Goal: Task Accomplishment & Management: Complete application form

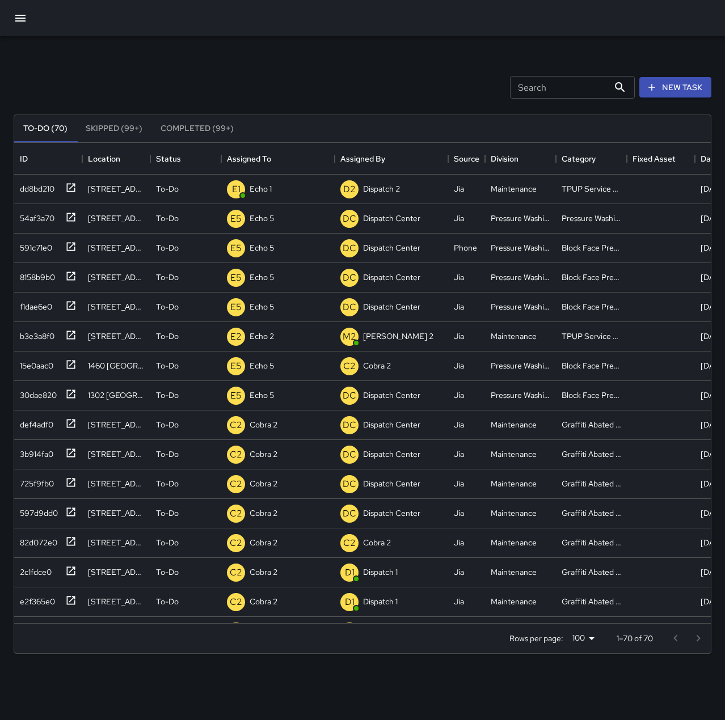
scroll to position [472, 688]
click at [255, 181] on div "Dispatch 1" at bounding box center [266, 189] width 39 height 16
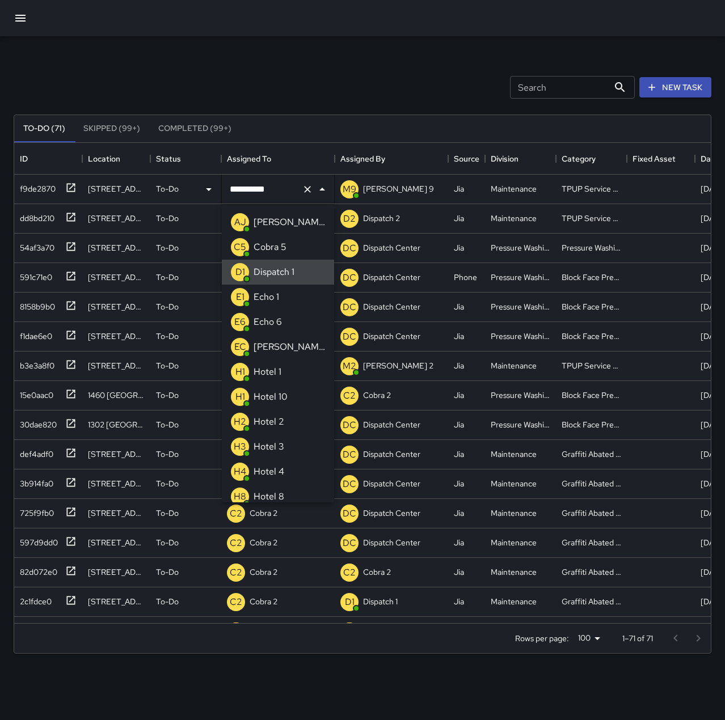
click at [305, 187] on icon "Clear" at bounding box center [307, 189] width 7 height 7
click at [276, 293] on p "Echo 1" at bounding box center [266, 297] width 26 height 14
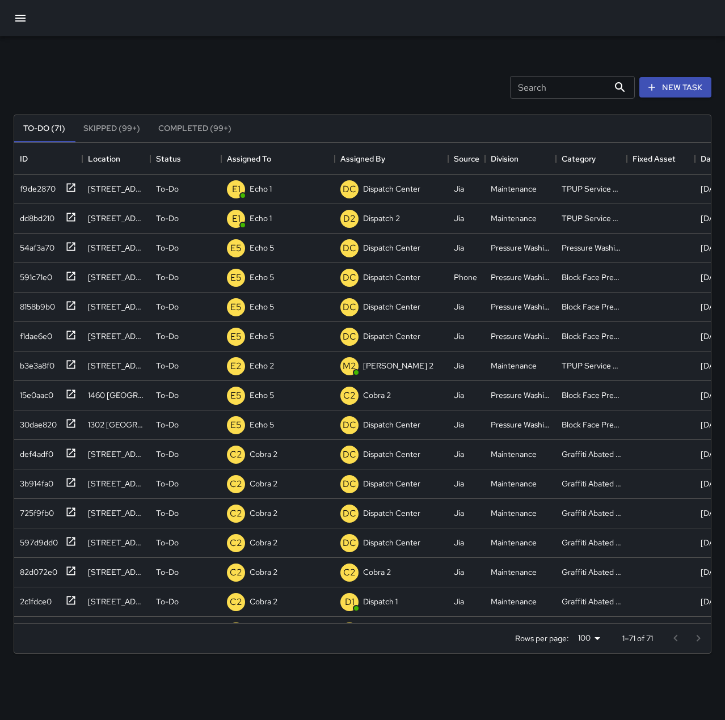
click at [336, 26] on div at bounding box center [362, 18] width 725 height 36
click at [31, 189] on div "5a761800" at bounding box center [34, 187] width 39 height 16
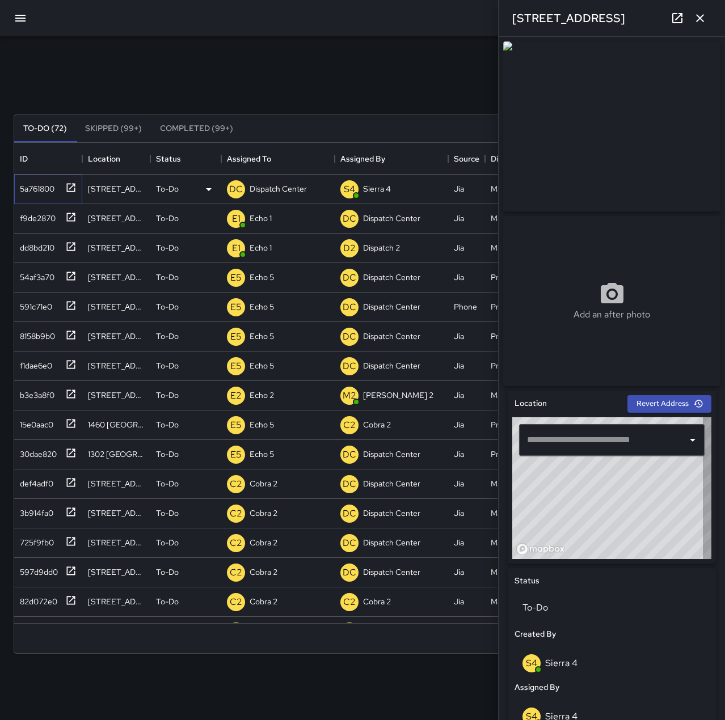
type input "**********"
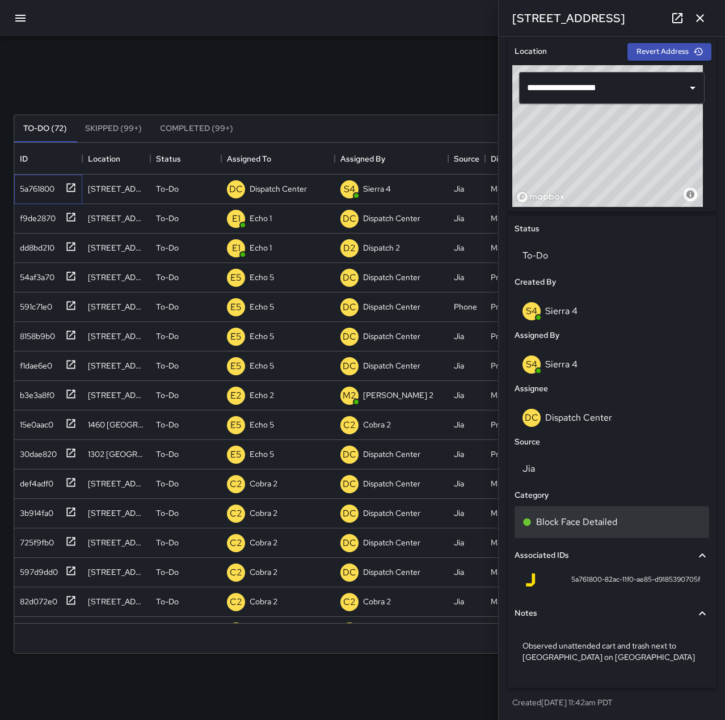
scroll to position [358, 0]
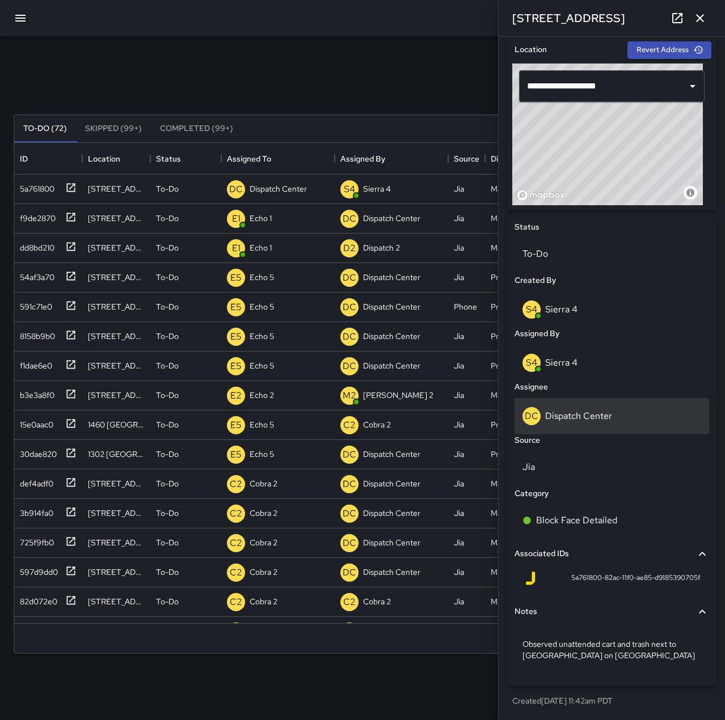
click at [610, 413] on p "Dispatch Center" at bounding box center [578, 416] width 67 height 12
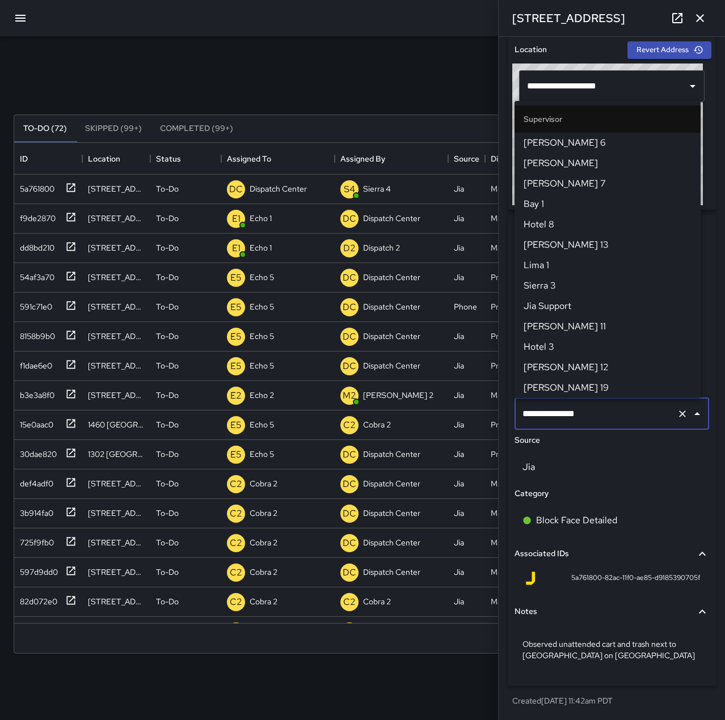
scroll to position [1082, 0]
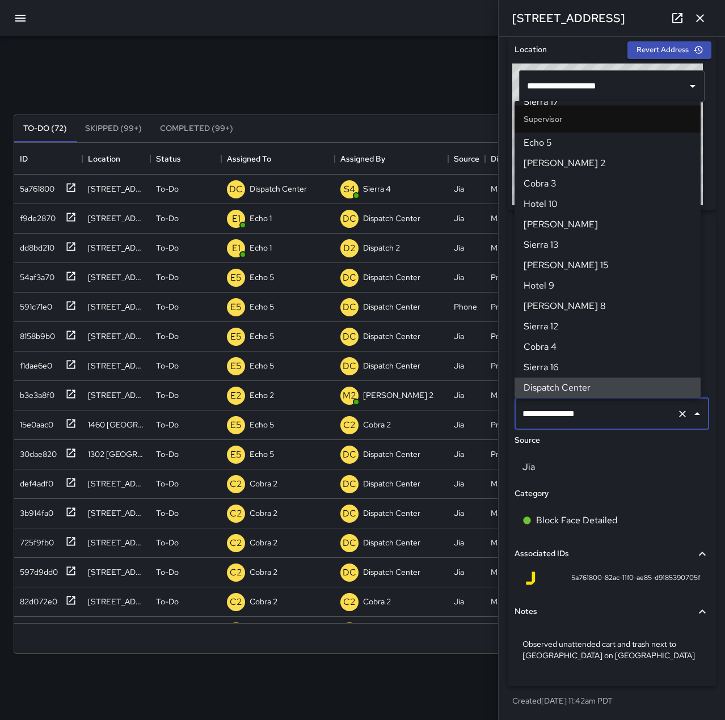
click at [676, 412] on icon "Clear" at bounding box center [681, 413] width 11 height 11
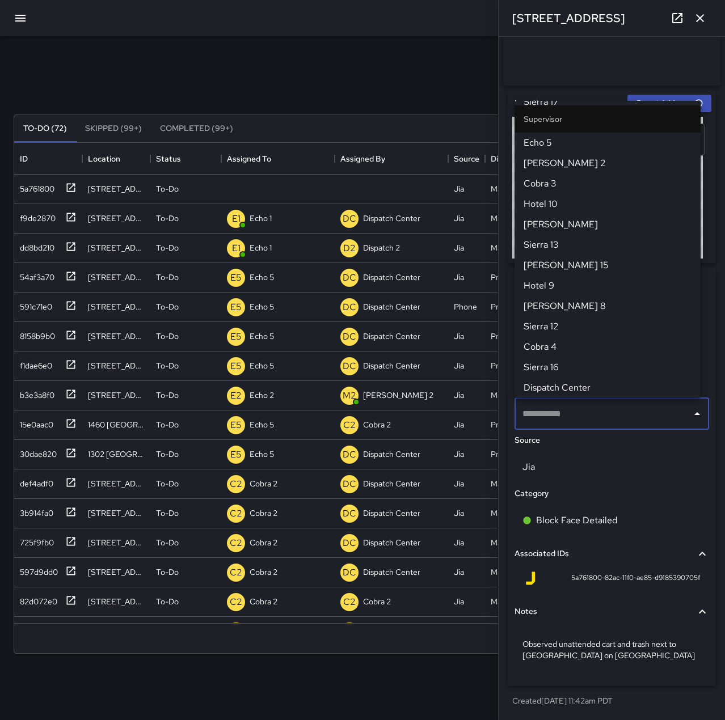
scroll to position [305, 0]
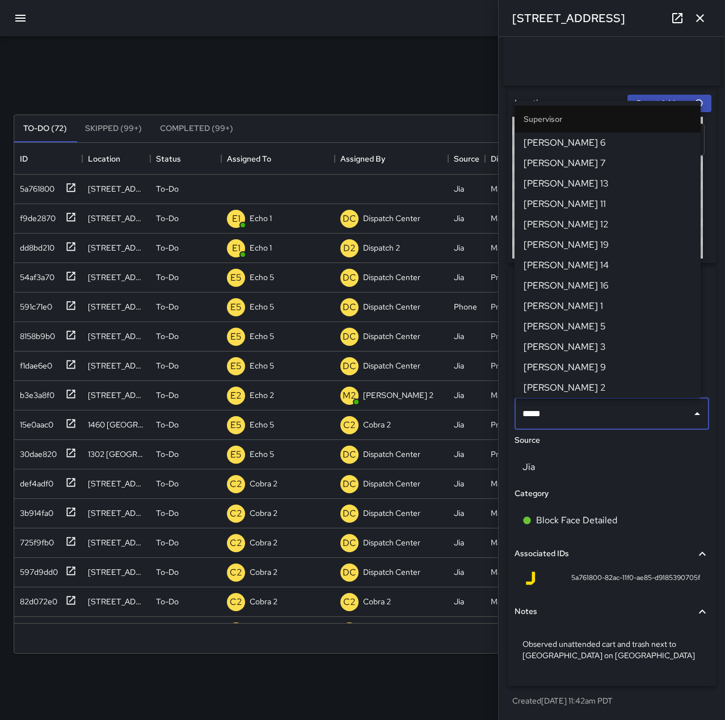
type input "******"
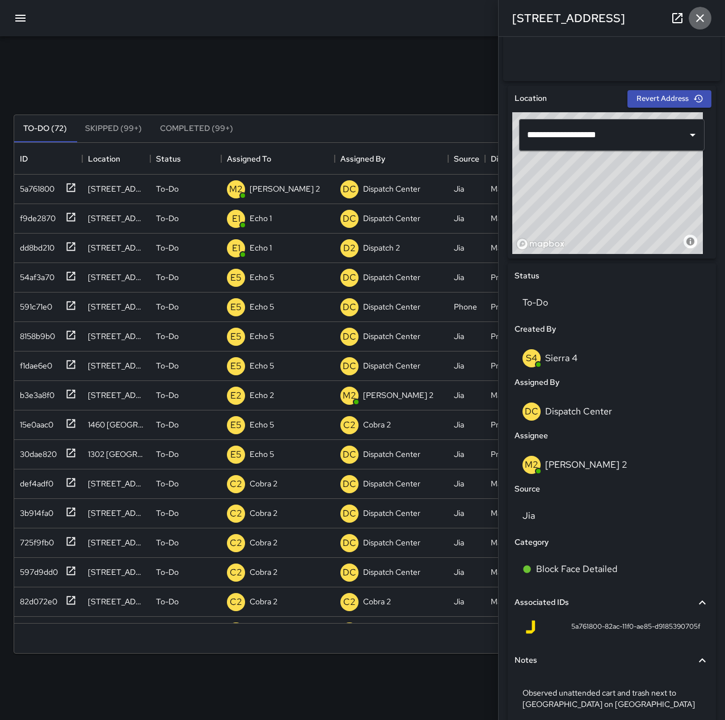
click at [701, 19] on icon "button" at bounding box center [700, 18] width 8 height 8
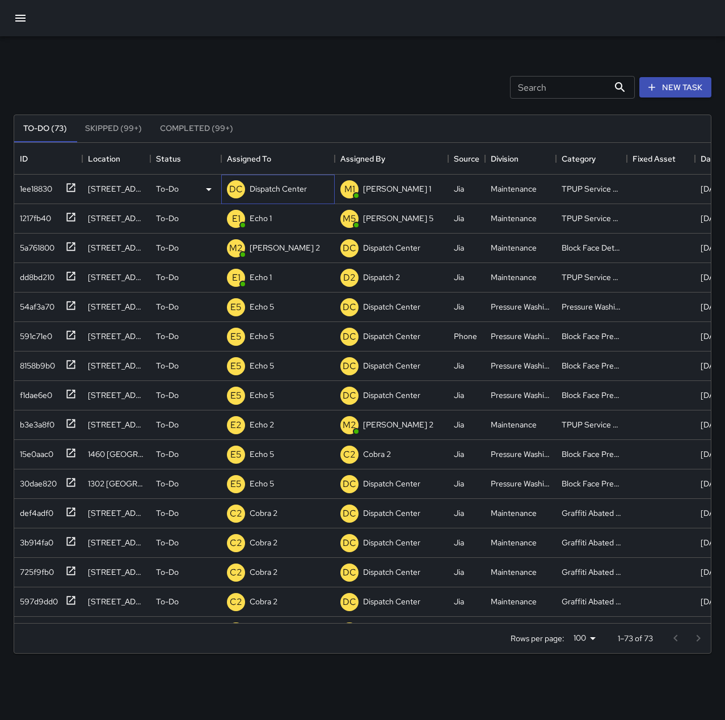
click at [305, 192] on p "Dispatch Center" at bounding box center [277, 188] width 57 height 11
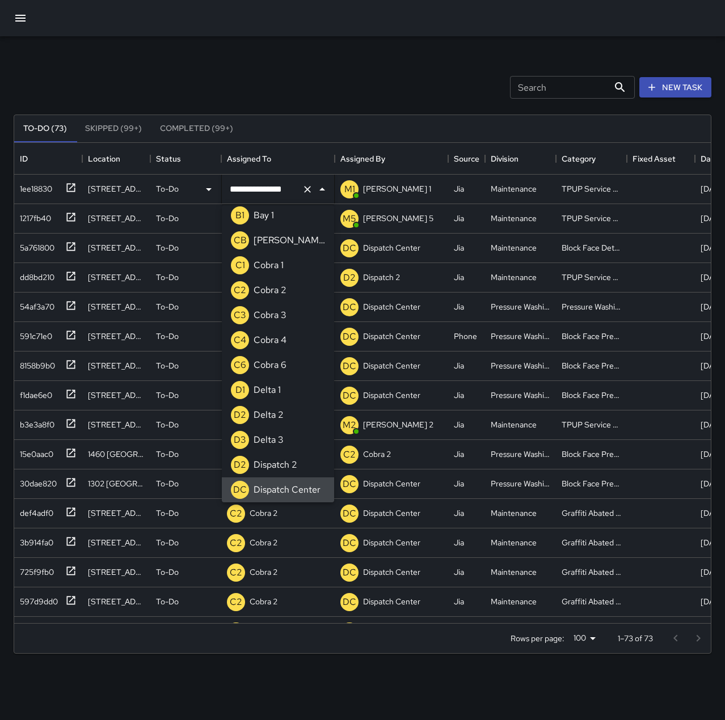
click at [309, 188] on icon "Clear" at bounding box center [307, 189] width 7 height 7
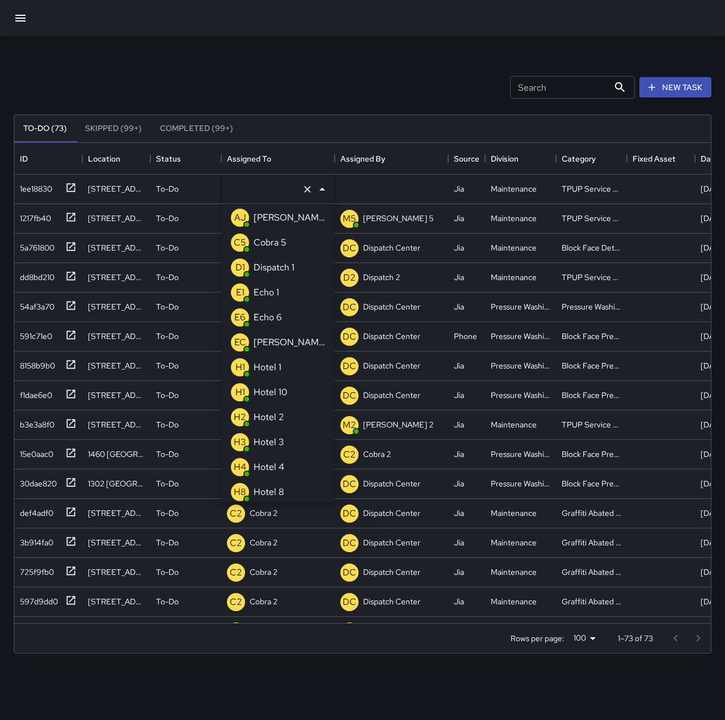
click at [292, 296] on li "E1 Echo 1" at bounding box center [278, 292] width 112 height 25
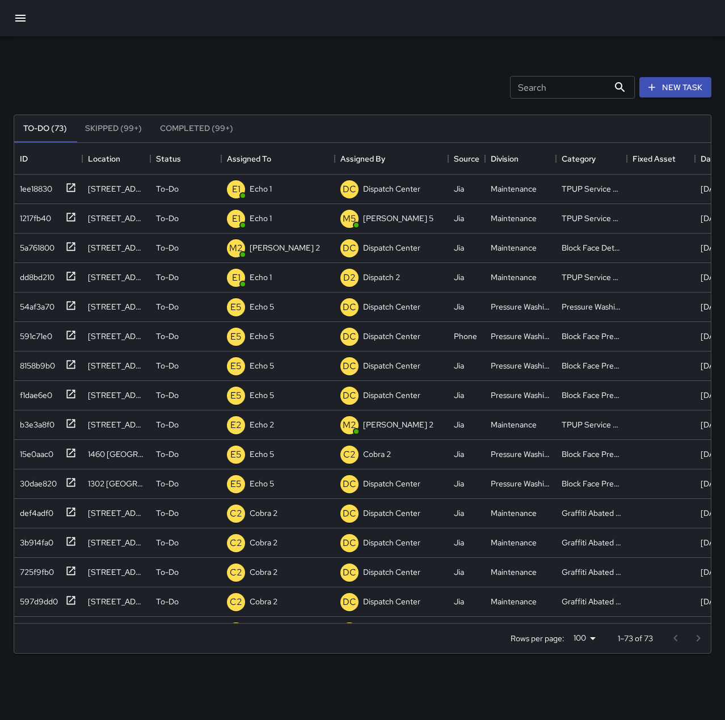
click at [319, 91] on div "Search Search New Task" at bounding box center [362, 87] width 702 height 59
click at [52, 191] on div "ba9f8a20" at bounding box center [34, 187] width 39 height 16
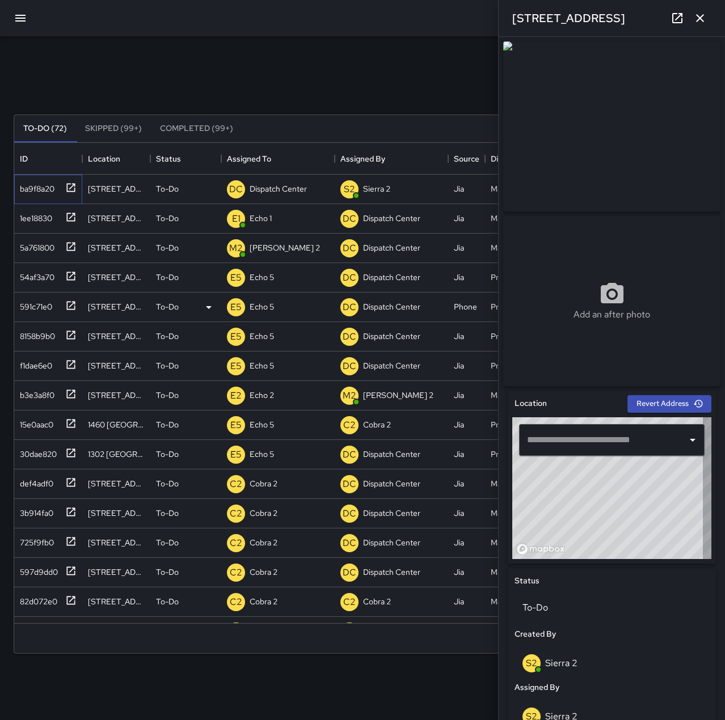
type input "**********"
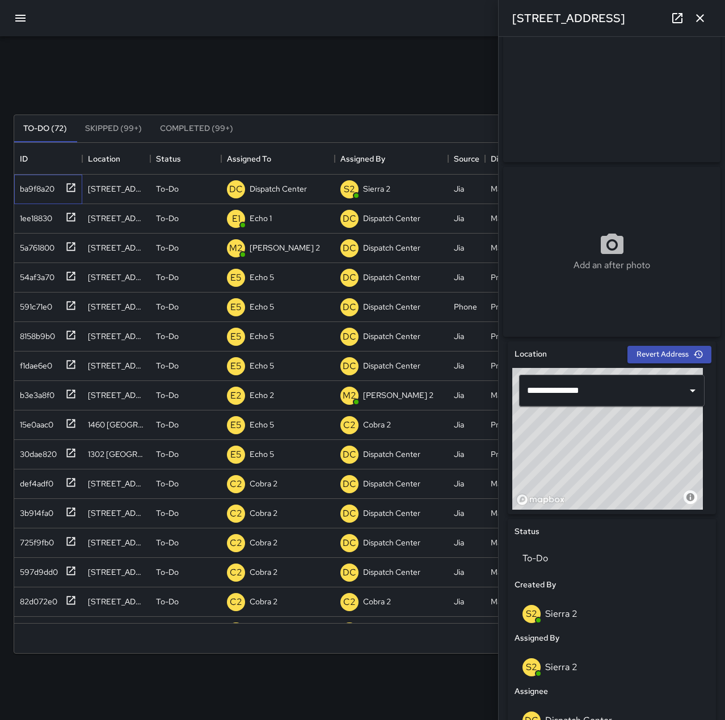
scroll to position [113, 0]
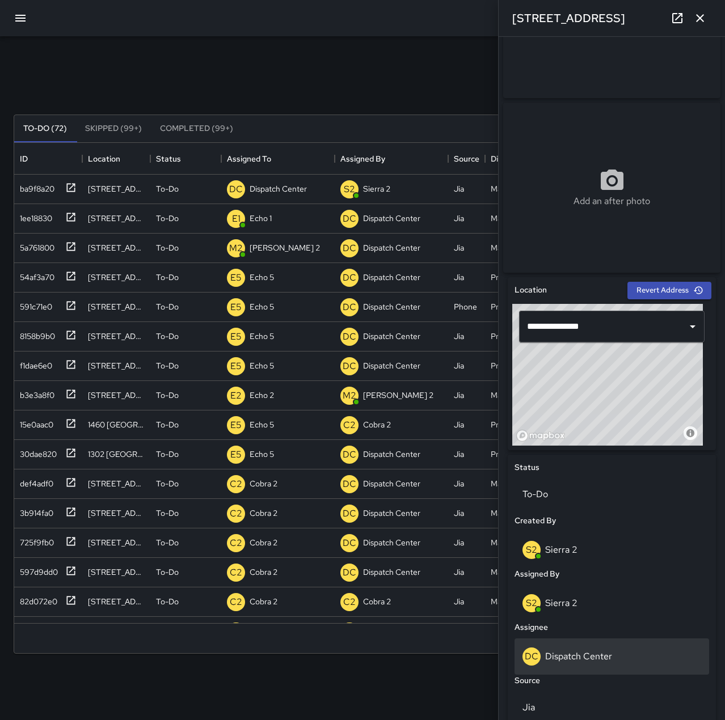
click at [632, 658] on div "DC Dispatch Center" at bounding box center [611, 657] width 179 height 18
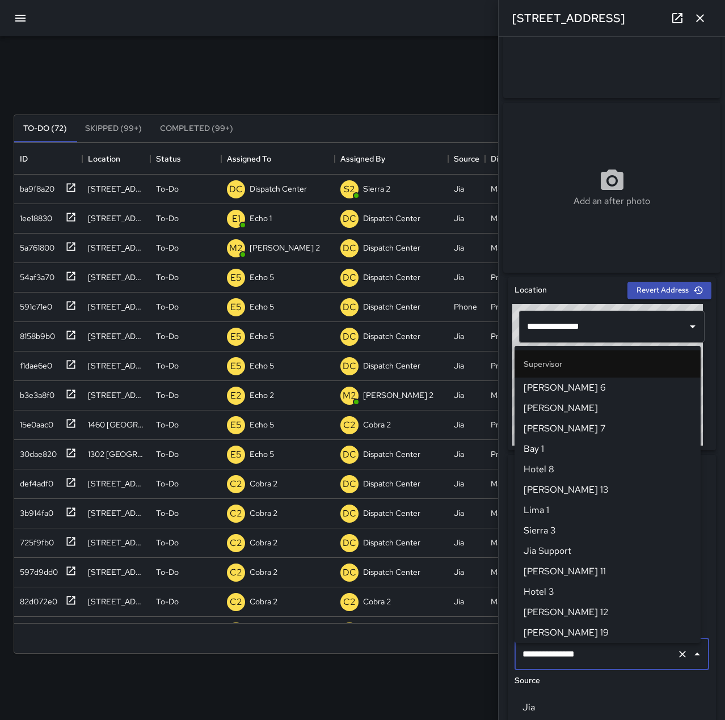
scroll to position [1082, 0]
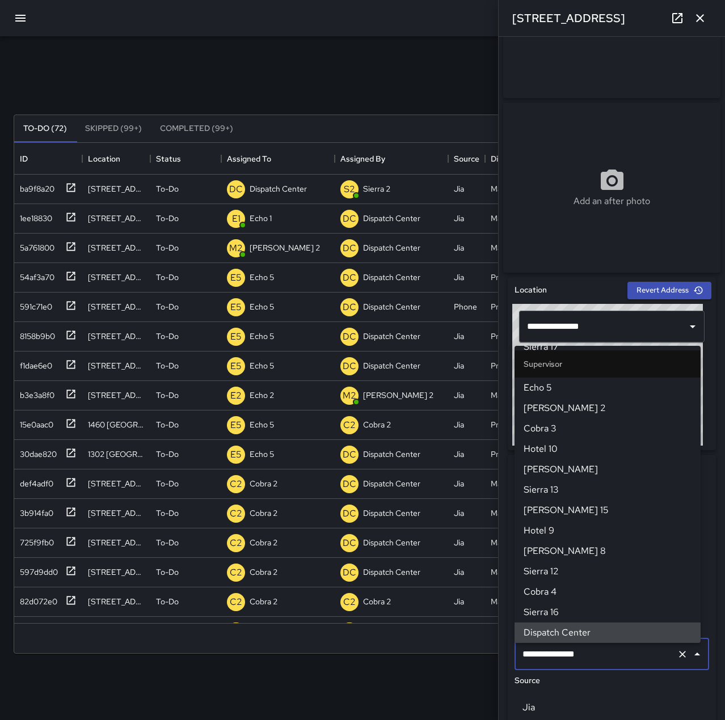
click at [679, 658] on icon "Clear" at bounding box center [682, 654] width 7 height 7
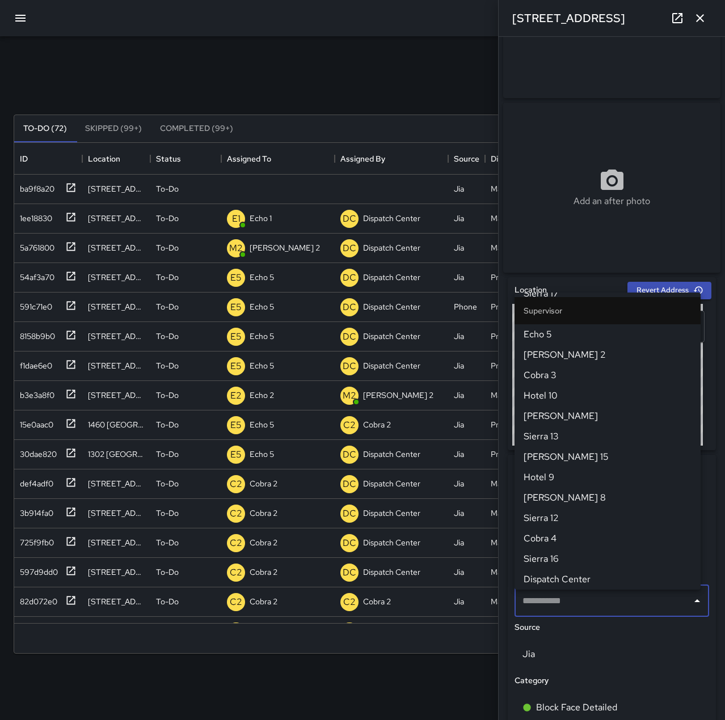
scroll to position [0, 0]
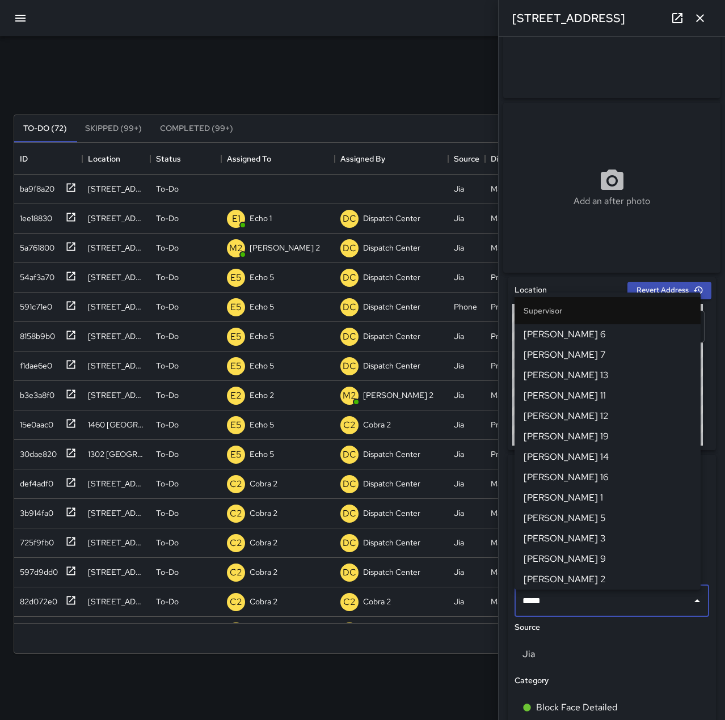
type input "******"
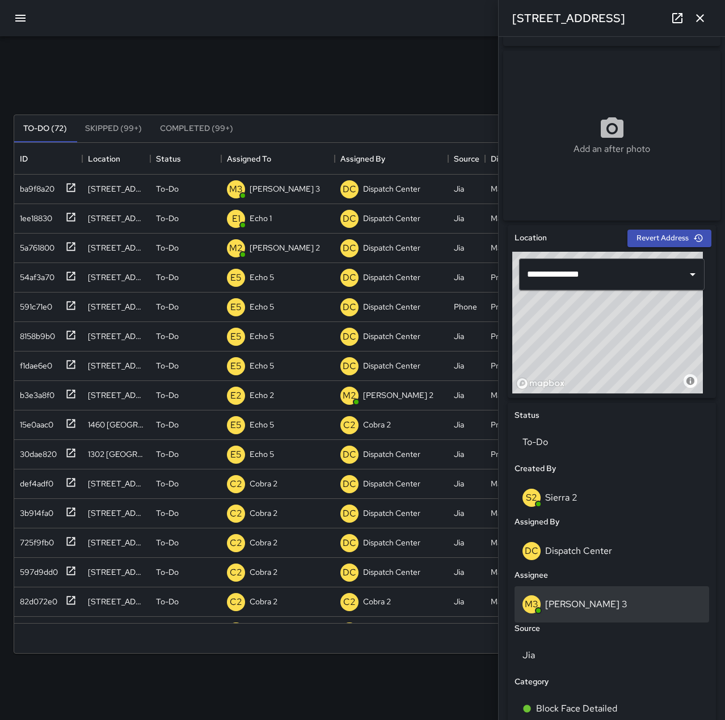
scroll to position [170, 0]
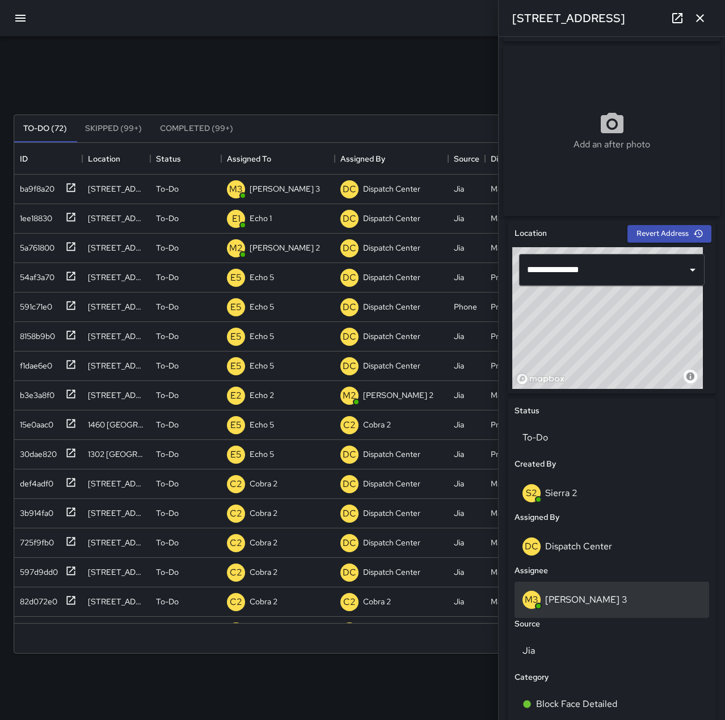
click at [617, 609] on div "M3 Mike 3" at bounding box center [611, 600] width 179 height 18
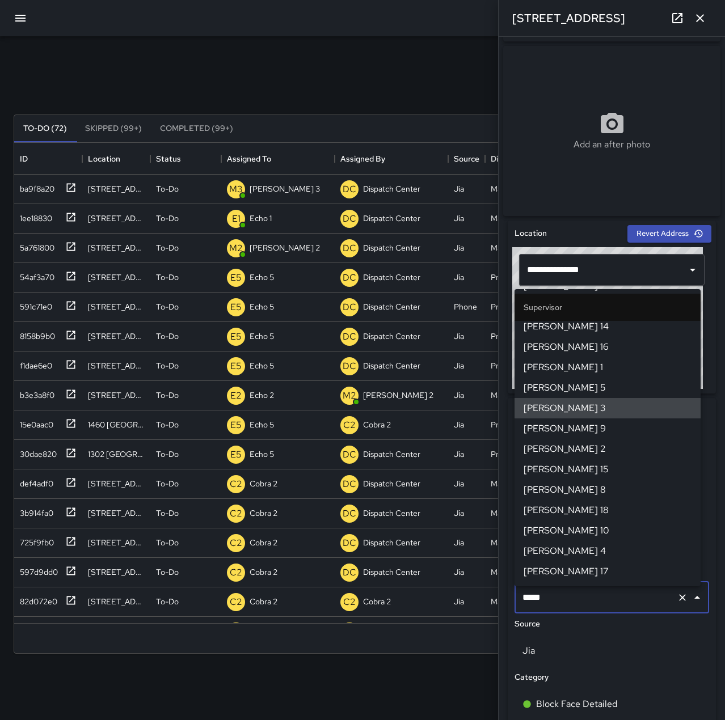
scroll to position [122, 0]
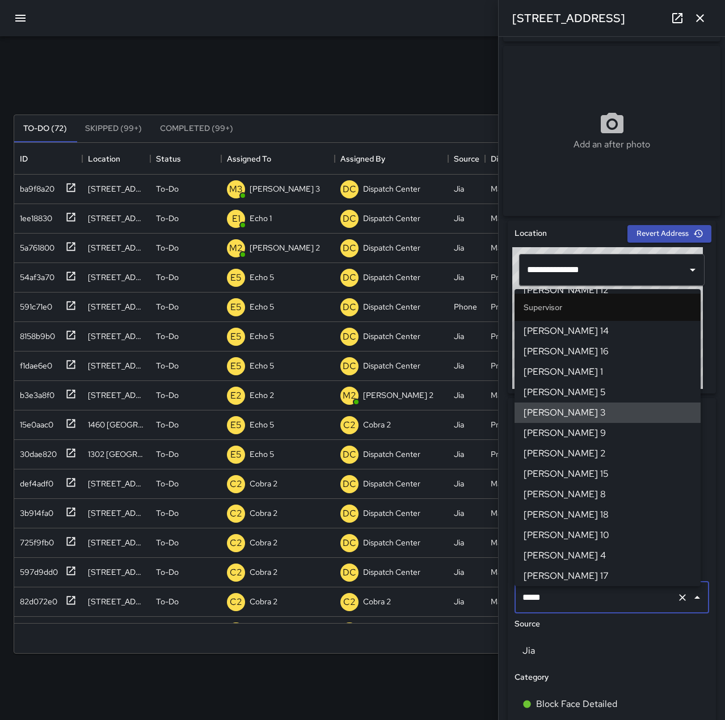
type input "******"
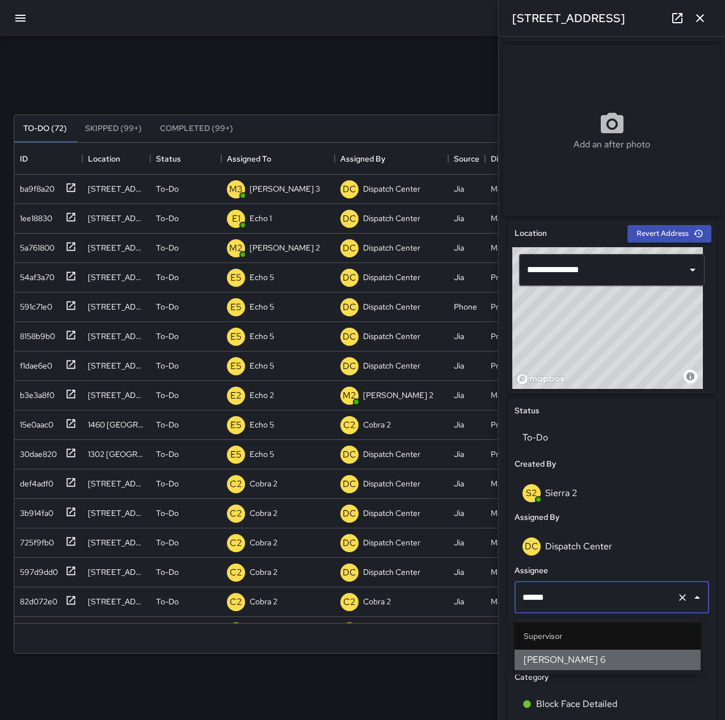
click at [620, 654] on span "[PERSON_NAME] 6" at bounding box center [607, 660] width 168 height 14
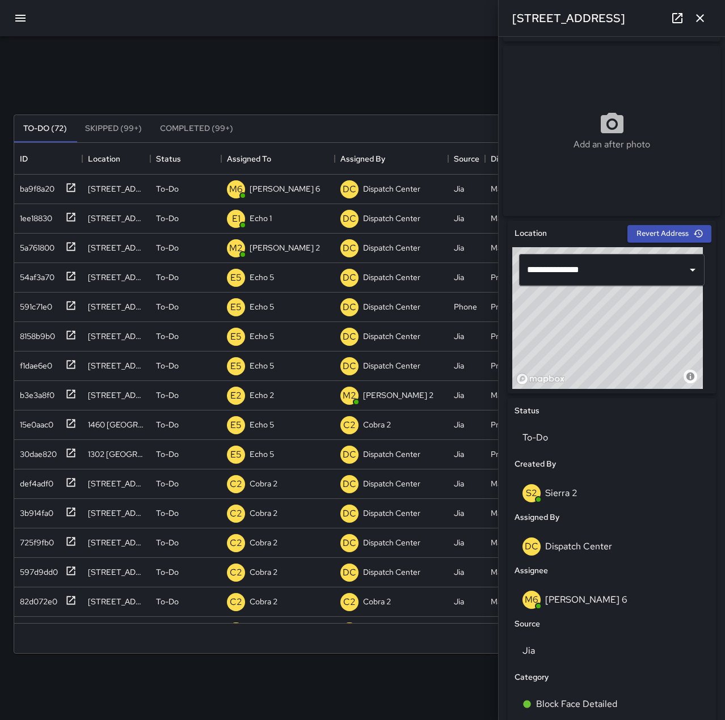
click at [701, 19] on icon "button" at bounding box center [700, 18] width 14 height 14
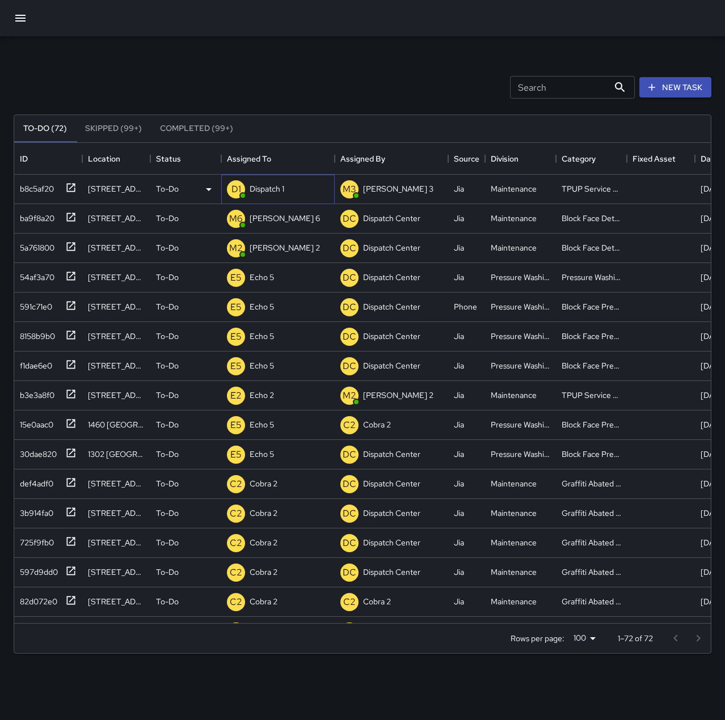
click at [266, 191] on p "Dispatch 1" at bounding box center [266, 188] width 35 height 11
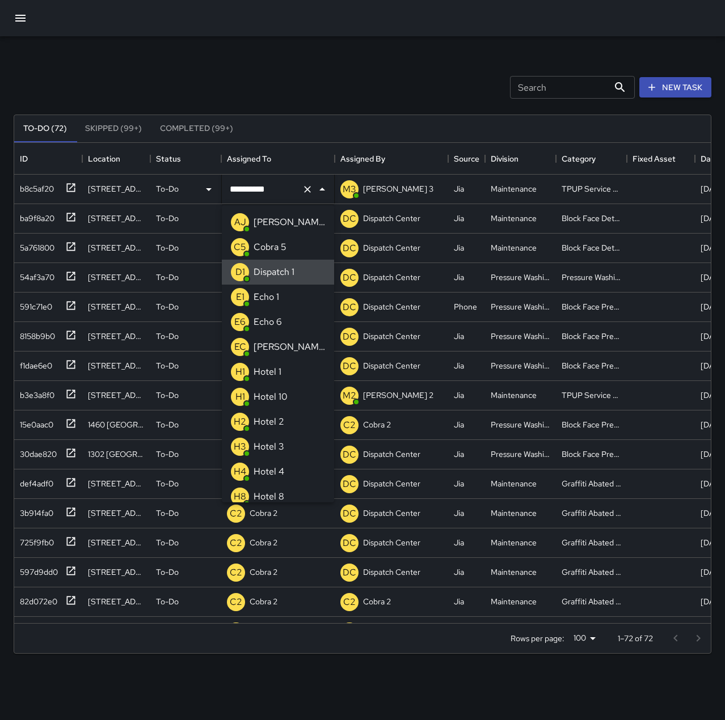
click at [306, 186] on icon "Clear" at bounding box center [307, 189] width 11 height 11
click at [288, 295] on li "E1 Echo 1" at bounding box center [278, 297] width 112 height 25
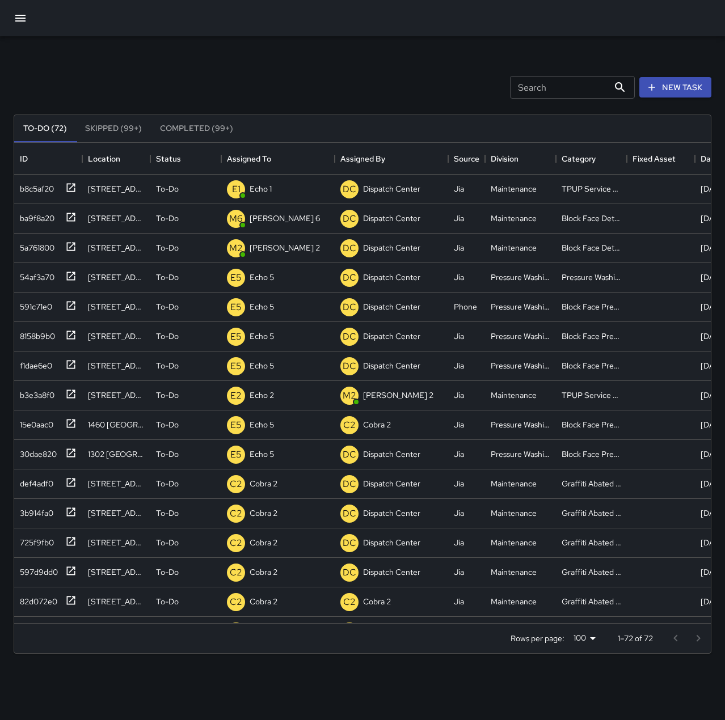
click at [340, 58] on div "Search Search New Task" at bounding box center [362, 87] width 702 height 59
click at [289, 192] on p "Dispatch Center" at bounding box center [277, 188] width 57 height 11
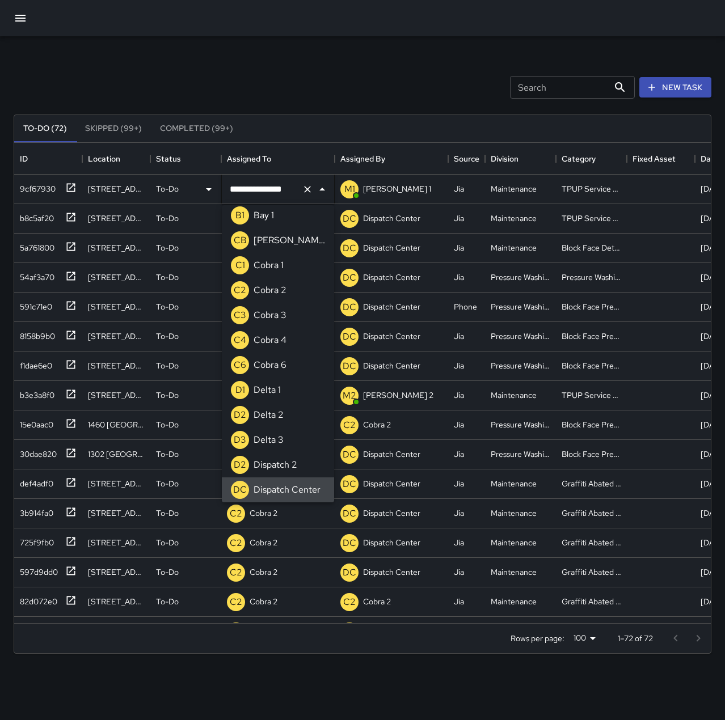
click at [306, 188] on icon "Clear" at bounding box center [307, 189] width 7 height 7
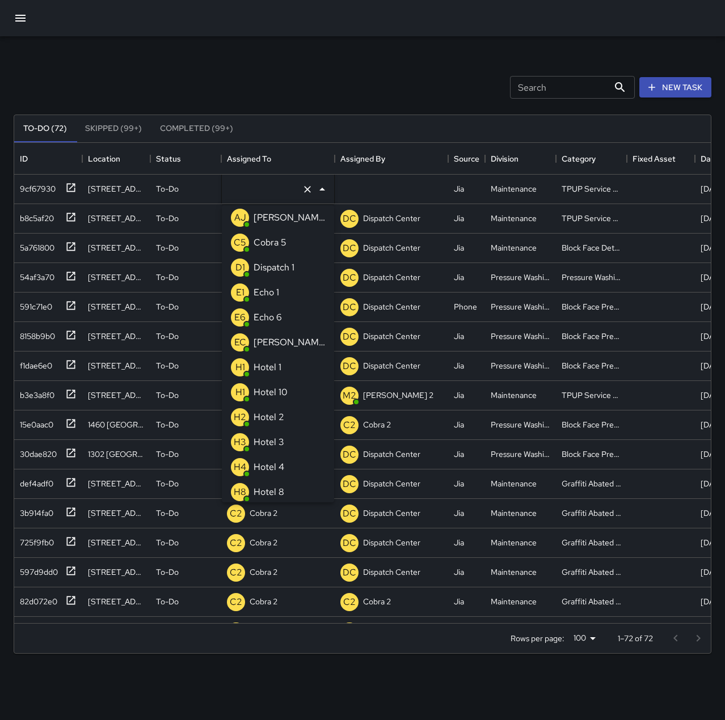
click at [266, 285] on div "Echo 1" at bounding box center [266, 292] width 30 height 18
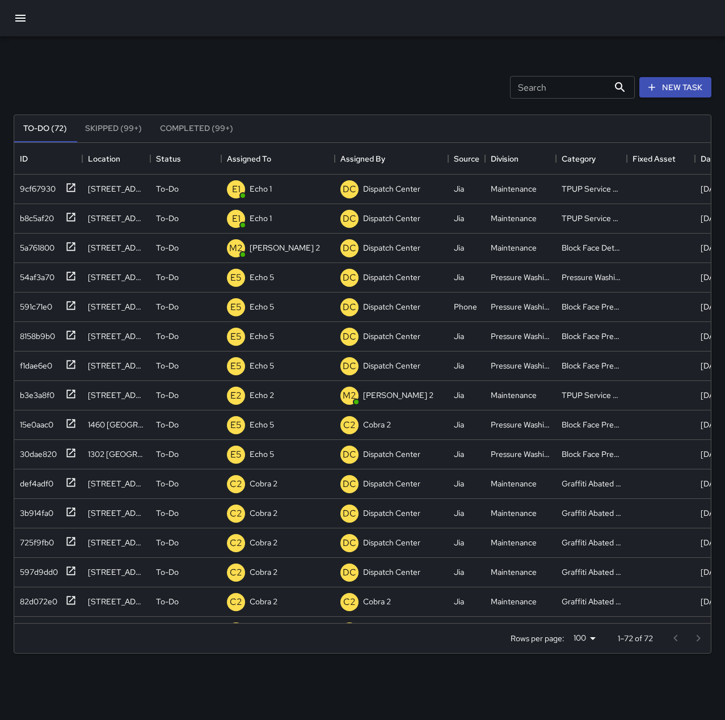
click at [366, 34] on div at bounding box center [362, 18] width 725 height 36
click at [38, 189] on div "a00bb630" at bounding box center [36, 187] width 42 height 16
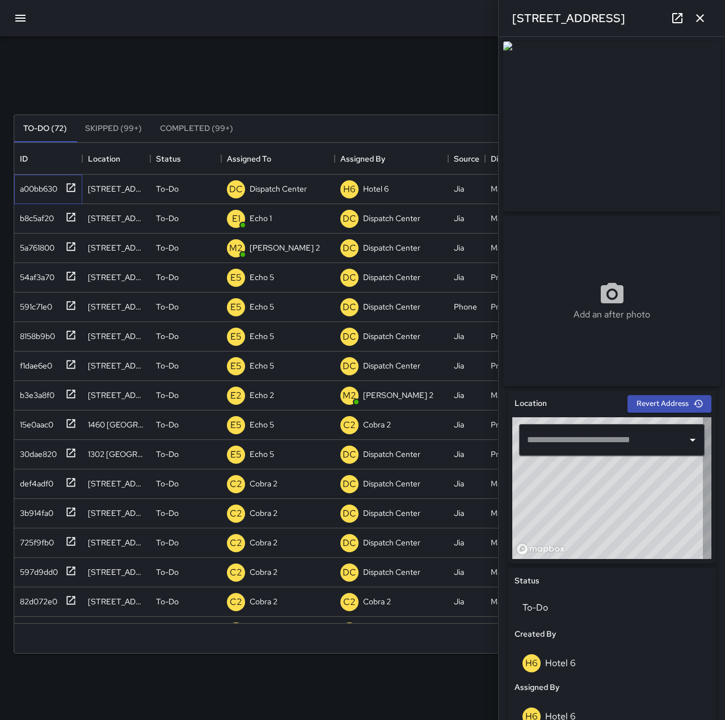
type input "**********"
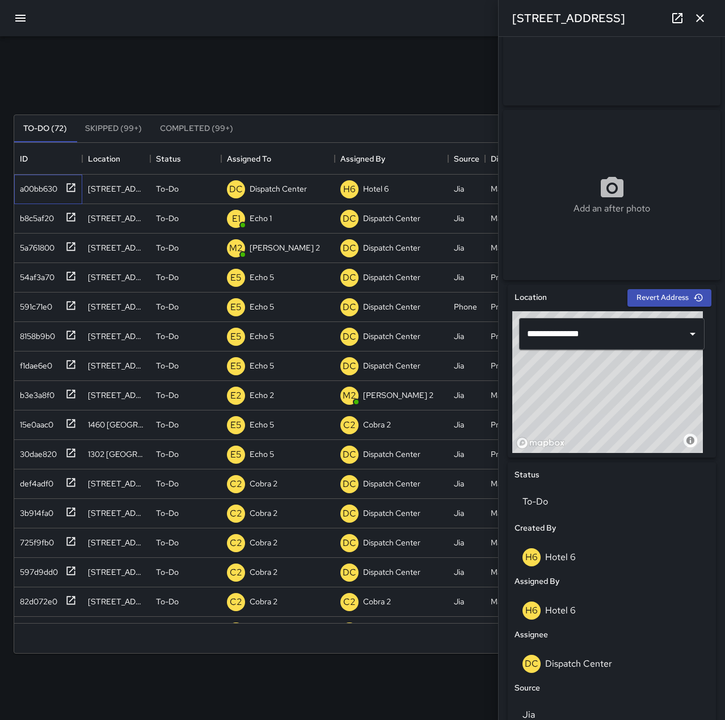
scroll to position [113, 0]
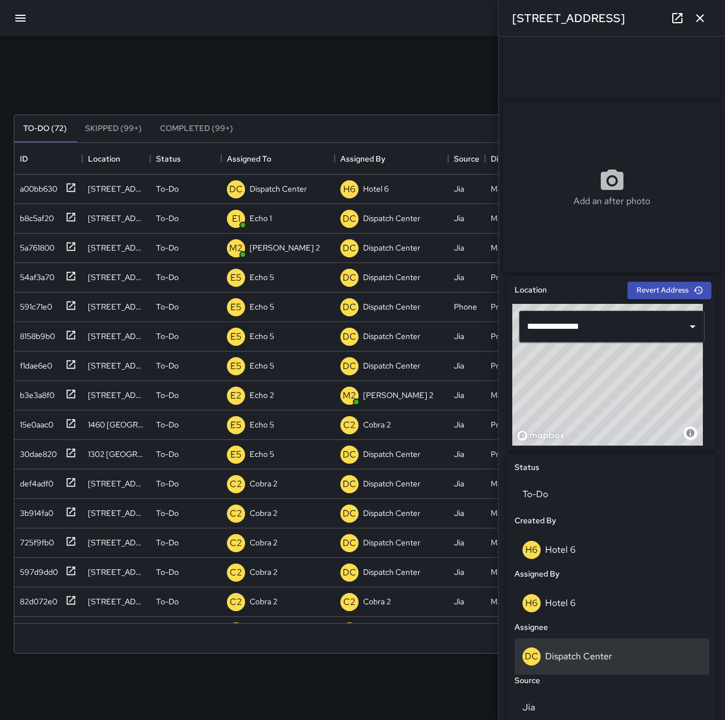
click at [606, 662] on p "Dispatch Center" at bounding box center [578, 656] width 67 height 12
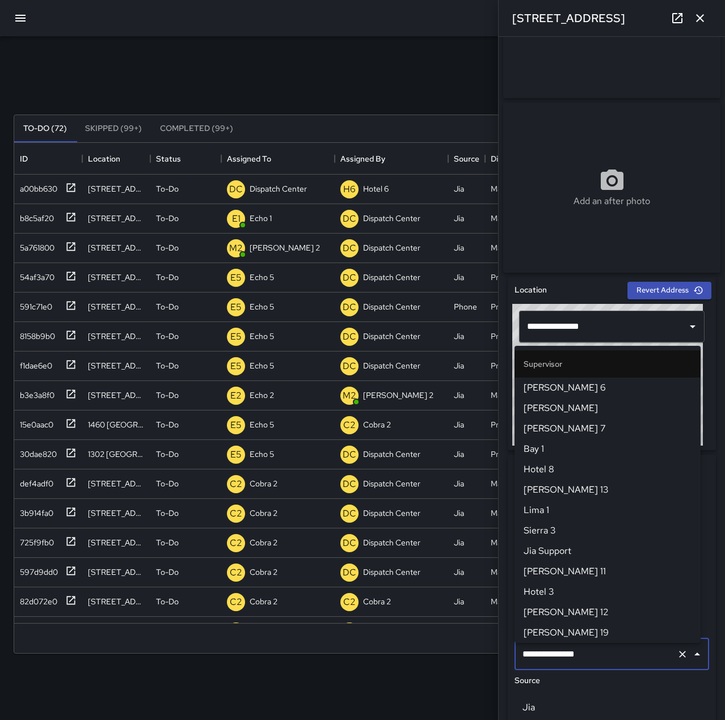
scroll to position [1082, 0]
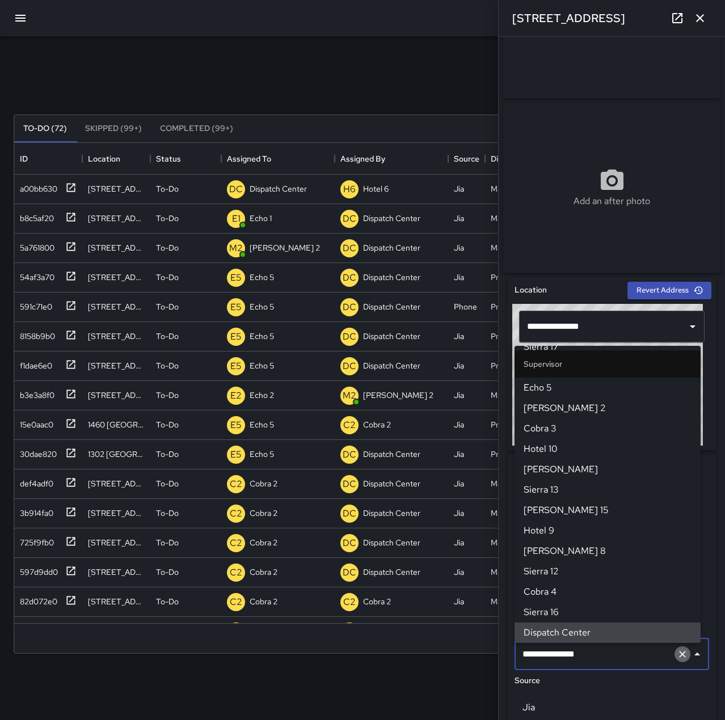
click at [676, 657] on icon "Clear" at bounding box center [681, 654] width 11 height 11
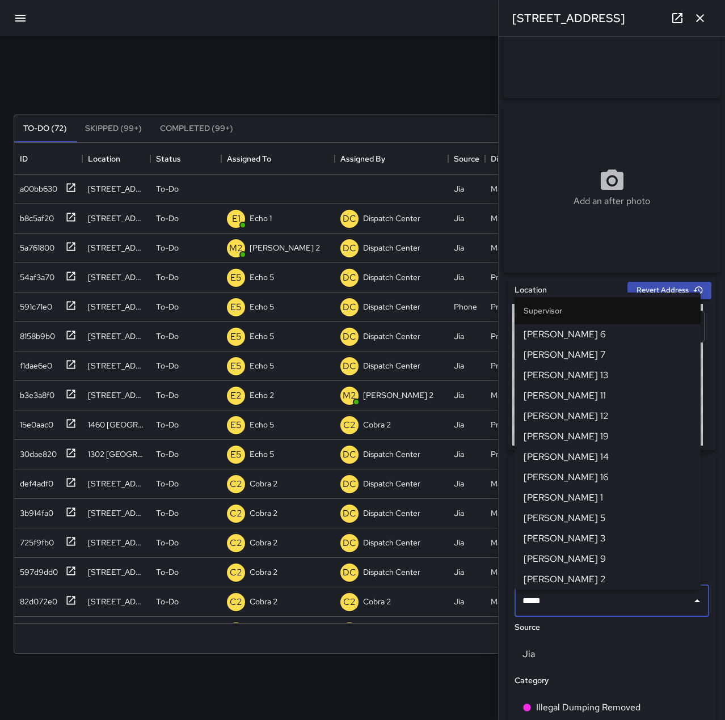
type input "******"
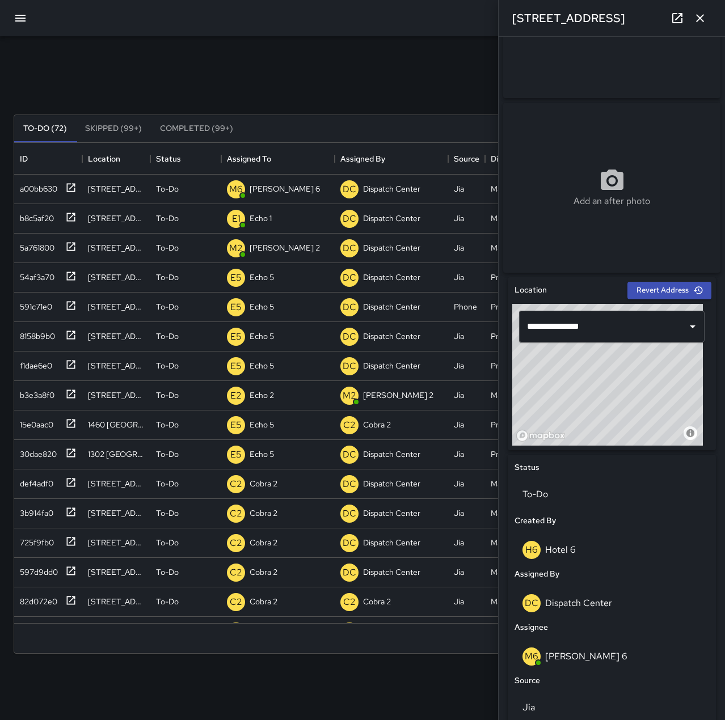
click at [705, 19] on icon "button" at bounding box center [700, 18] width 14 height 14
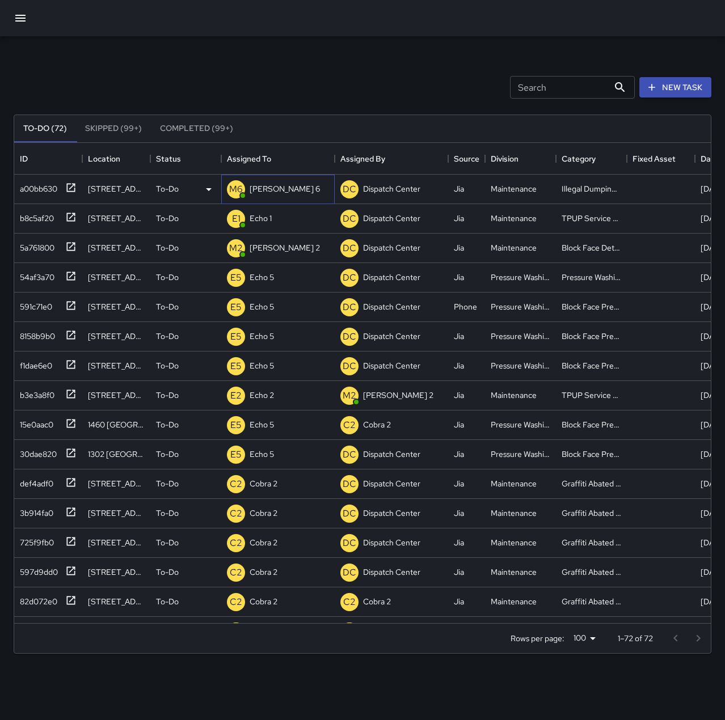
click at [268, 183] on div "[PERSON_NAME] 6" at bounding box center [284, 189] width 75 height 16
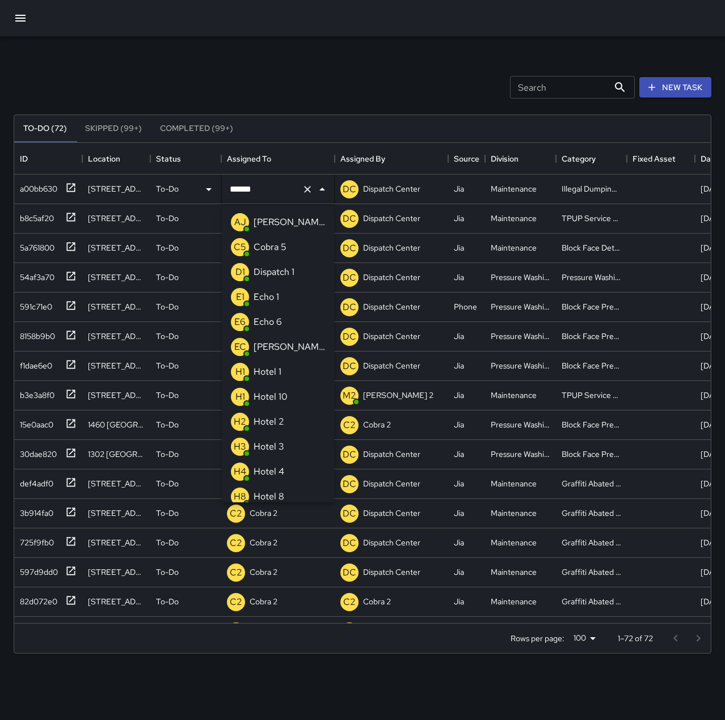
scroll to position [156, 0]
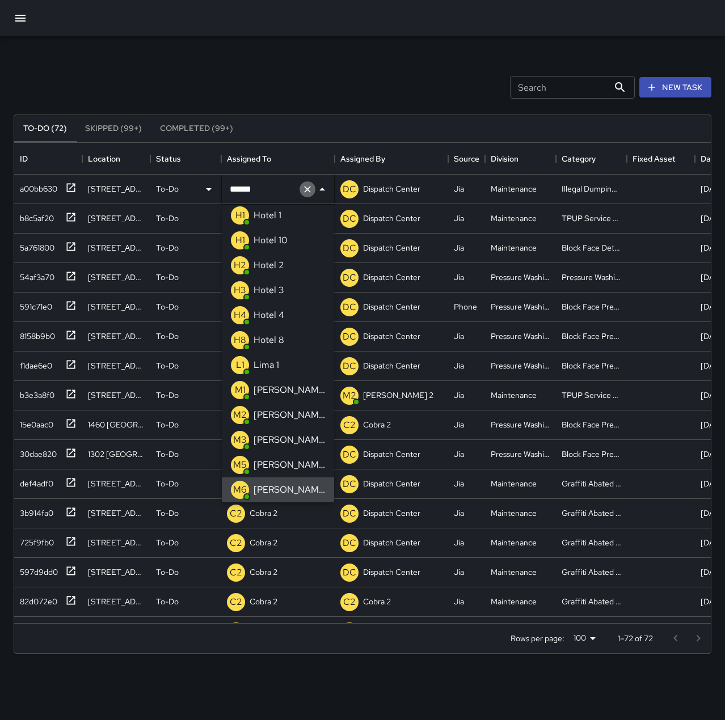
click at [307, 188] on icon "Clear" at bounding box center [307, 189] width 7 height 7
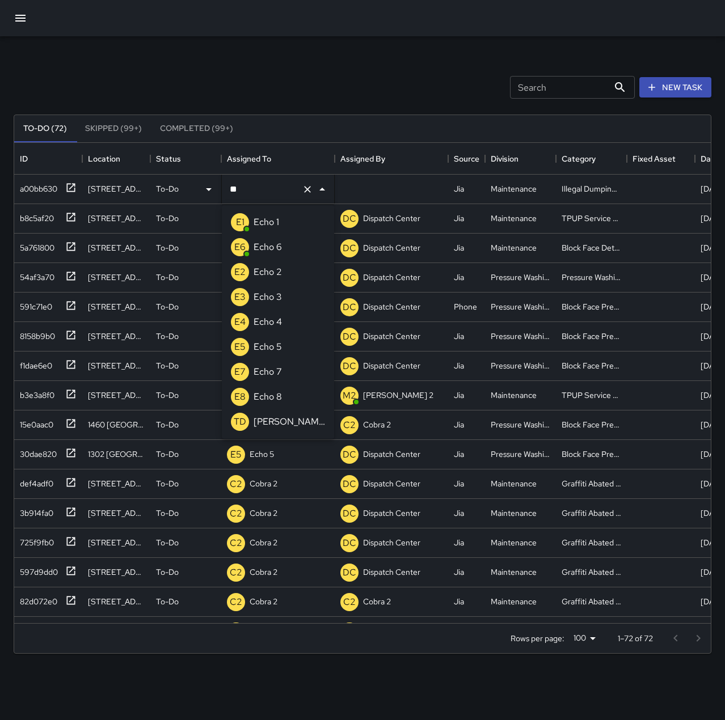
scroll to position [0, 0]
type input "******"
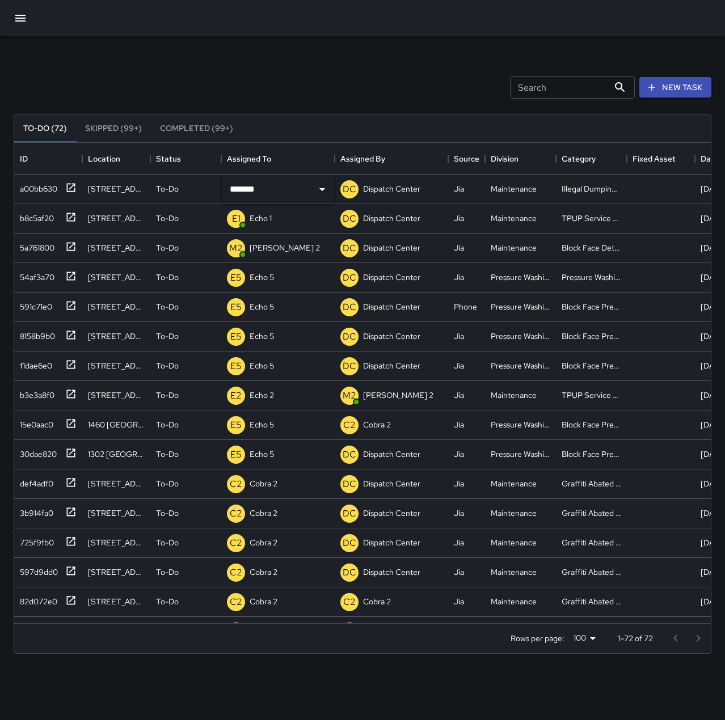
click at [327, 65] on div "Search Search New Task" at bounding box center [362, 87] width 702 height 59
click at [238, 39] on div "Search Search New Task To-Do (72) Skipped (99+) Completed (99+) ID Location Sta…" at bounding box center [362, 352] width 725 height 633
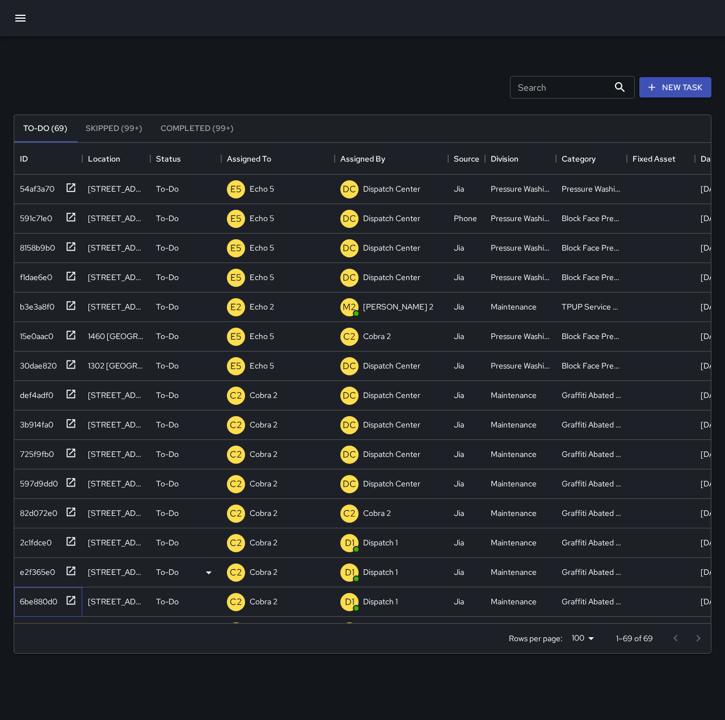
drag, startPoint x: 41, startPoint y: 597, endPoint x: 92, endPoint y: 568, distance: 58.2
click at [41, 597] on div "6be880d0" at bounding box center [36, 599] width 42 height 16
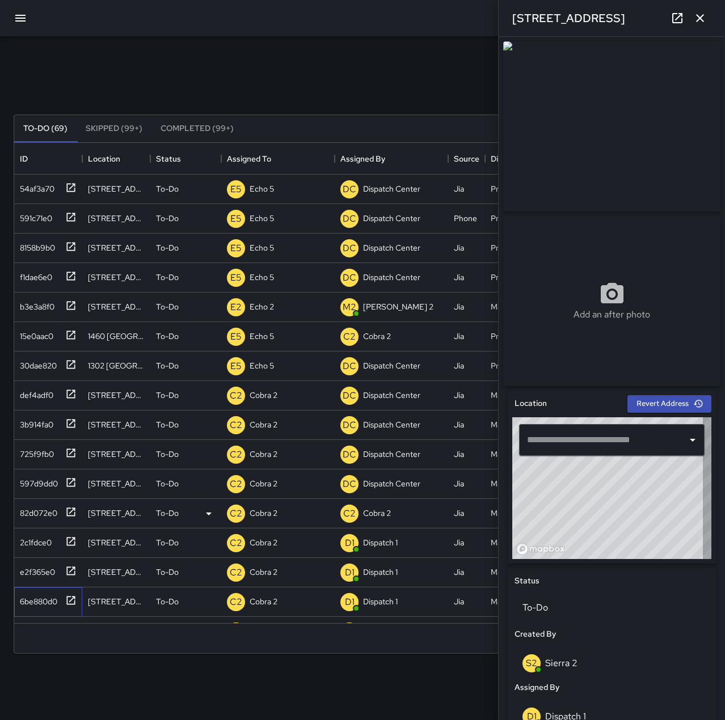
type input "**********"
click at [30, 307] on div "b3e3a8f0" at bounding box center [34, 305] width 39 height 16
type input "**********"
click at [266, 304] on p "Echo 2" at bounding box center [261, 306] width 24 height 11
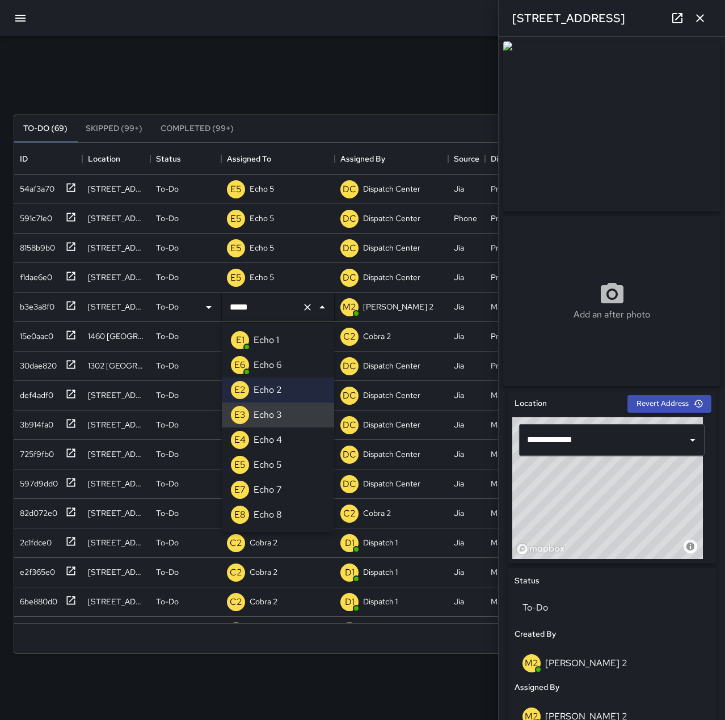
type input "******"
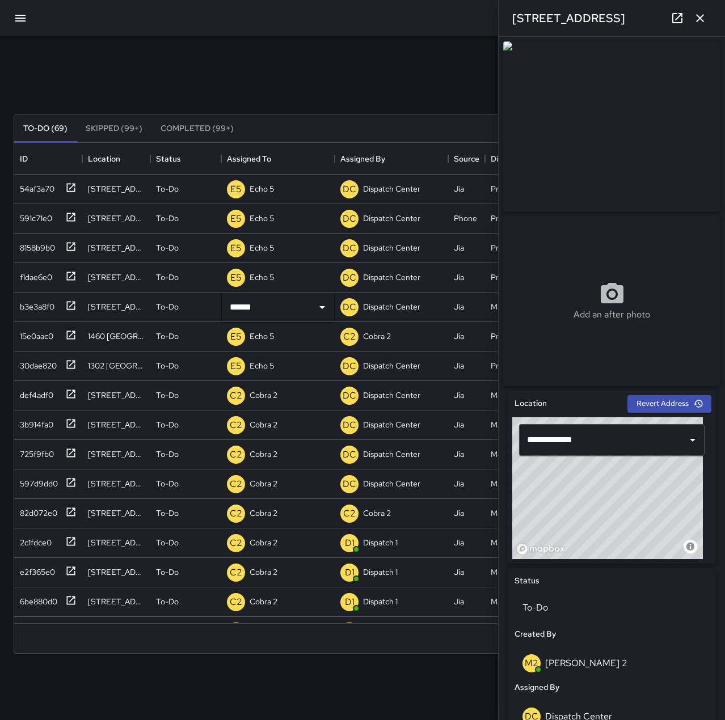
click at [700, 14] on icon "button" at bounding box center [700, 18] width 14 height 14
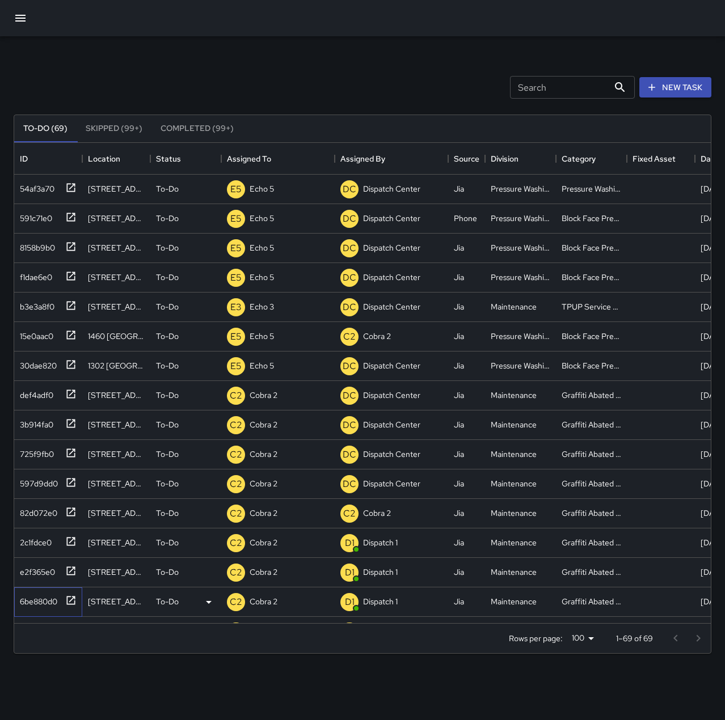
click at [36, 598] on div "6be880d0" at bounding box center [36, 599] width 42 height 16
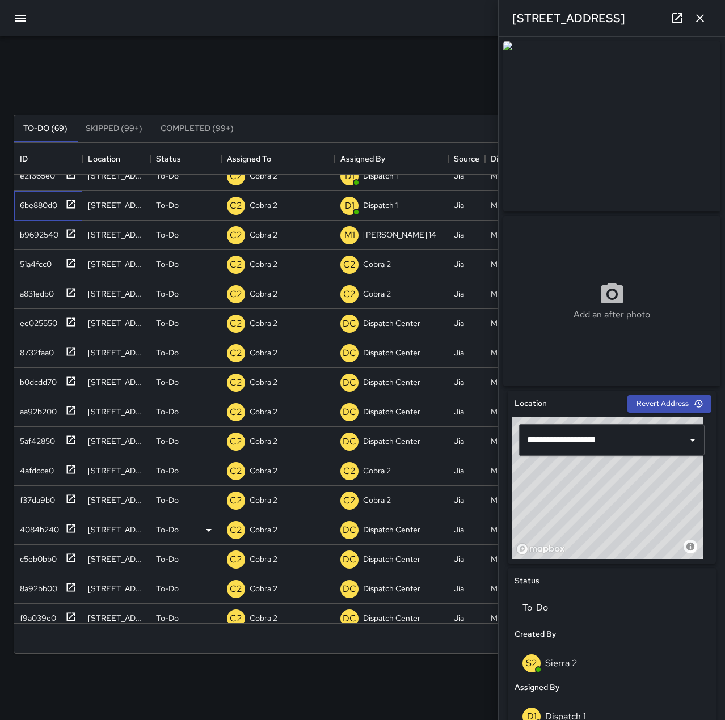
scroll to position [454, 0]
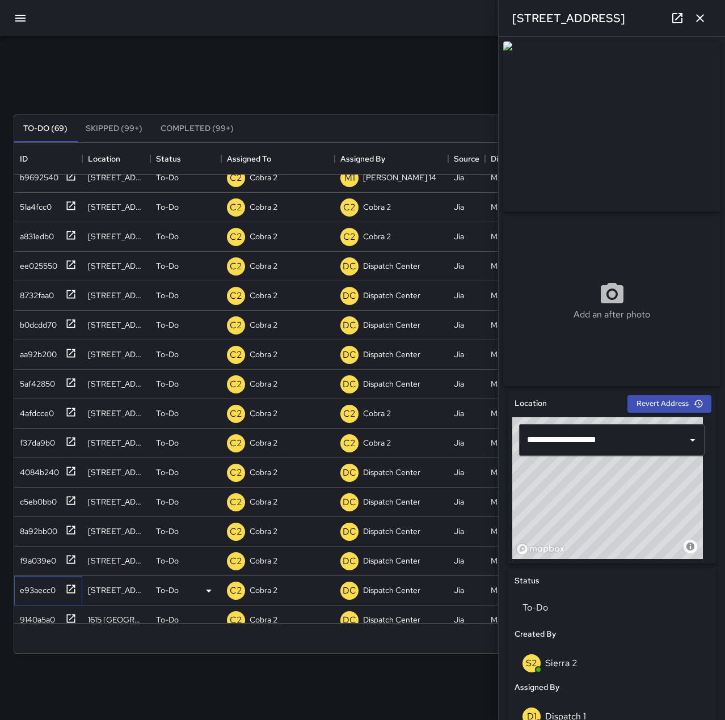
click at [48, 584] on div "e93aecc0" at bounding box center [35, 588] width 40 height 16
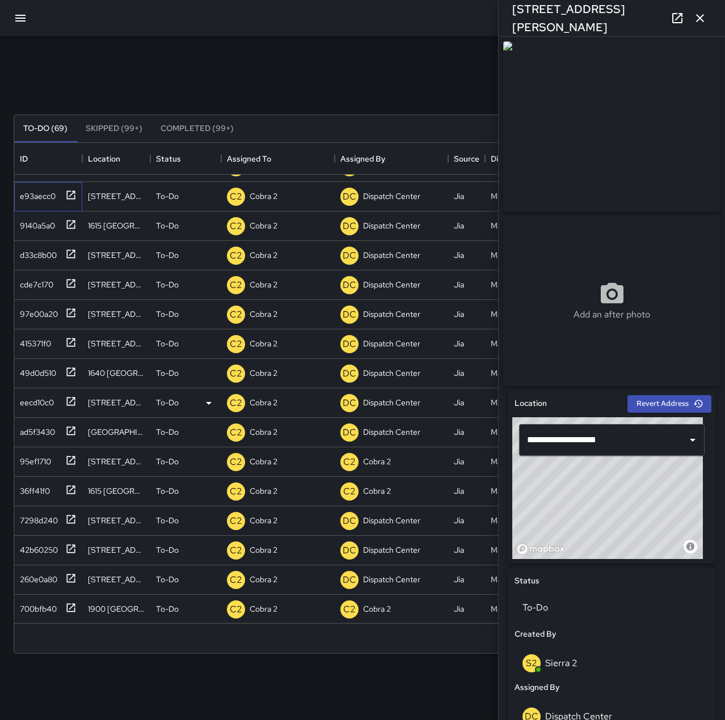
scroll to position [850, 0]
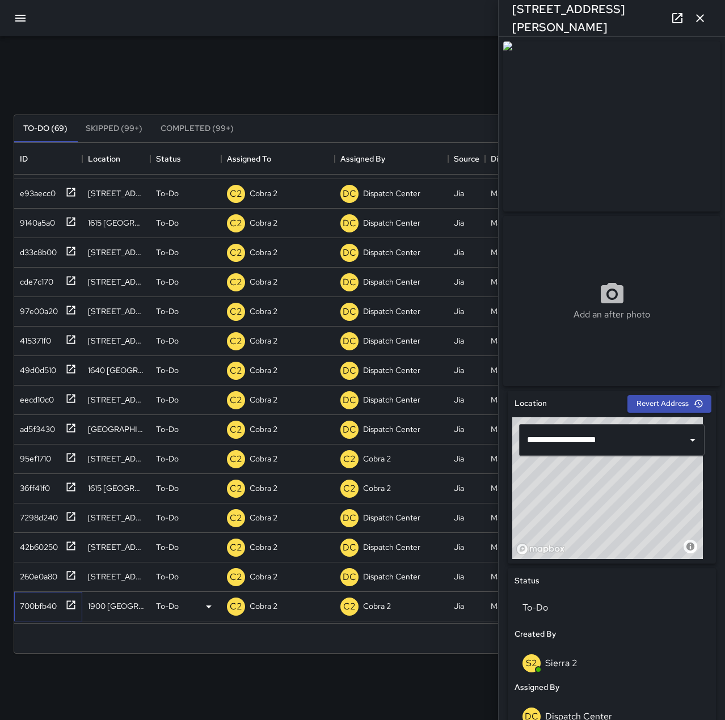
click at [45, 603] on div "700bfb40" at bounding box center [35, 604] width 41 height 16
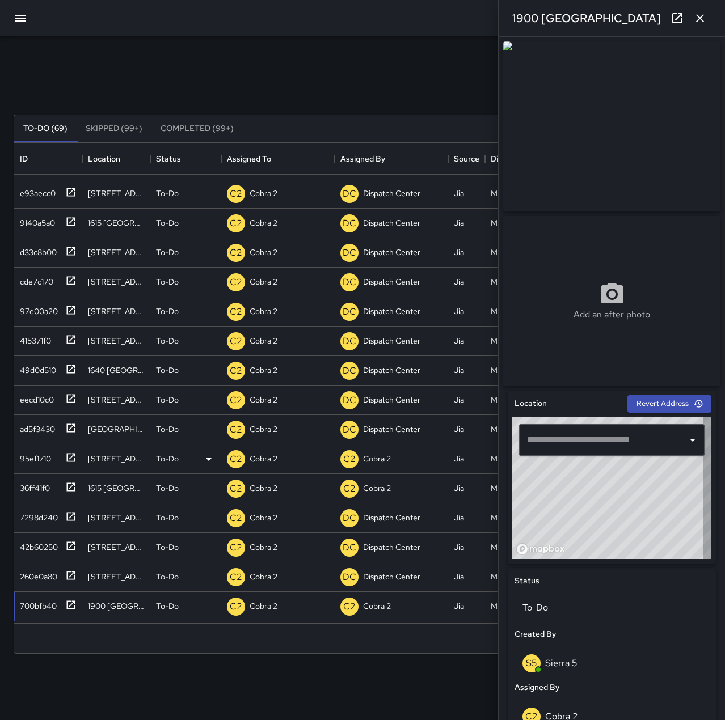
type input "**********"
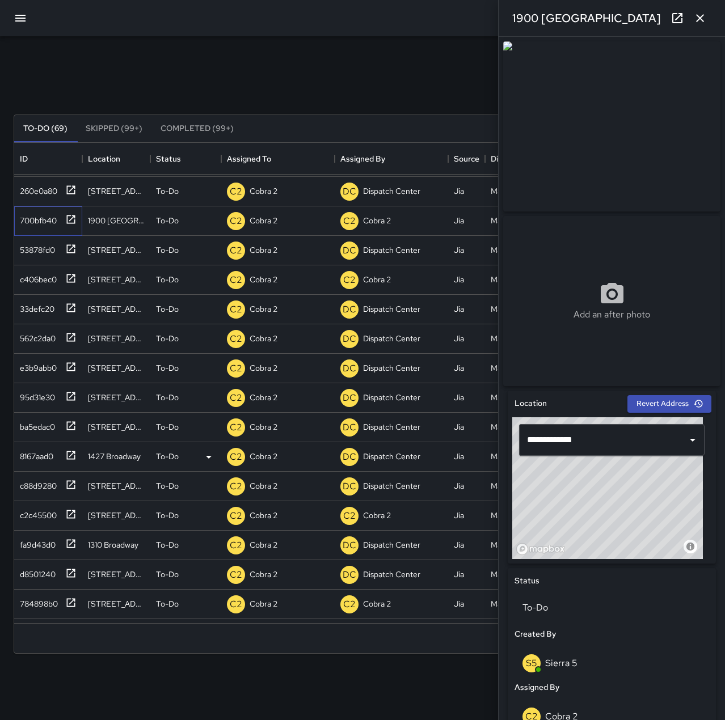
scroll to position [1247, 0]
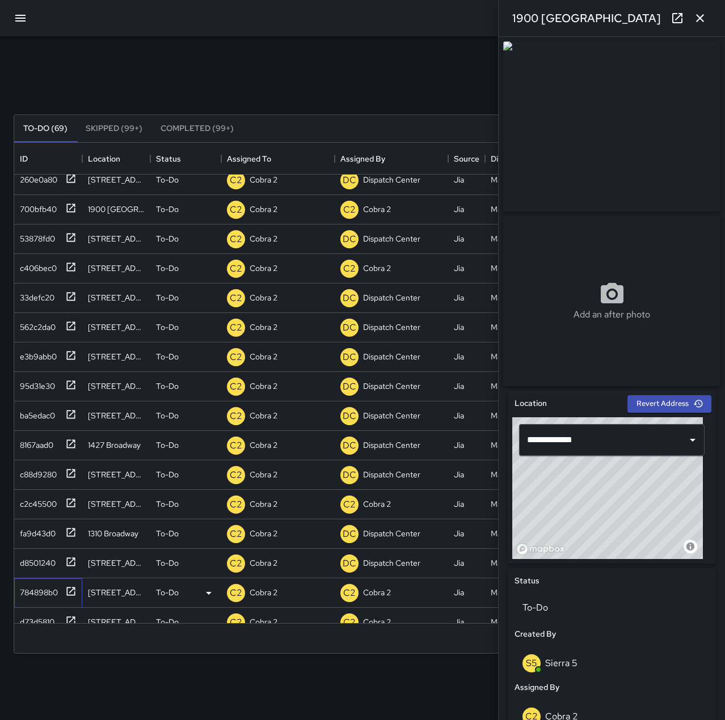
click at [41, 593] on div "784898b0" at bounding box center [36, 590] width 43 height 16
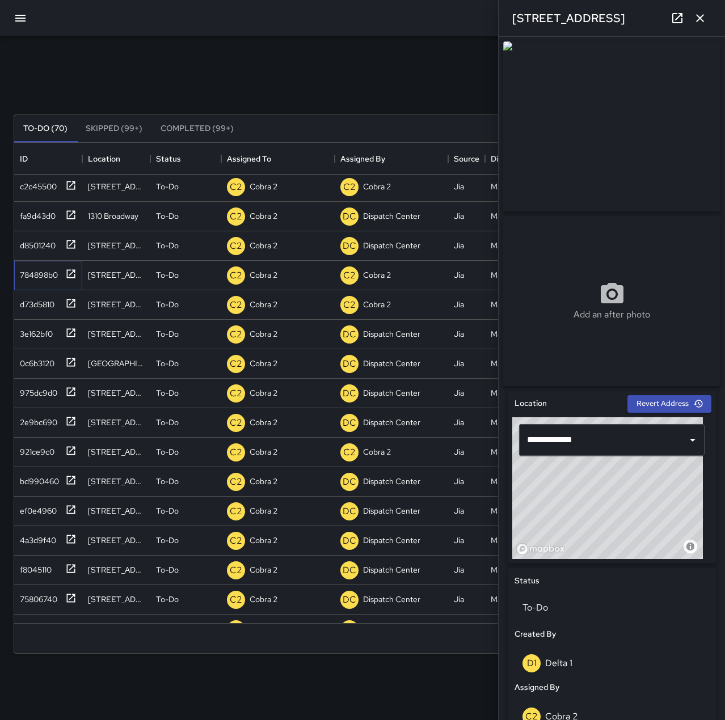
scroll to position [1624, 0]
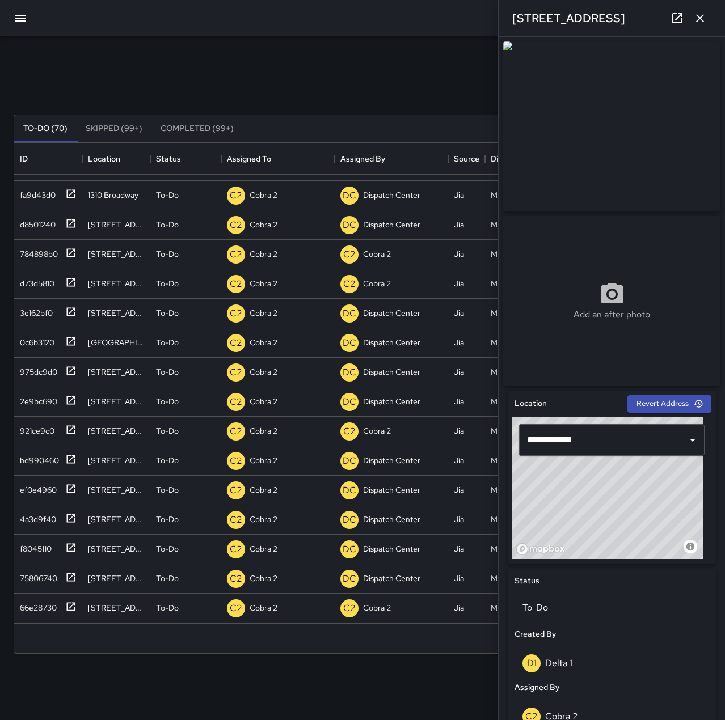
click at [699, 18] on icon "button" at bounding box center [700, 18] width 14 height 14
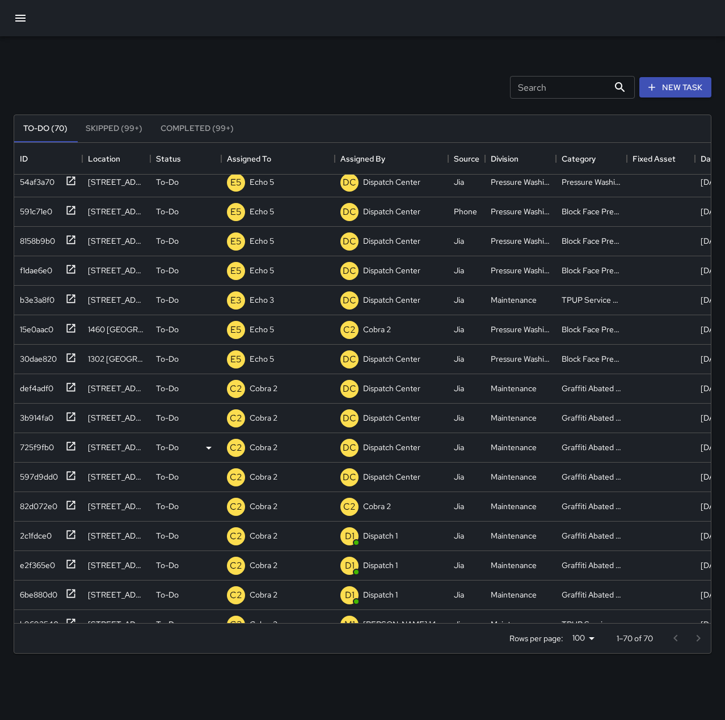
scroll to position [0, 0]
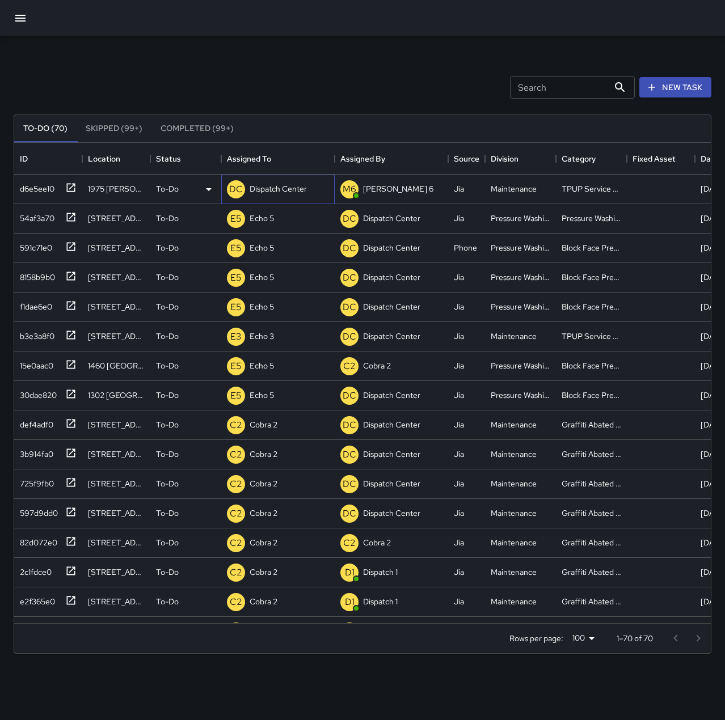
click at [279, 181] on div "Dispatch Center" at bounding box center [278, 189] width 62 height 16
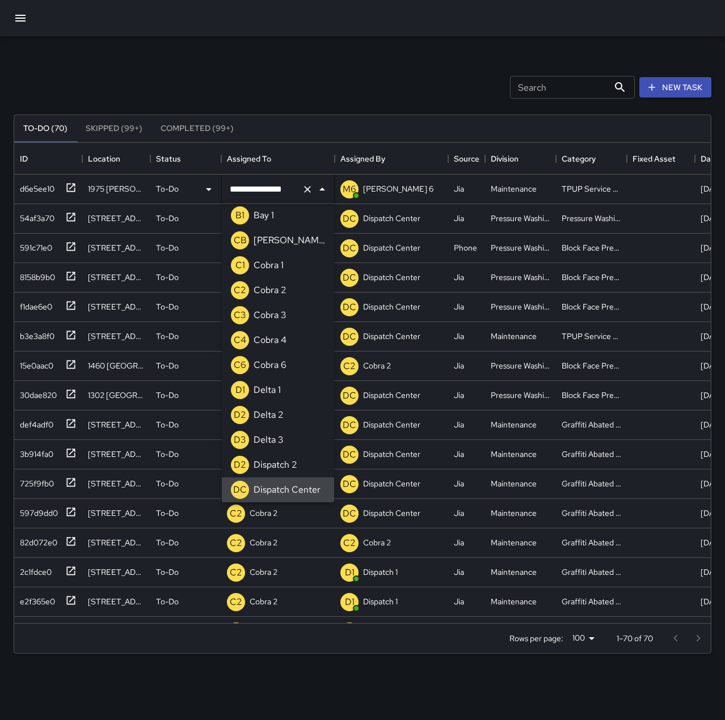
click at [306, 188] on icon "Clear" at bounding box center [307, 189] width 7 height 7
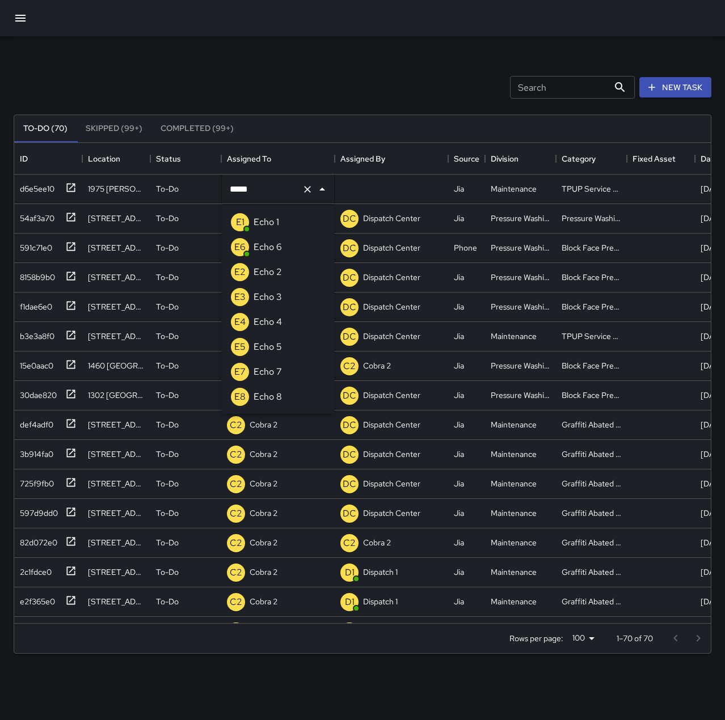
type input "******"
click at [294, 219] on li "E3 Echo 3" at bounding box center [278, 222] width 112 height 25
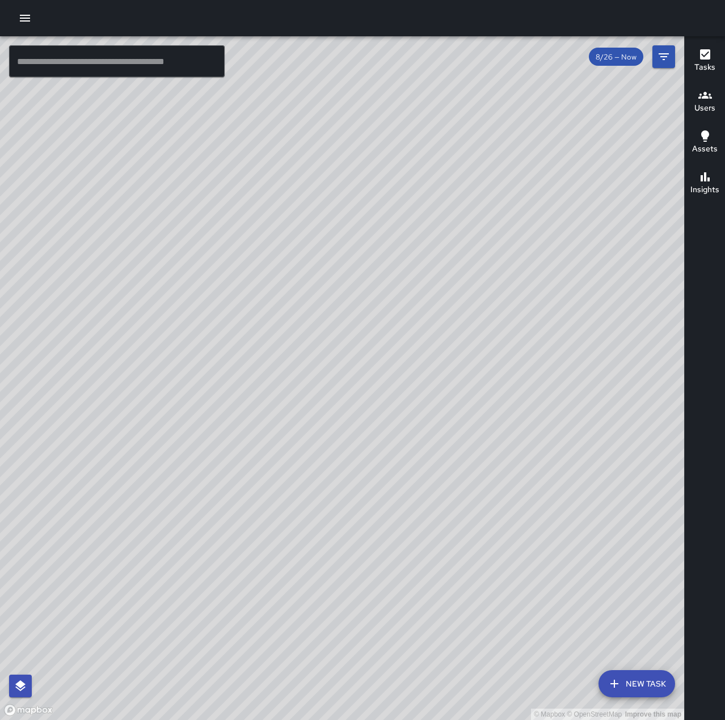
drag, startPoint x: 511, startPoint y: 467, endPoint x: 439, endPoint y: 194, distance: 282.1
click at [439, 194] on div "© Mapbox © OpenStreetMap Improve this map" at bounding box center [342, 378] width 684 height 684
drag, startPoint x: 384, startPoint y: 455, endPoint x: 496, endPoint y: 265, distance: 220.4
click at [496, 265] on div "© Mapbox © OpenStreetMap Improve this map" at bounding box center [342, 378] width 684 height 684
drag, startPoint x: 553, startPoint y: 291, endPoint x: 466, endPoint y: 352, distance: 106.8
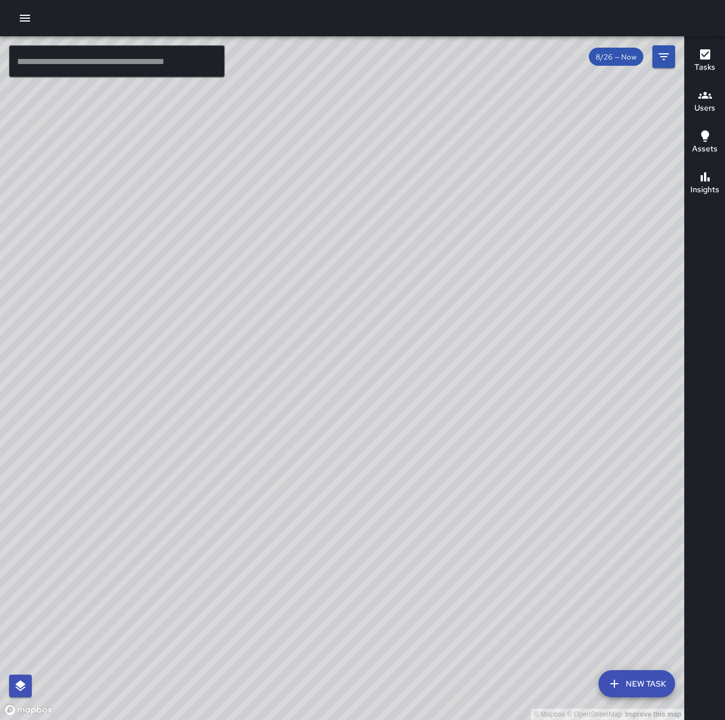
click at [466, 352] on div "© Mapbox © OpenStreetMap Improve this map" at bounding box center [342, 378] width 684 height 684
drag, startPoint x: 408, startPoint y: 575, endPoint x: 442, endPoint y: 545, distance: 45.4
click at [442, 545] on div "© Mapbox © OpenStreetMap Improve this map" at bounding box center [342, 378] width 684 height 684
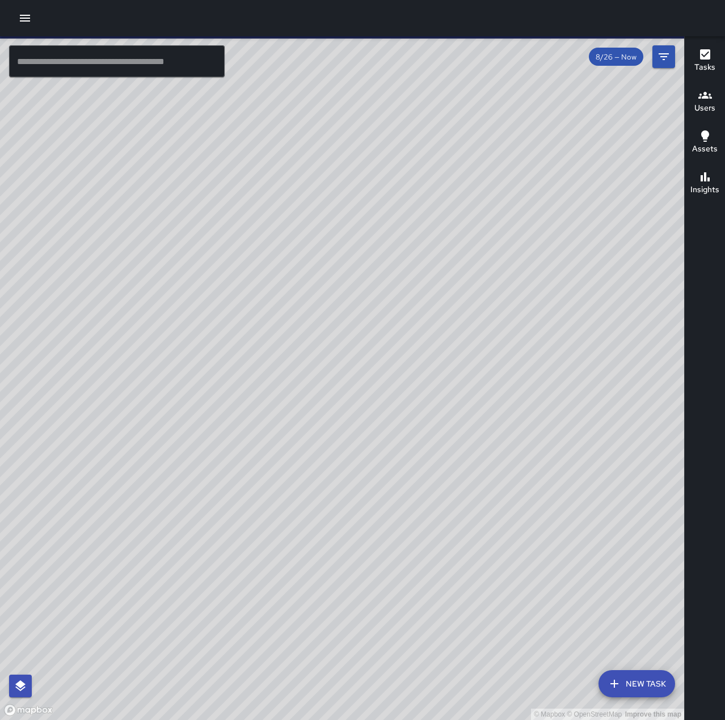
click at [54, 58] on input "text" at bounding box center [116, 61] width 215 height 32
type input "**"
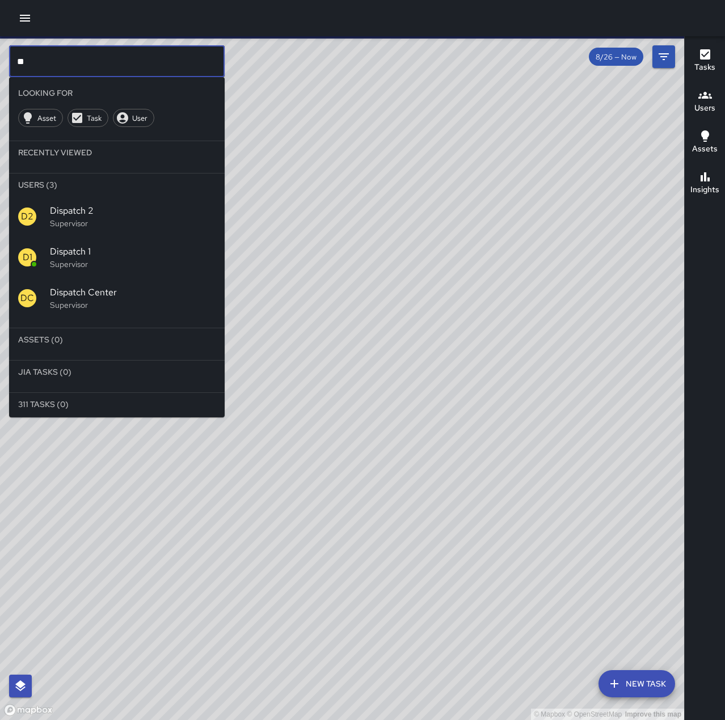
click at [139, 265] on p "Supervisor" at bounding box center [133, 264] width 166 height 11
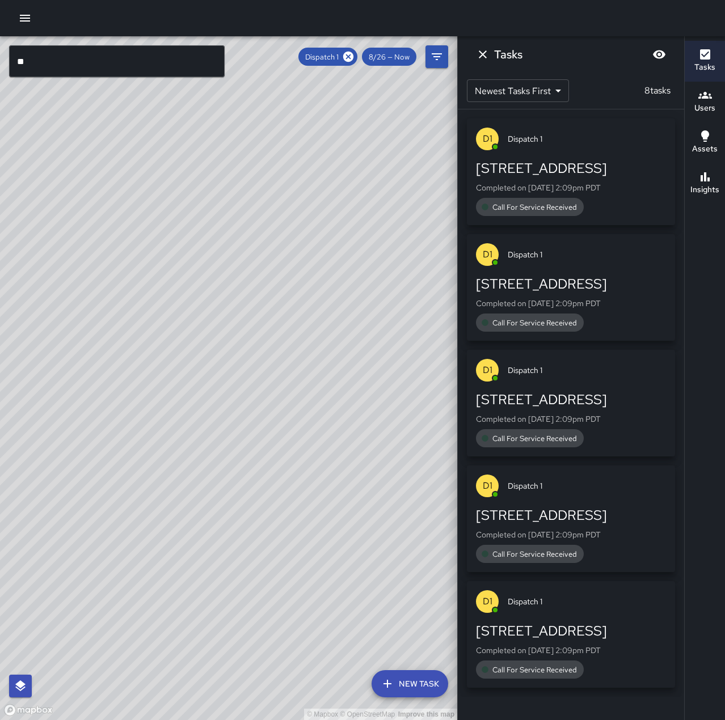
click at [579, 667] on span "Call For Service Received" at bounding box center [534, 670] width 98 height 10
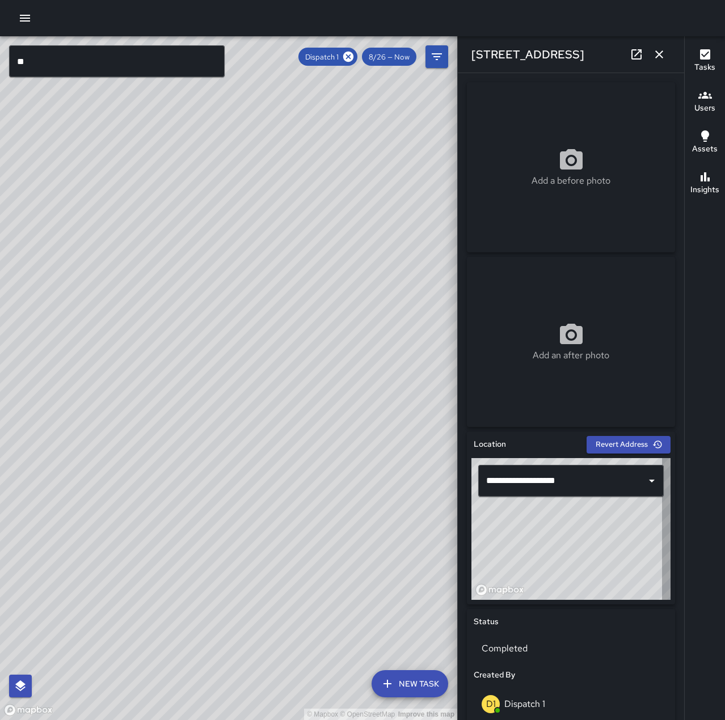
type input "**********"
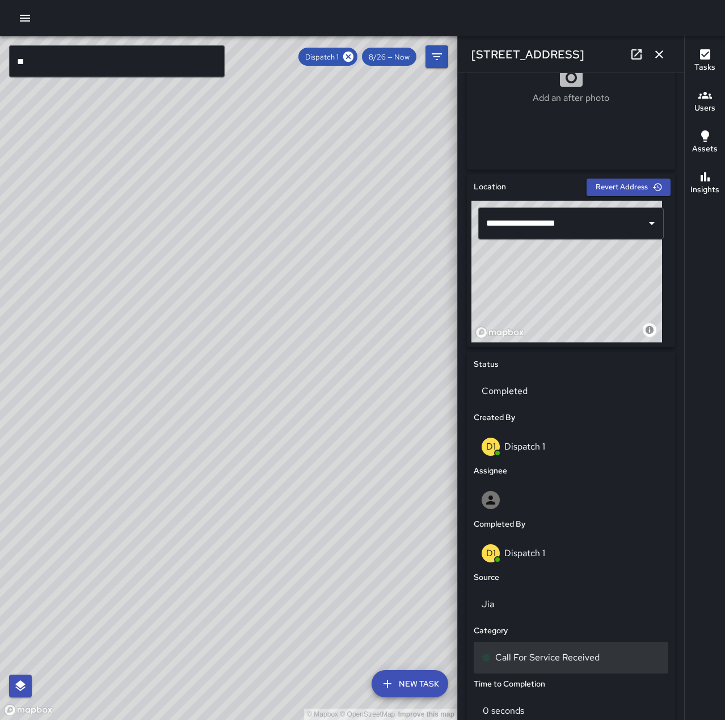
scroll to position [283, 0]
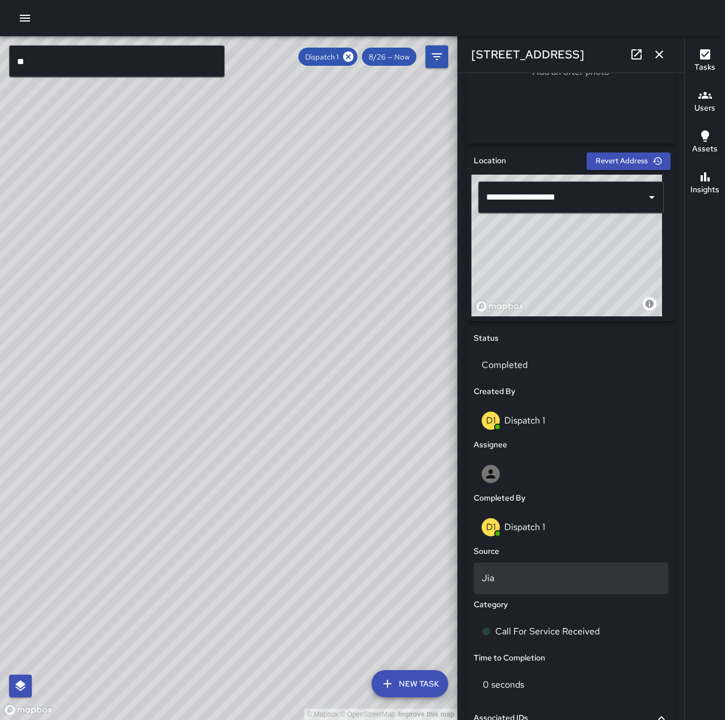
click at [552, 570] on div "Jia" at bounding box center [570, 578] width 194 height 32
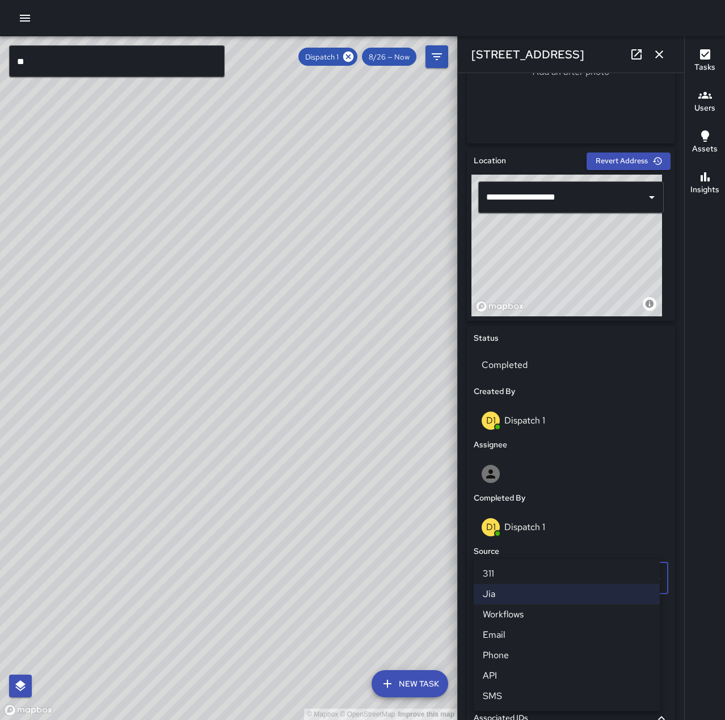
click at [557, 655] on li "Phone" at bounding box center [566, 655] width 186 height 20
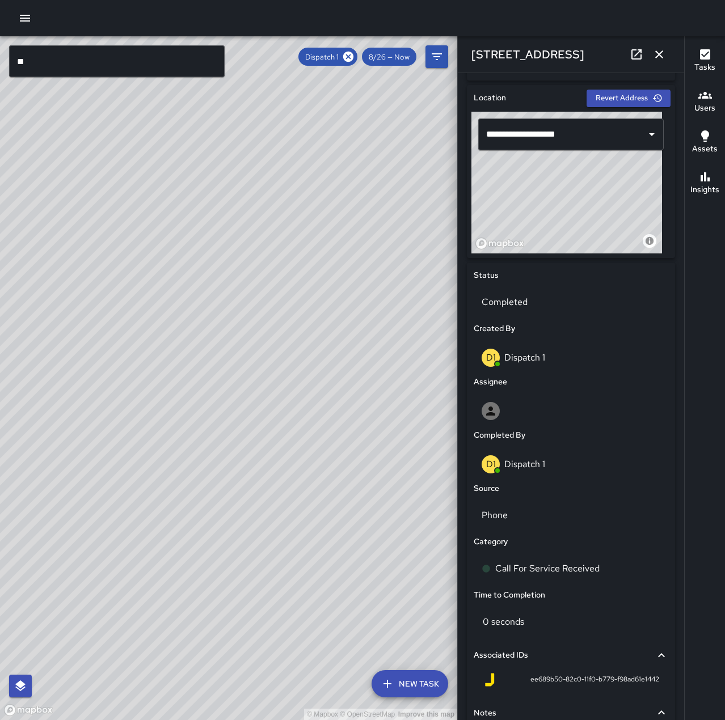
scroll to position [452, 0]
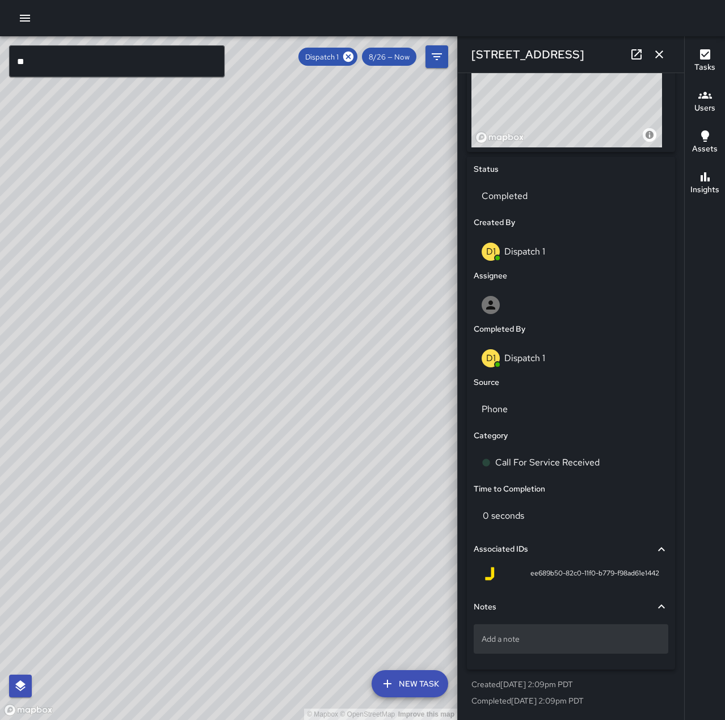
click at [563, 635] on p "Add a note" at bounding box center [570, 638] width 179 height 11
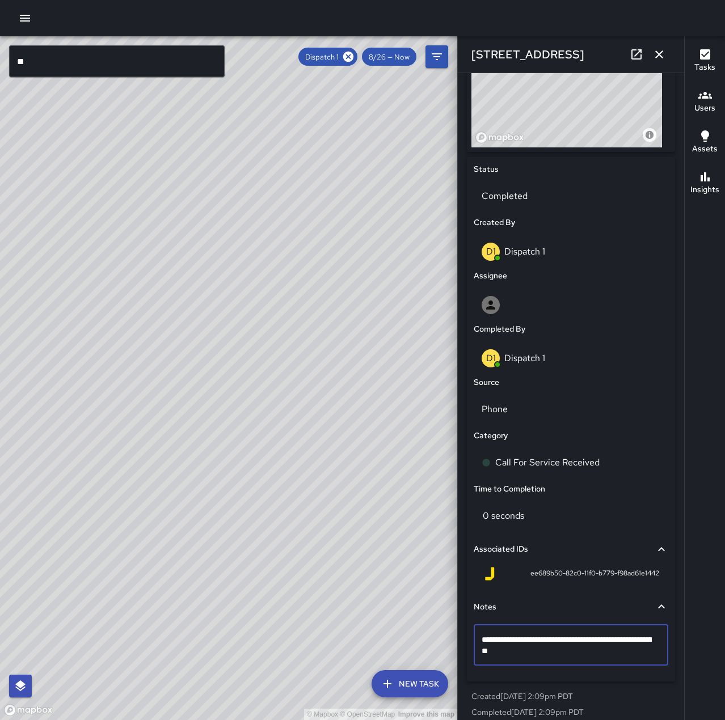
type textarea "**********"
click at [652, 48] on icon "button" at bounding box center [659, 55] width 14 height 14
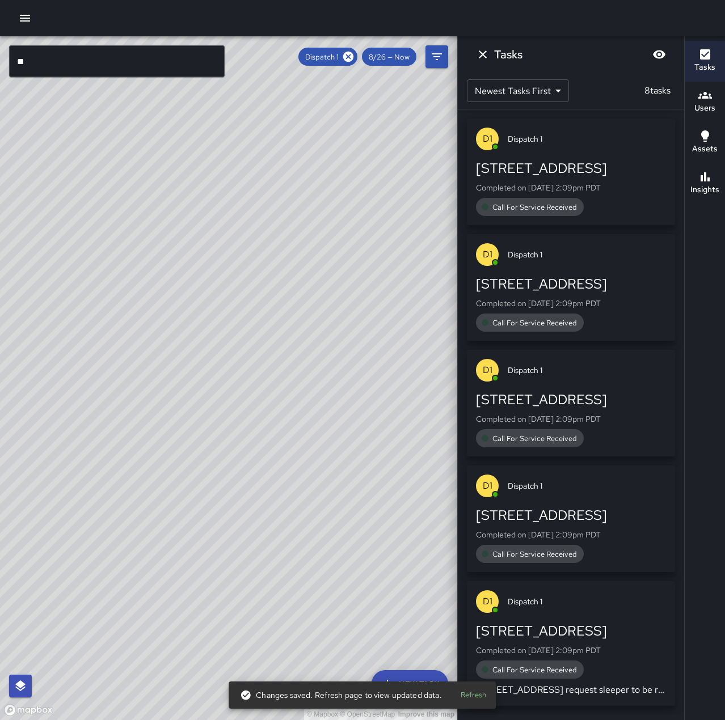
click at [583, 552] on div "Call For Service Received" at bounding box center [571, 554] width 190 height 18
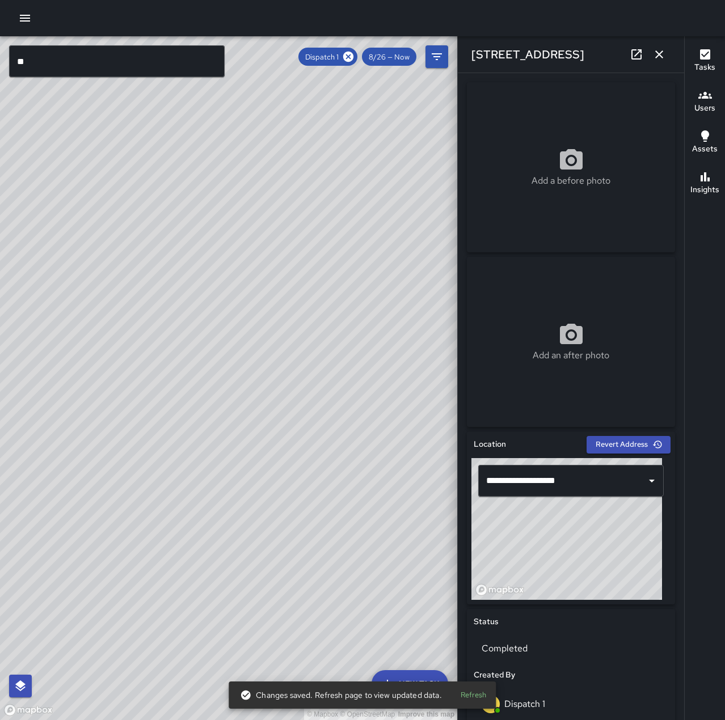
type input "**********"
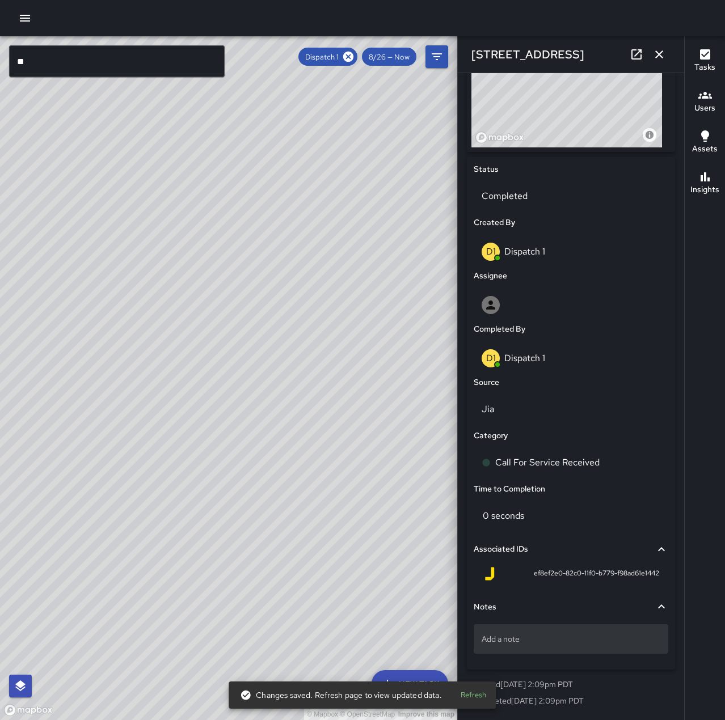
click at [602, 634] on p "Add a note" at bounding box center [570, 638] width 179 height 11
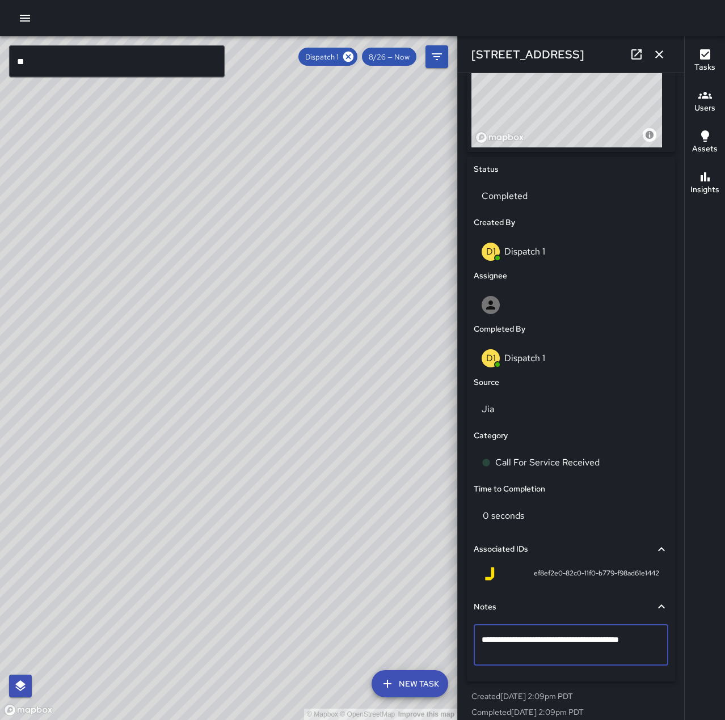
type textarea "**********"
click at [663, 53] on icon "button" at bounding box center [659, 55] width 14 height 14
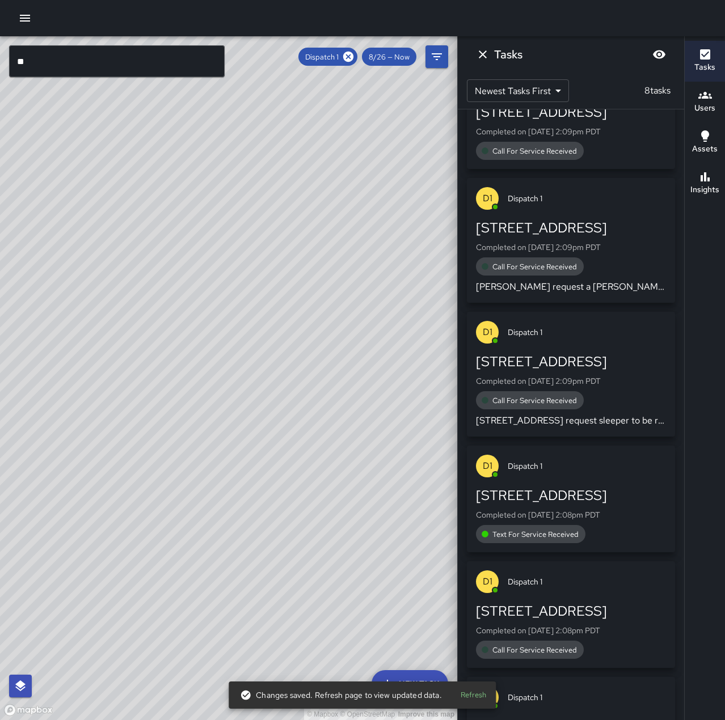
scroll to position [360, 0]
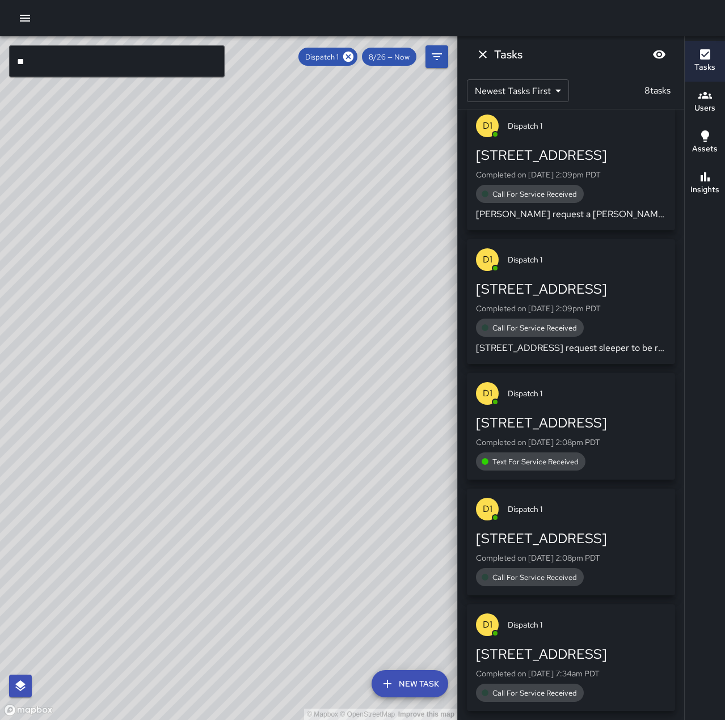
click at [606, 312] on p "Completed on 8/26/2025, 2:09pm PDT" at bounding box center [571, 308] width 190 height 11
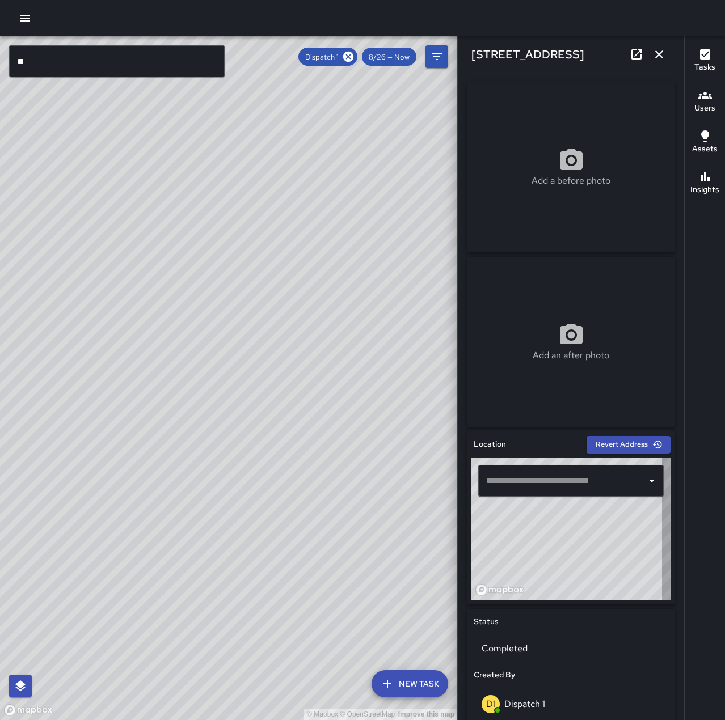
type input "**********"
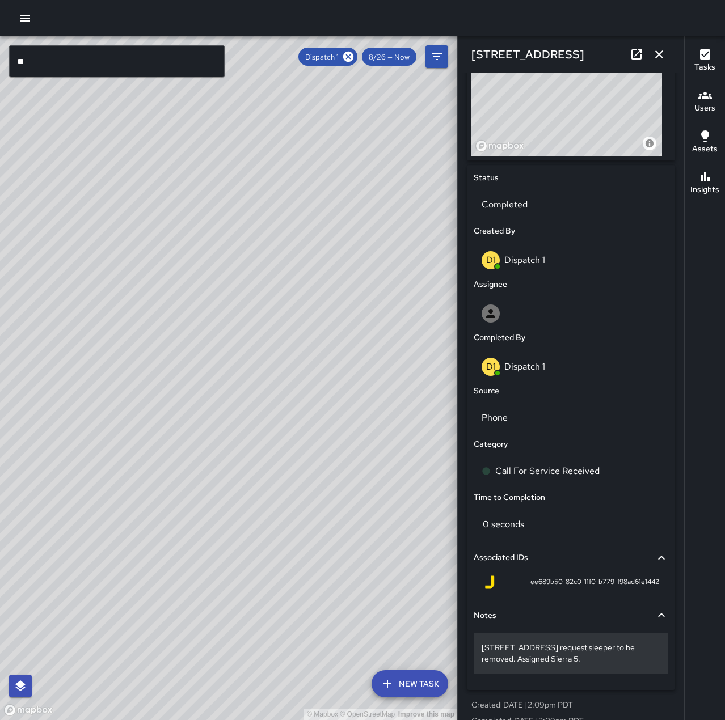
scroll to position [454, 0]
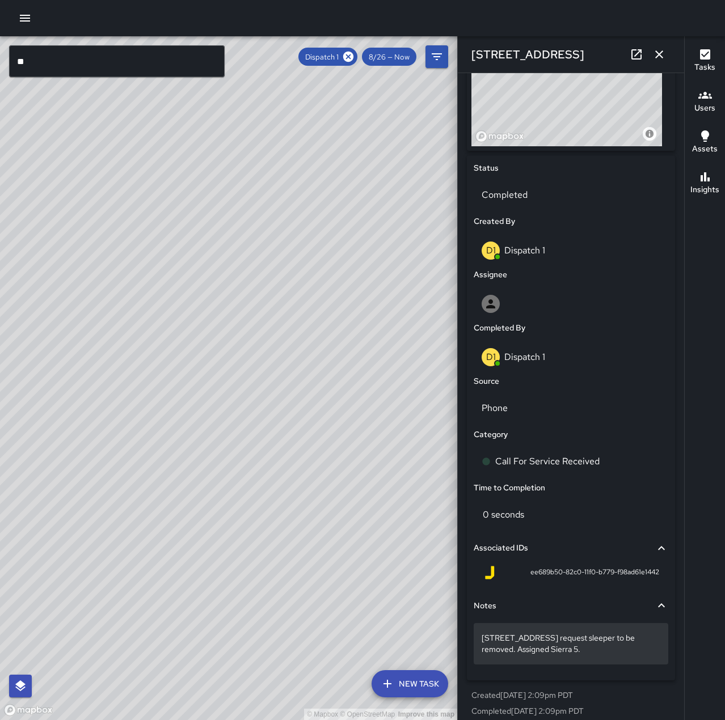
click at [549, 644] on p "1330 Broadway request sleeper to be removed. Assigned Sierra 5." at bounding box center [570, 643] width 179 height 23
drag, startPoint x: 478, startPoint y: 636, endPoint x: 550, endPoint y: 650, distance: 73.5
copy p "1330 Broadway request sleeper to be removed. Assigned Sierra 5."
click at [585, 649] on p "1330 Broadway request sleeper to be removed. Assigned Sierra 5." at bounding box center [570, 643] width 179 height 23
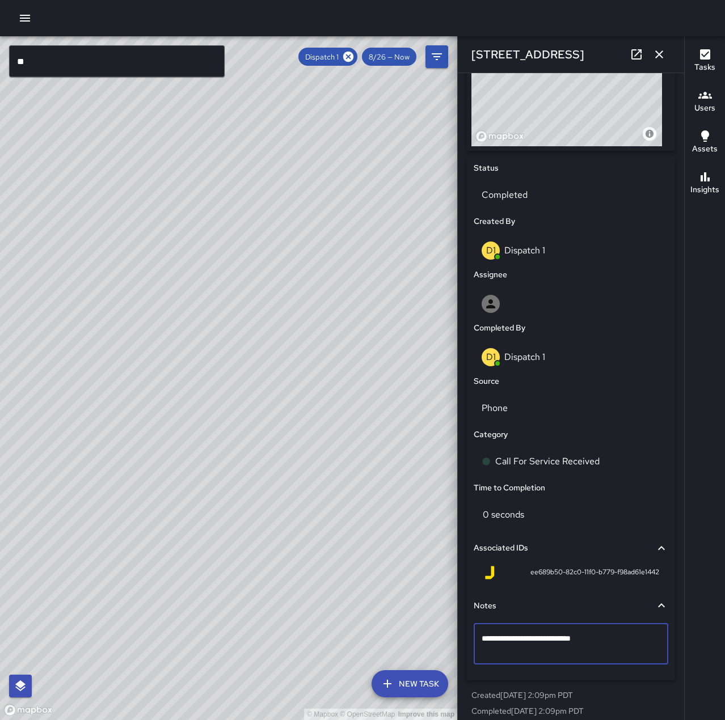
scroll to position [453, 0]
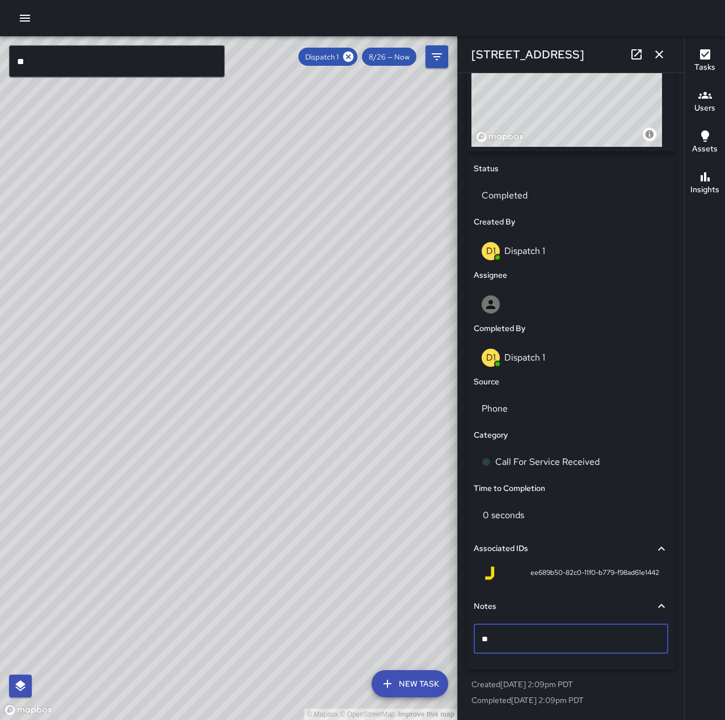
type textarea "*"
click at [654, 46] on button "button" at bounding box center [659, 54] width 23 height 23
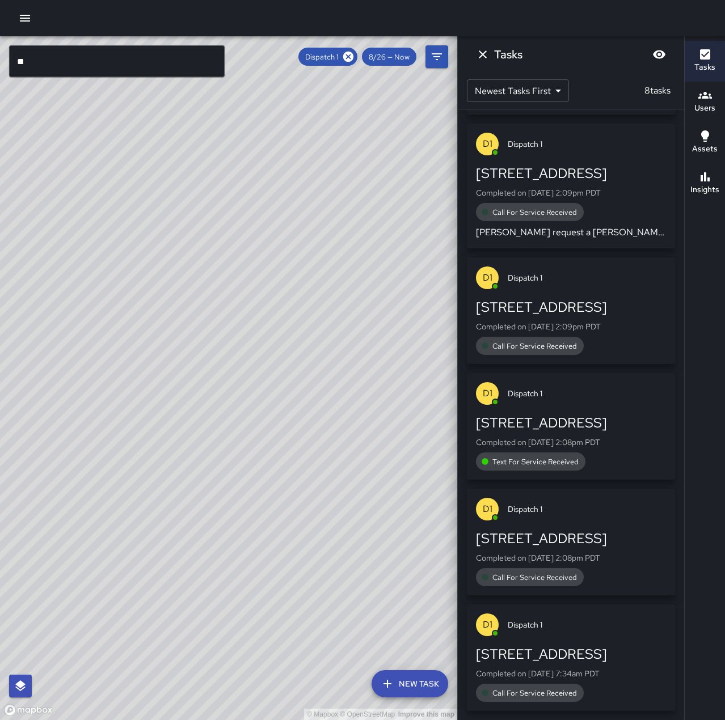
scroll to position [452, 0]
click at [565, 691] on span "Call For Service Received" at bounding box center [534, 693] width 98 height 10
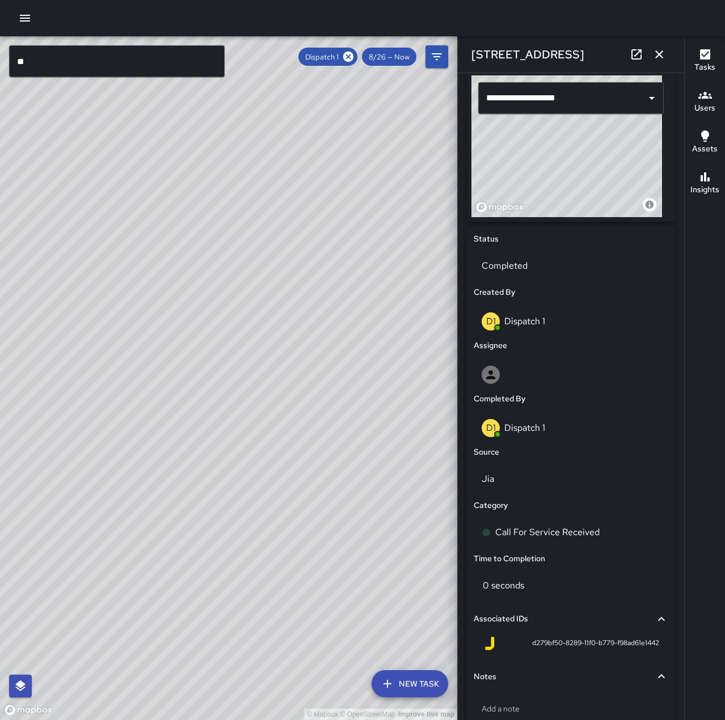
scroll to position [397, 0]
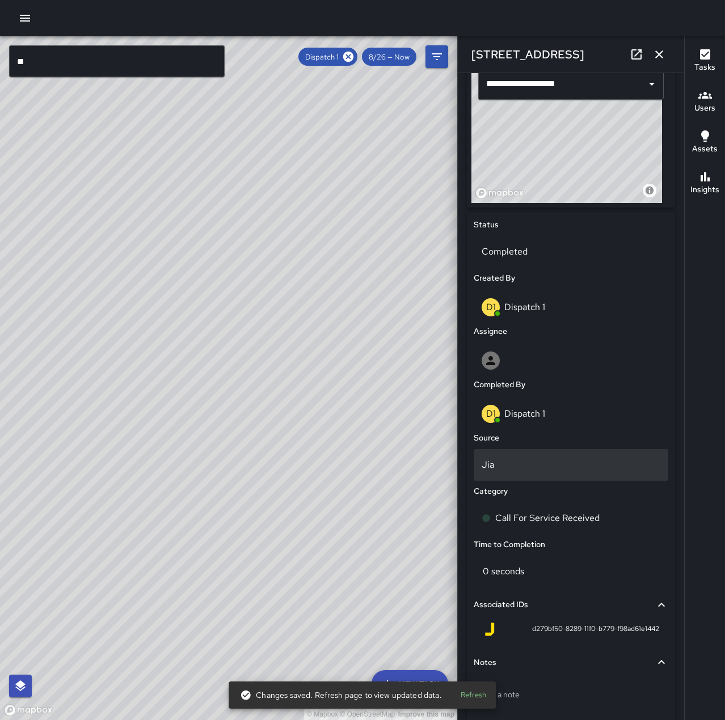
click at [505, 458] on p "Jia" at bounding box center [570, 465] width 179 height 14
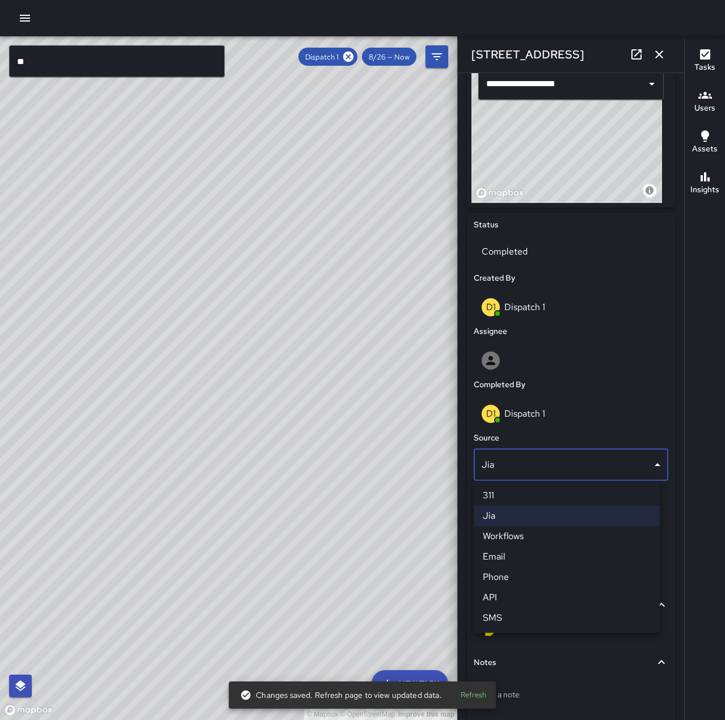
click at [523, 572] on li "Phone" at bounding box center [566, 577] width 186 height 20
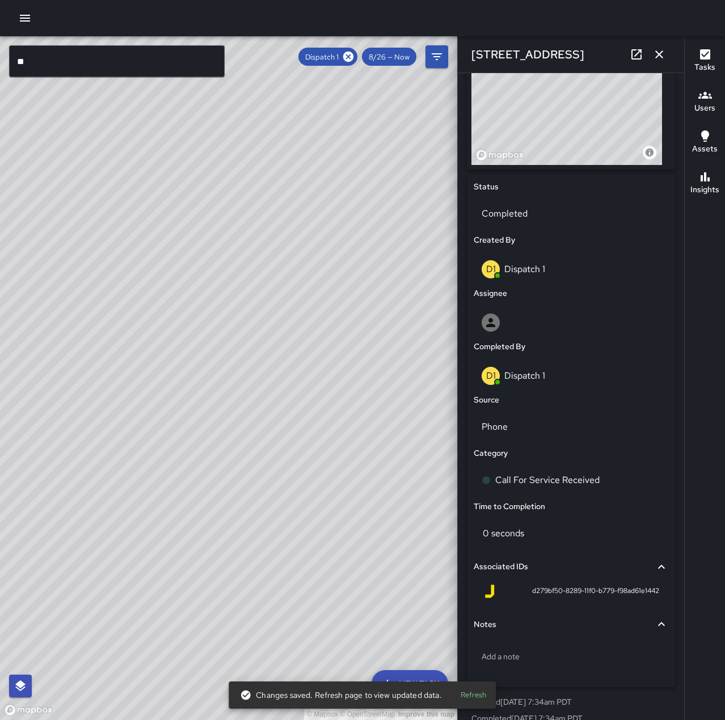
scroll to position [452, 0]
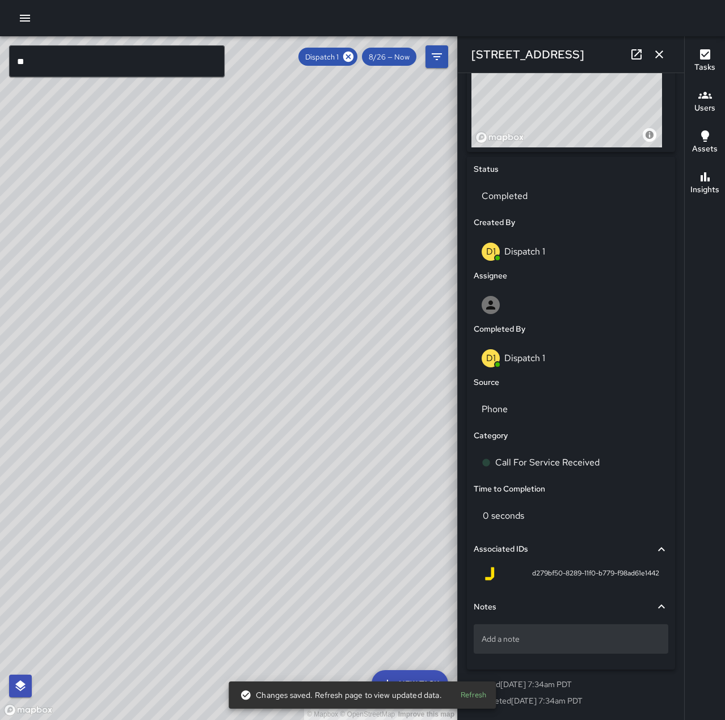
click at [545, 636] on p "Add a note" at bounding box center [570, 638] width 179 height 11
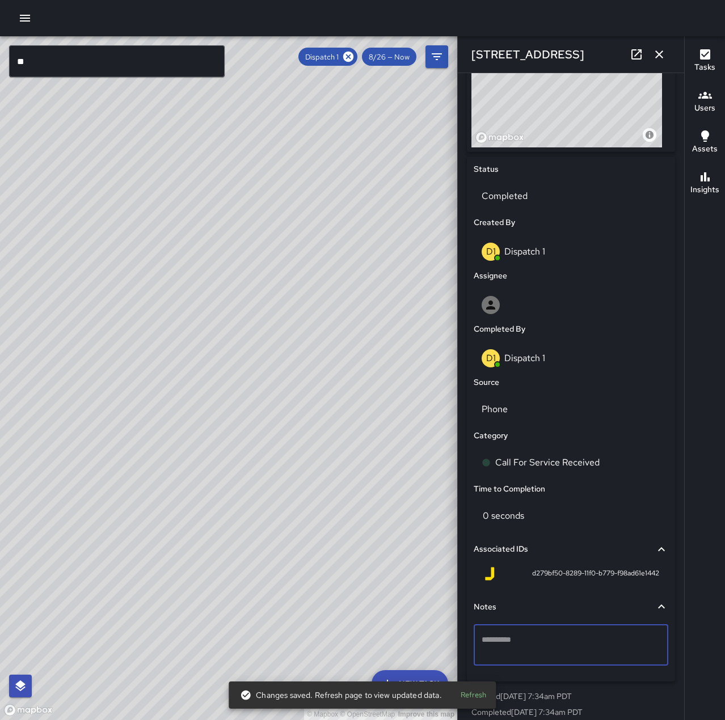
type textarea "**********"
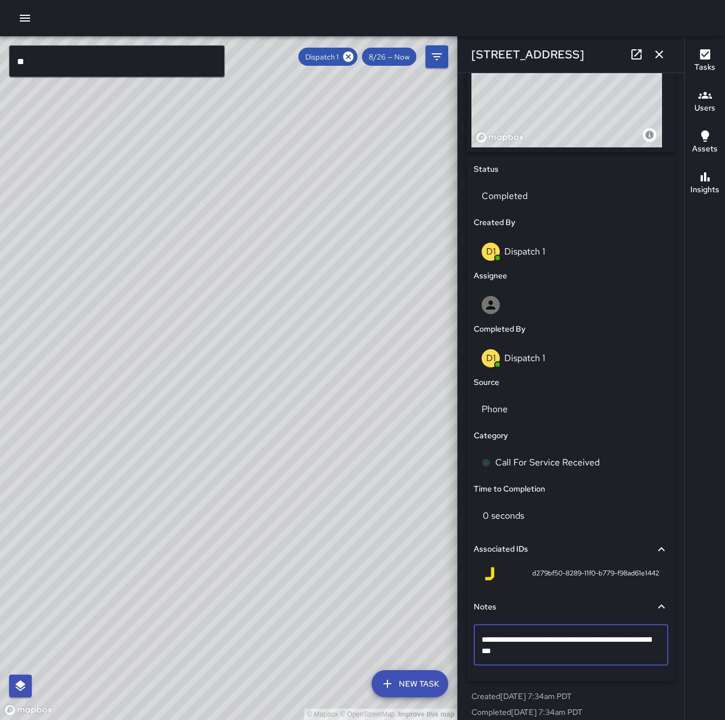
click at [657, 50] on icon "button" at bounding box center [659, 55] width 14 height 14
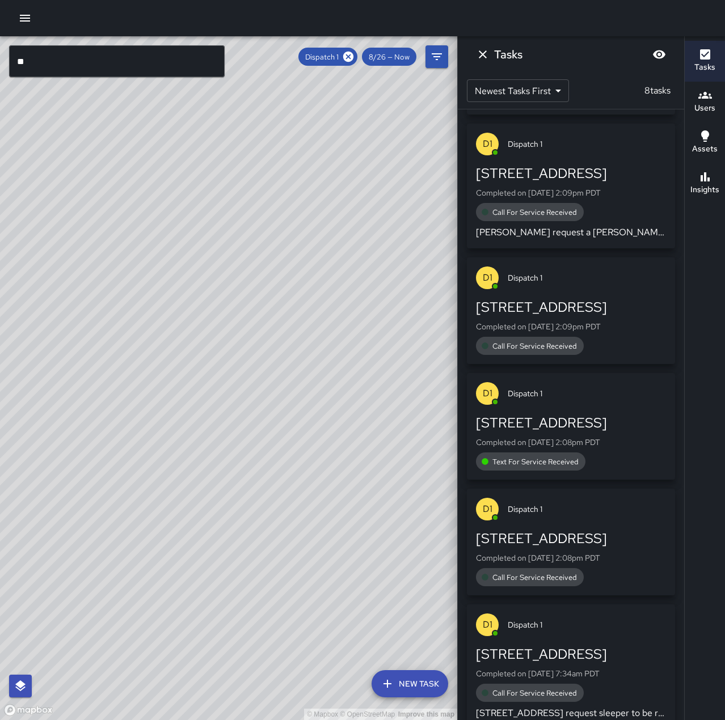
click at [598, 210] on div "Call For Service Received" at bounding box center [571, 212] width 190 height 18
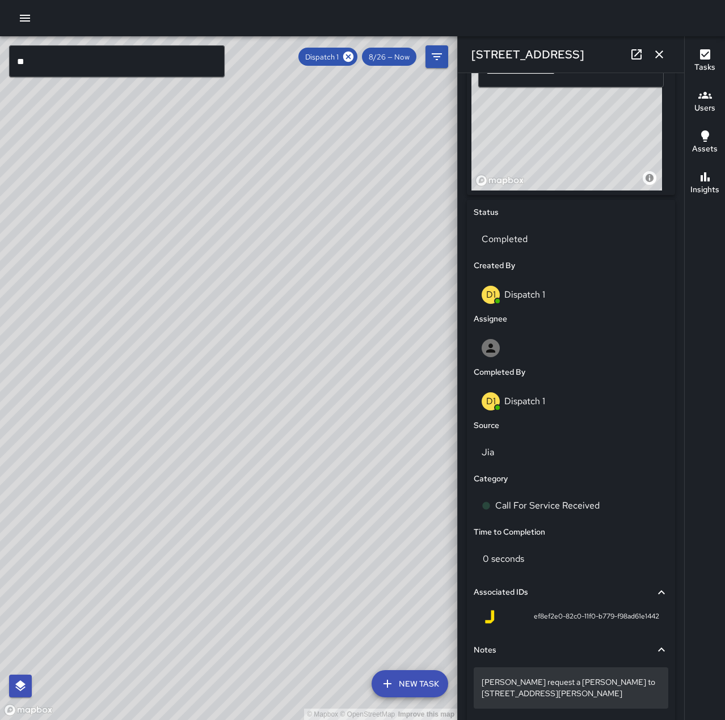
scroll to position [464, 0]
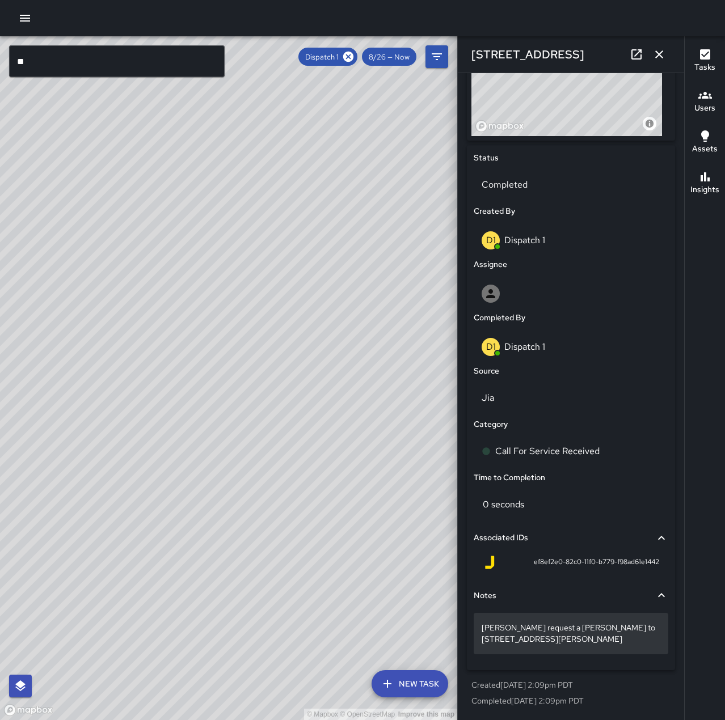
click at [600, 631] on p "Wincie request a Buddy Escort to 2150 Webster St." at bounding box center [570, 633] width 179 height 23
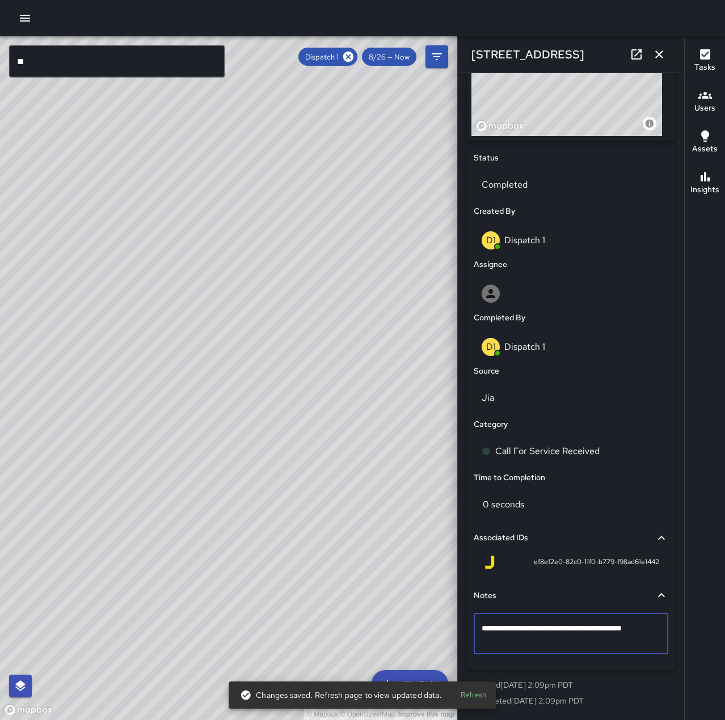
drag, startPoint x: 481, startPoint y: 627, endPoint x: 494, endPoint y: 658, distance: 33.1
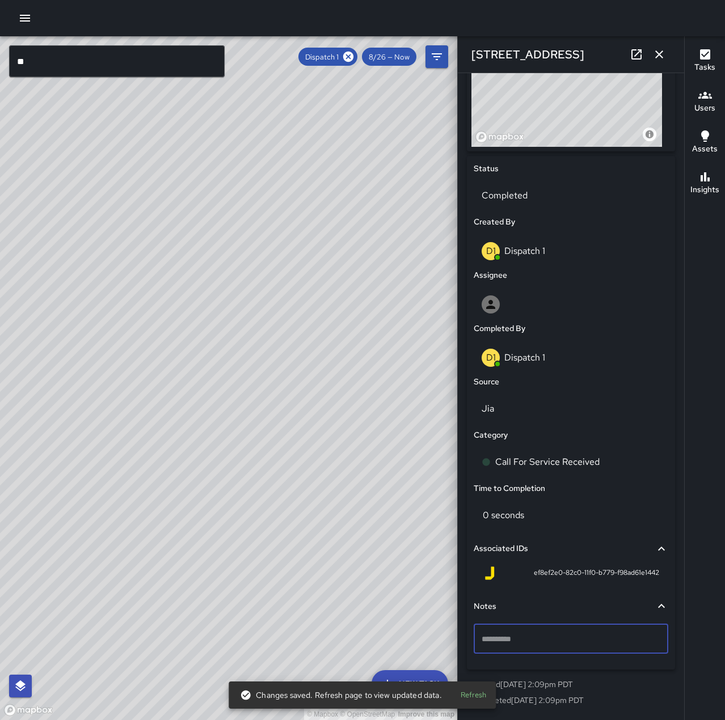
click at [665, 55] on icon "button" at bounding box center [659, 55] width 14 height 14
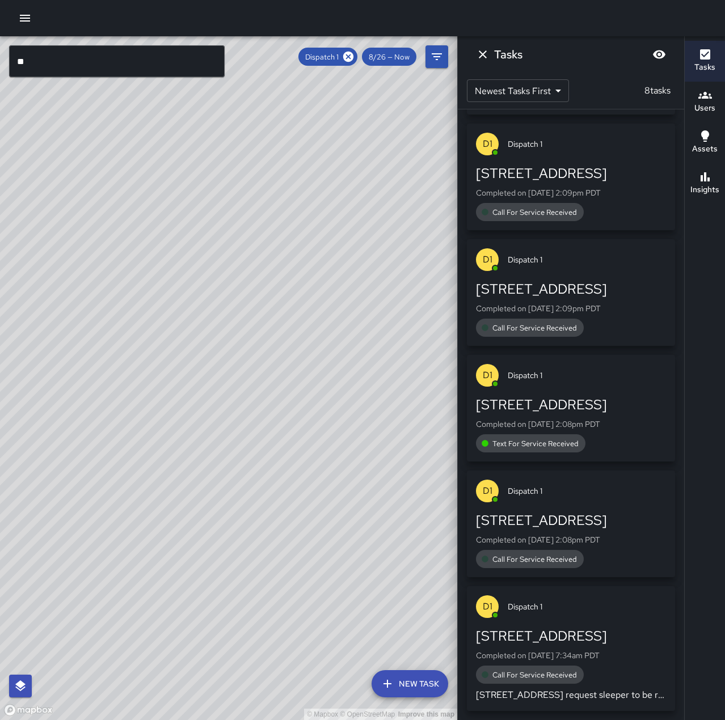
click at [564, 528] on div "[STREET_ADDRESS]" at bounding box center [571, 520] width 190 height 18
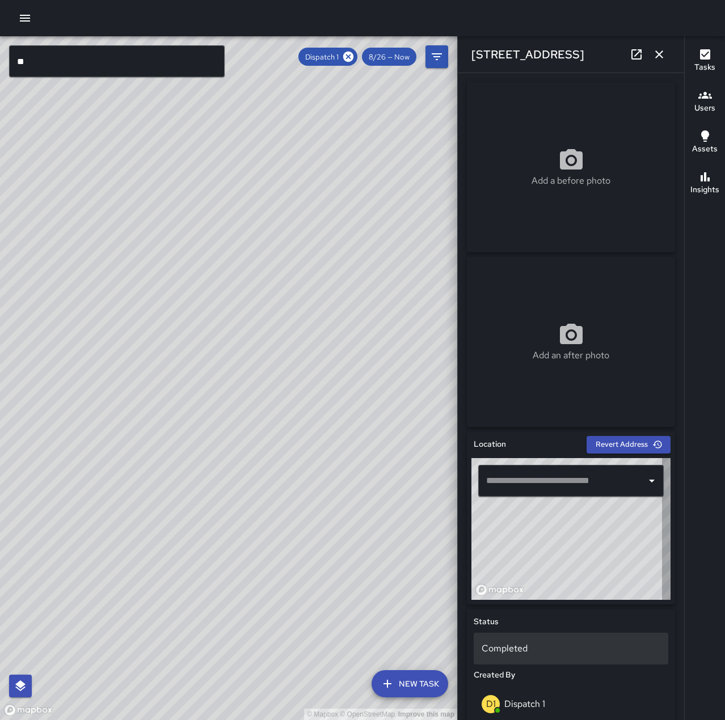
type input "**********"
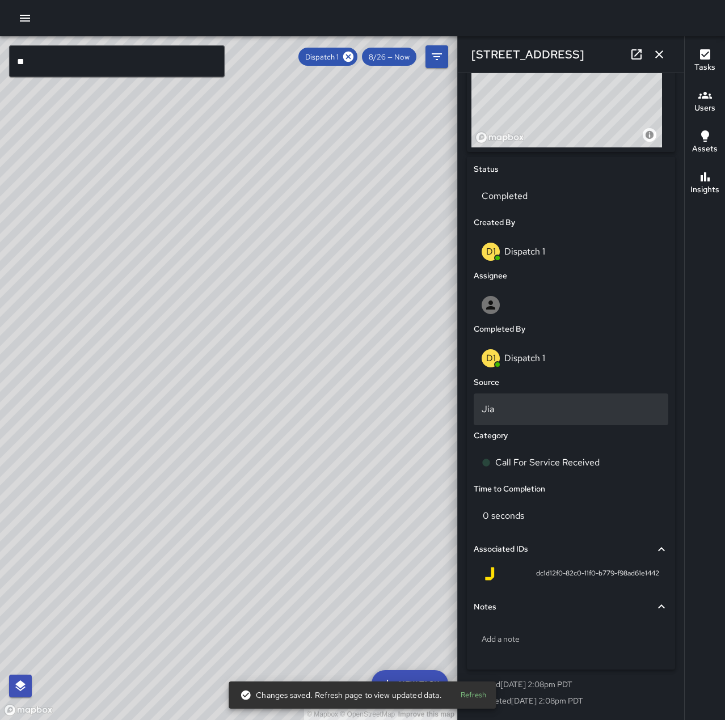
click at [523, 415] on p "Jia" at bounding box center [570, 410] width 179 height 14
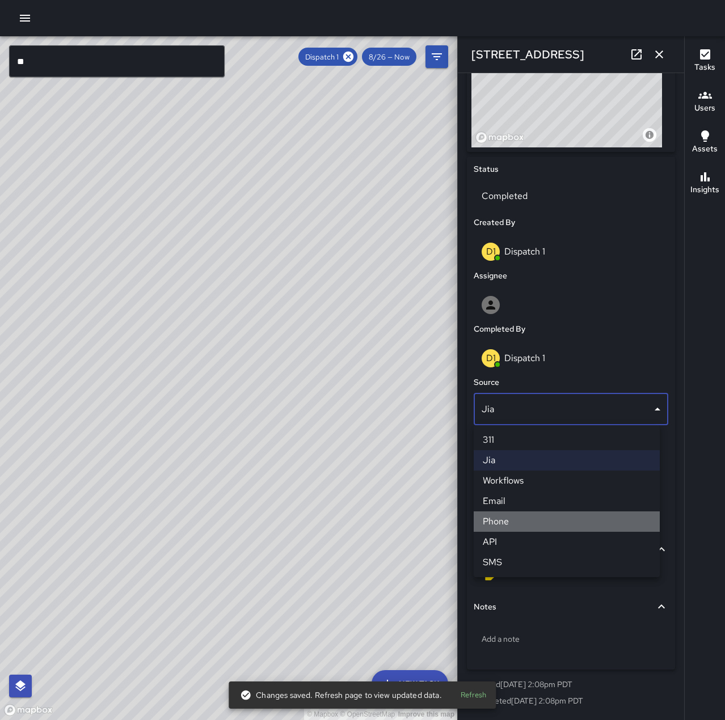
click at [538, 522] on li "Phone" at bounding box center [566, 521] width 186 height 20
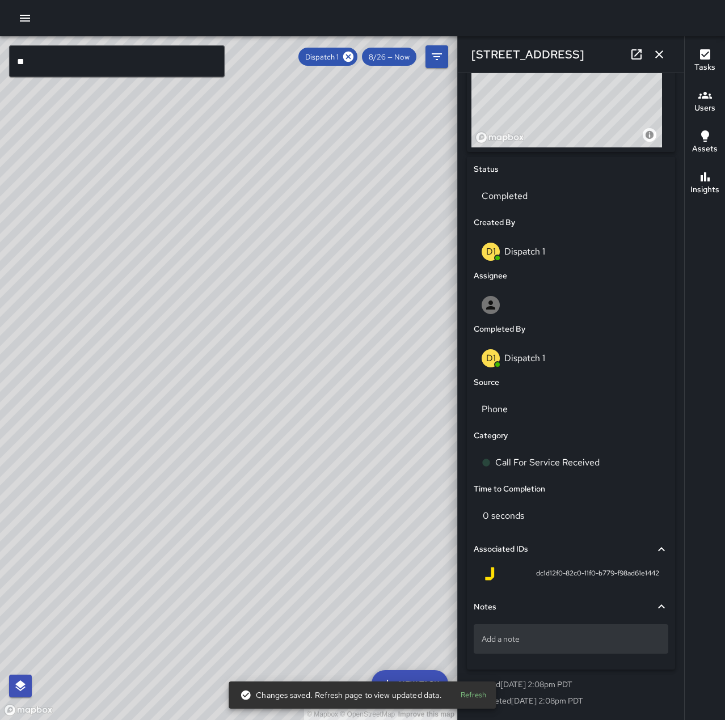
click at [544, 632] on div "Add a note" at bounding box center [570, 638] width 194 height 29
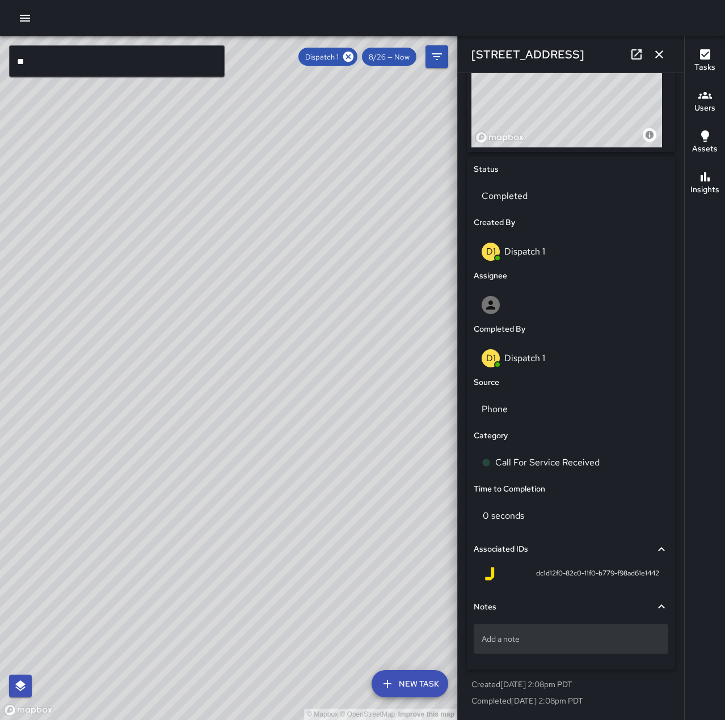
drag, startPoint x: 544, startPoint y: 632, endPoint x: 549, endPoint y: 637, distance: 7.2
drag, startPoint x: 549, startPoint y: 637, endPoint x: 583, endPoint y: 632, distance: 33.9
click at [583, 632] on div "Add a note" at bounding box center [570, 638] width 194 height 29
type textarea "**********"
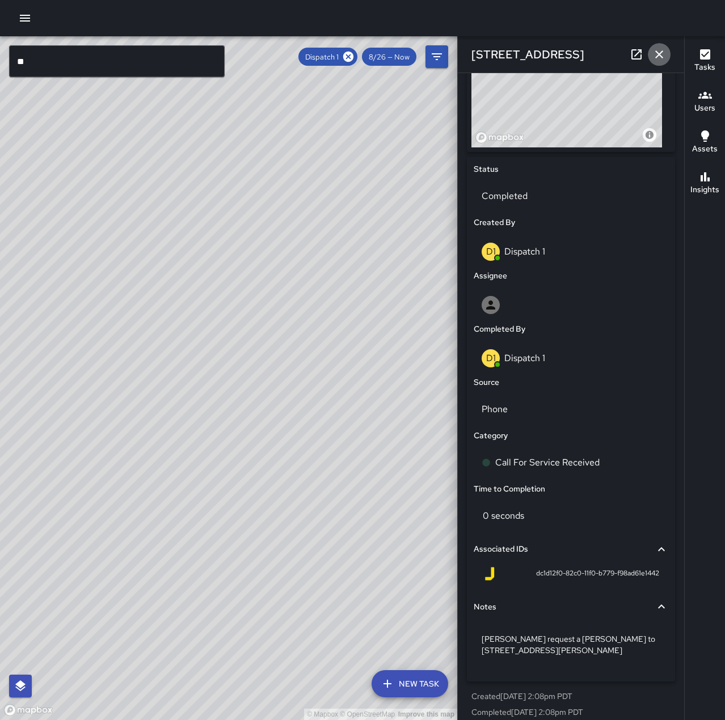
click at [660, 52] on icon "button" at bounding box center [659, 55] width 14 height 14
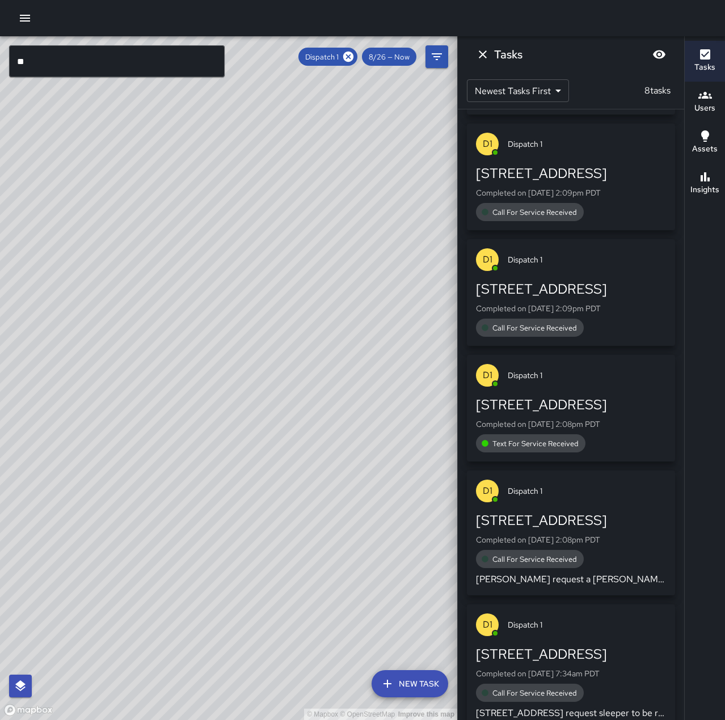
click at [563, 416] on div "1904 Franklin Street Completed on 8/26/2025, 2:08pm PDT Text For Service Receiv…" at bounding box center [571, 424] width 190 height 57
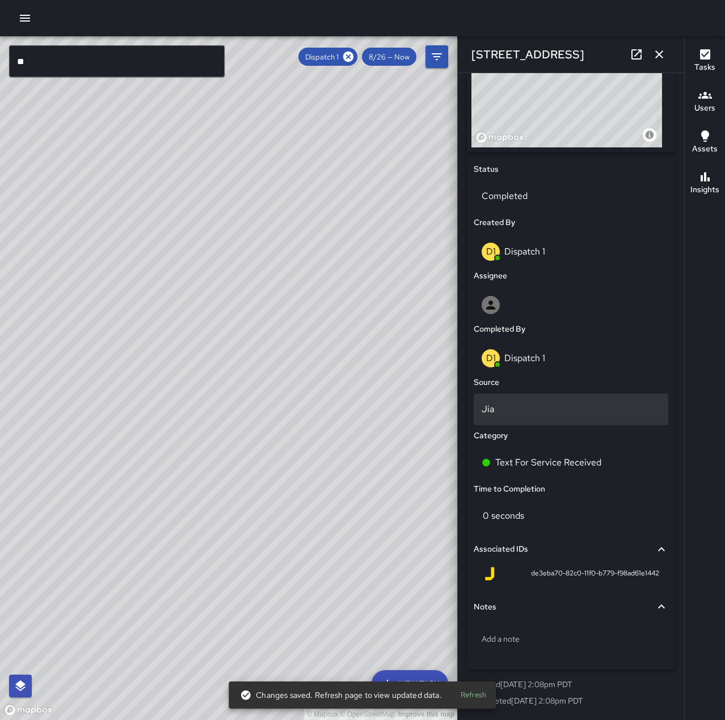
click at [519, 398] on div "Jia" at bounding box center [570, 409] width 194 height 32
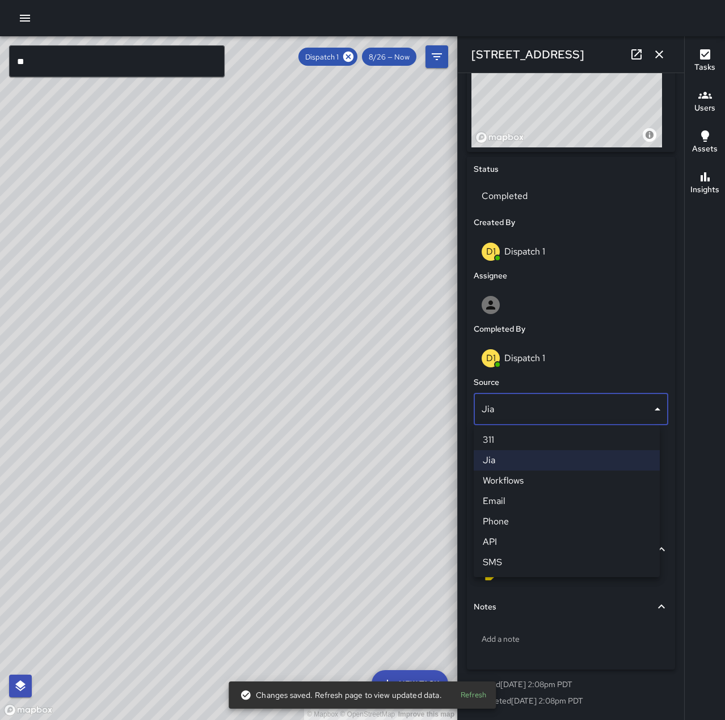
click at [524, 557] on li "SMS" at bounding box center [566, 562] width 186 height 20
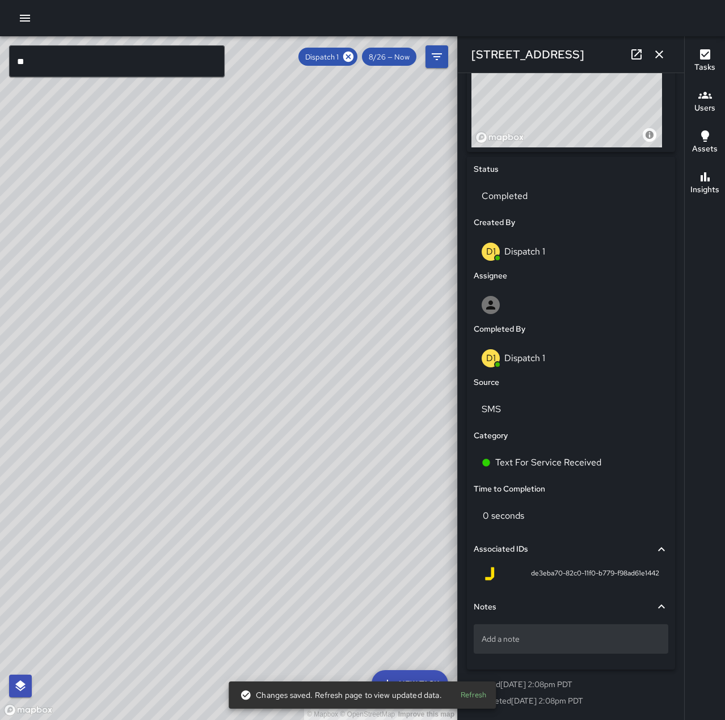
click at [534, 632] on div "Add a note" at bounding box center [570, 638] width 194 height 29
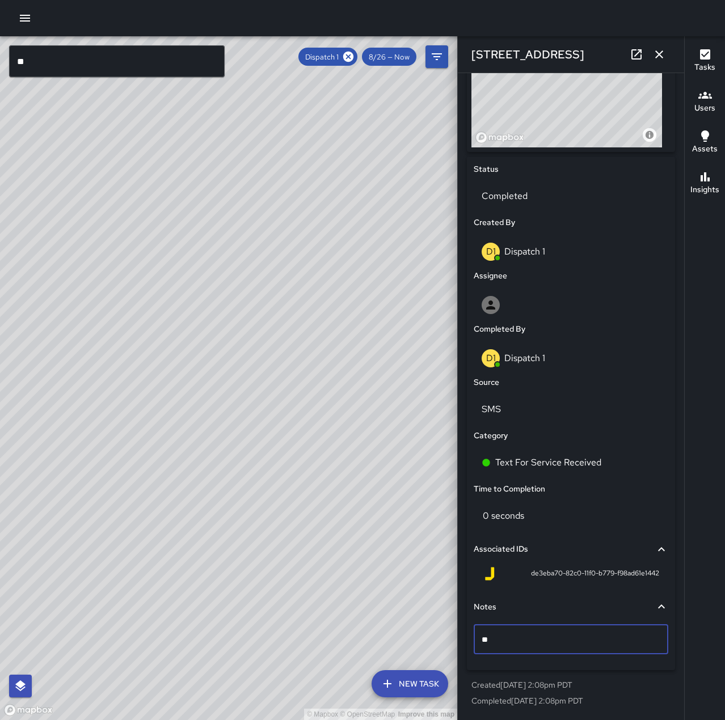
type textarea "*"
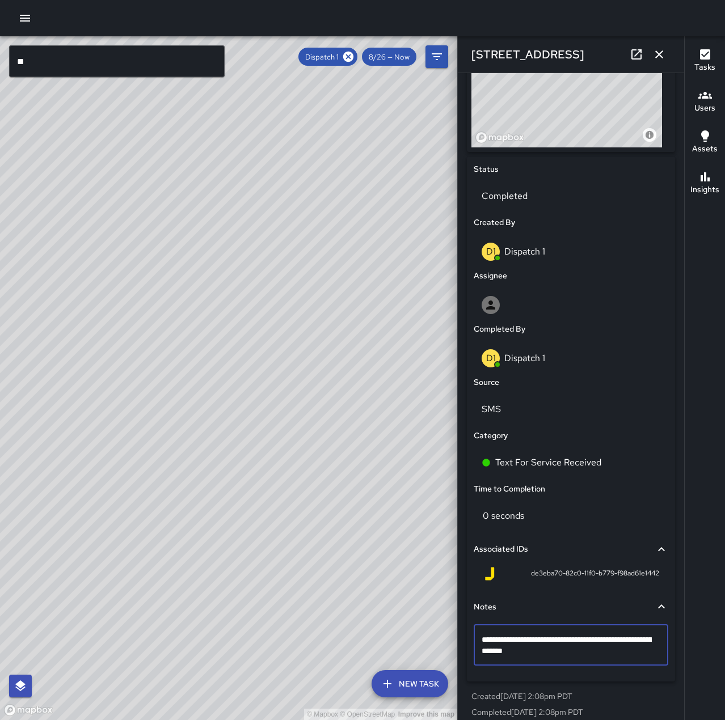
type textarea "**********"
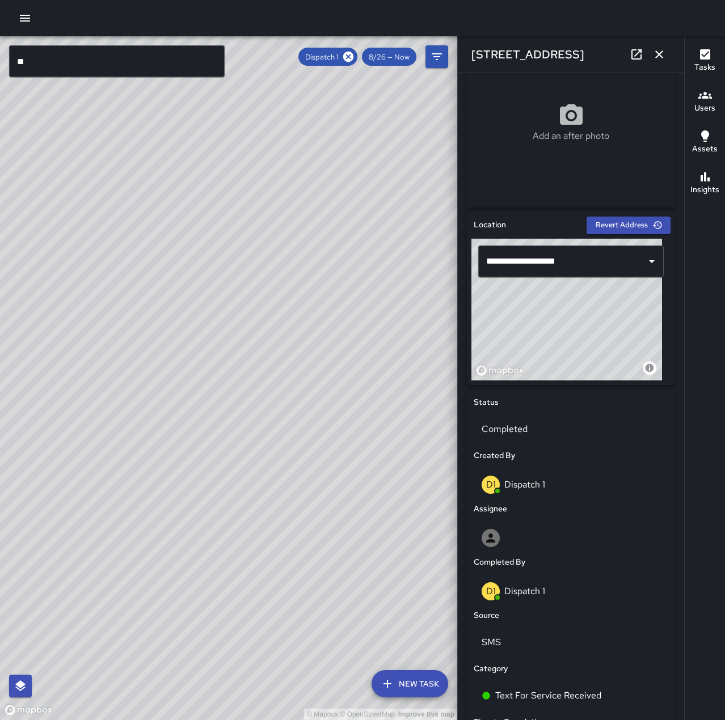
scroll to position [180, 0]
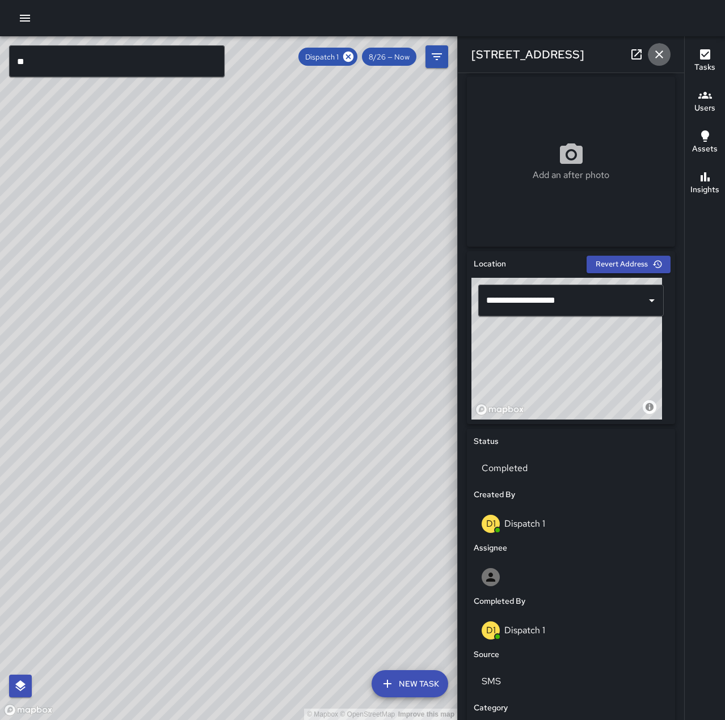
click at [659, 52] on icon "button" at bounding box center [659, 55] width 14 height 14
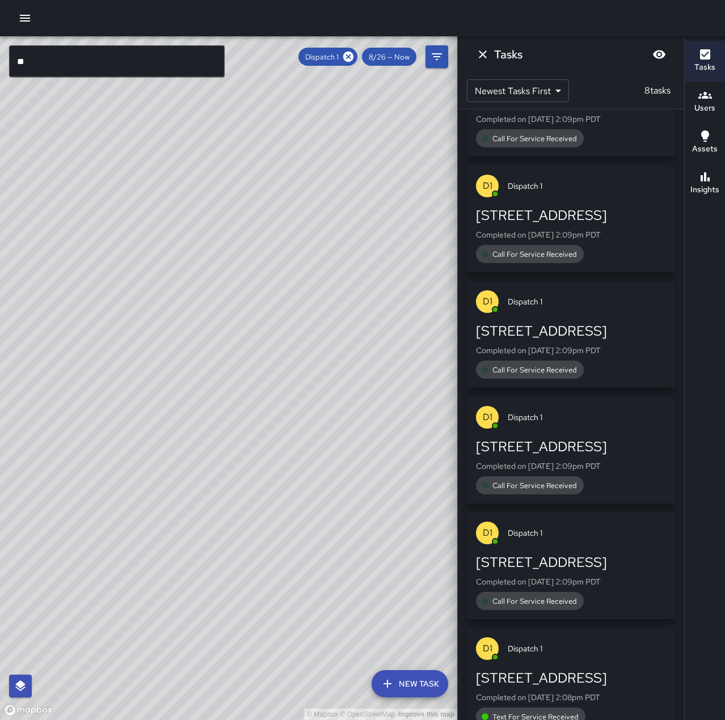
scroll to position [58, 0]
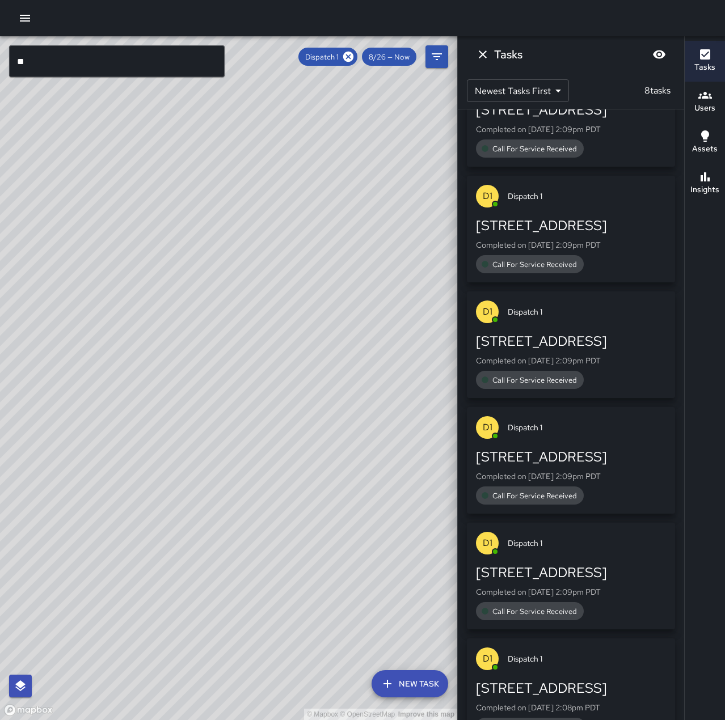
click at [598, 568] on div "[STREET_ADDRESS]" at bounding box center [571, 573] width 190 height 18
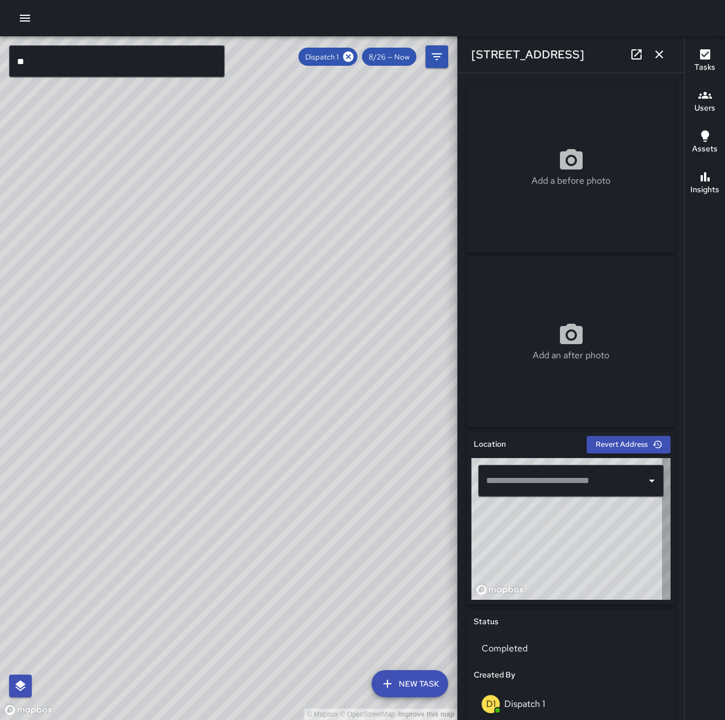
type input "**********"
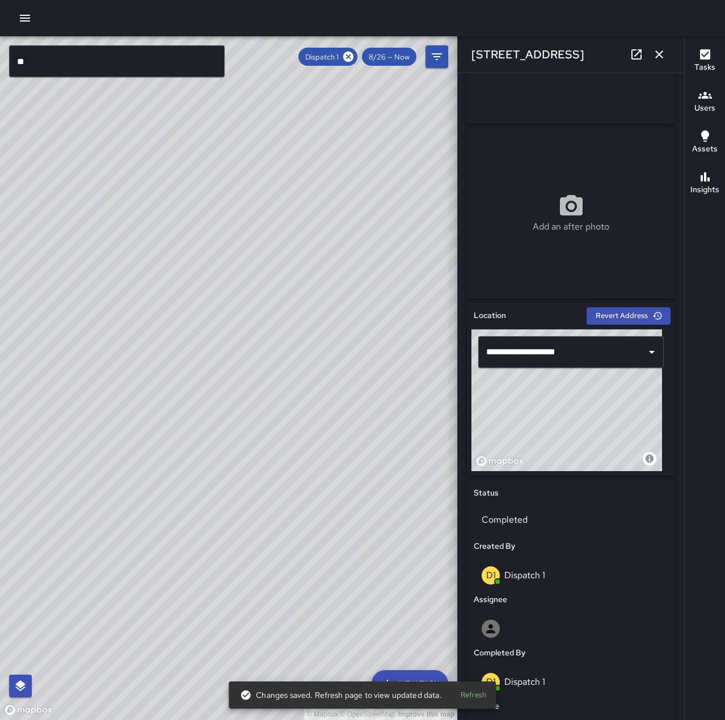
scroll to position [452, 0]
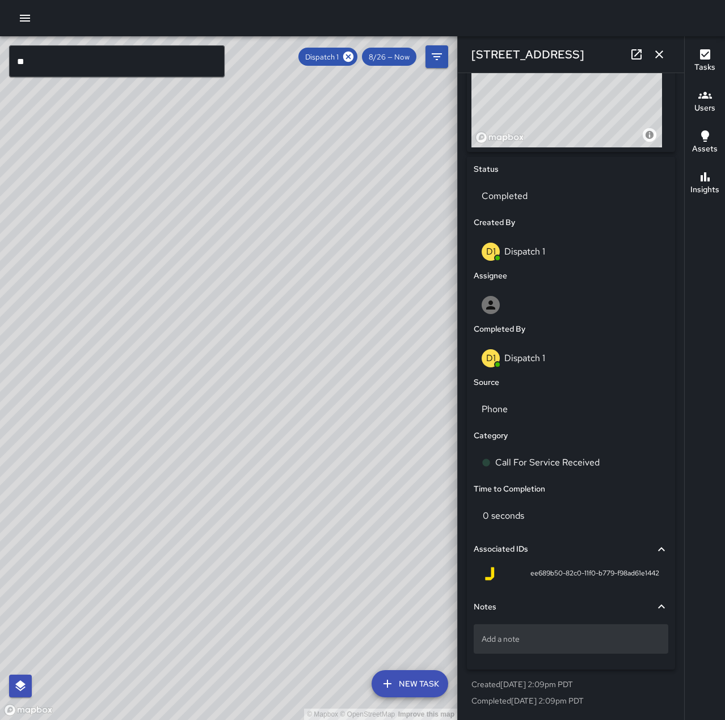
click at [548, 634] on p "Add a note" at bounding box center [570, 638] width 179 height 11
click at [544, 643] on textarea at bounding box center [570, 639] width 179 height 11
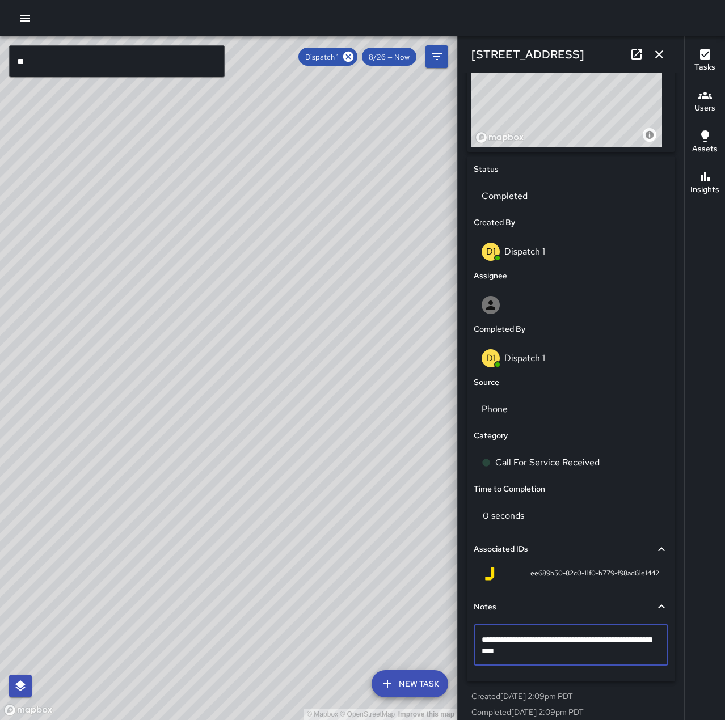
type textarea "**********"
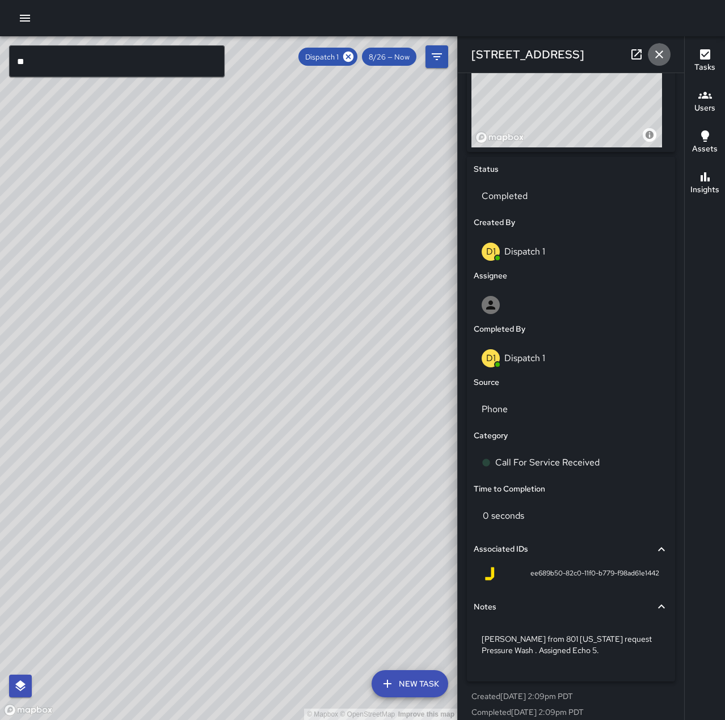
click at [657, 52] on icon "button" at bounding box center [659, 55] width 14 height 14
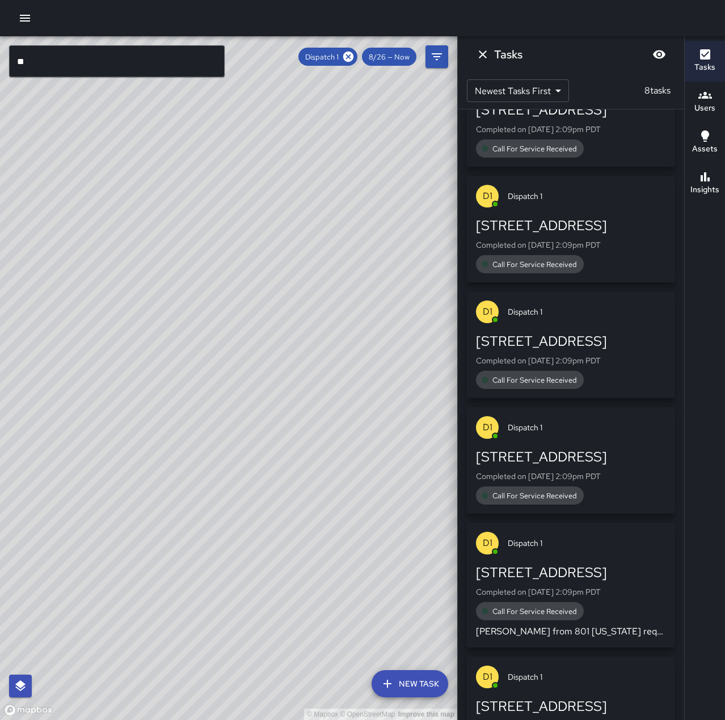
click at [602, 487] on div "Call For Service Received" at bounding box center [571, 495] width 190 height 18
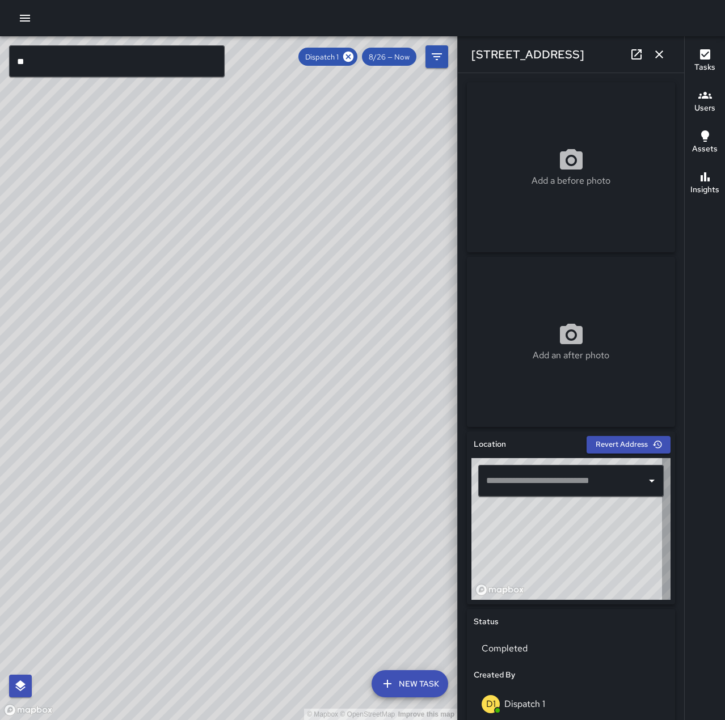
type input "**********"
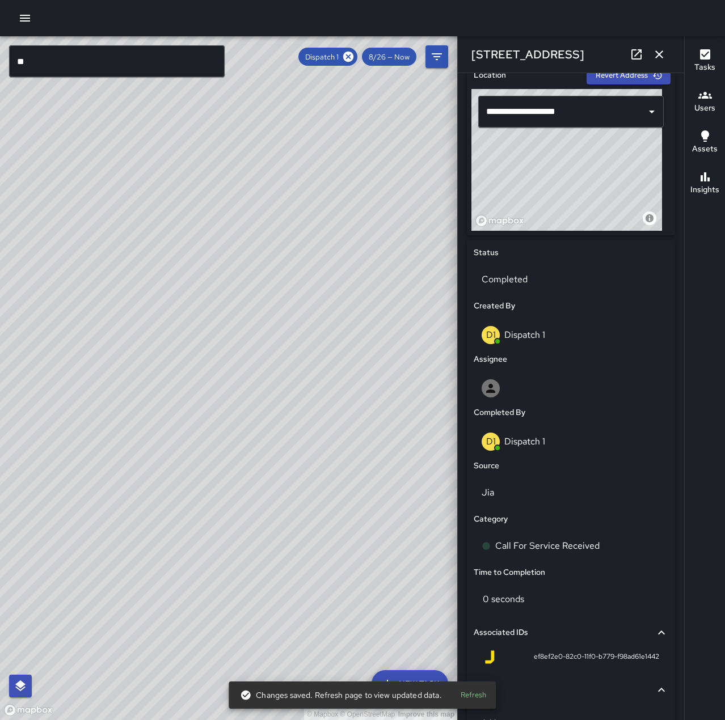
scroll to position [397, 0]
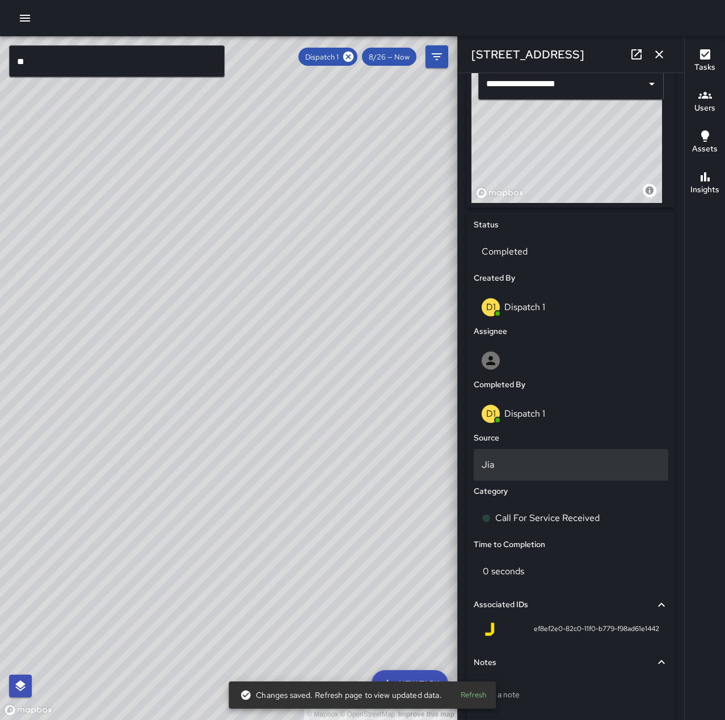
click at [547, 471] on p "Jia" at bounding box center [570, 465] width 179 height 14
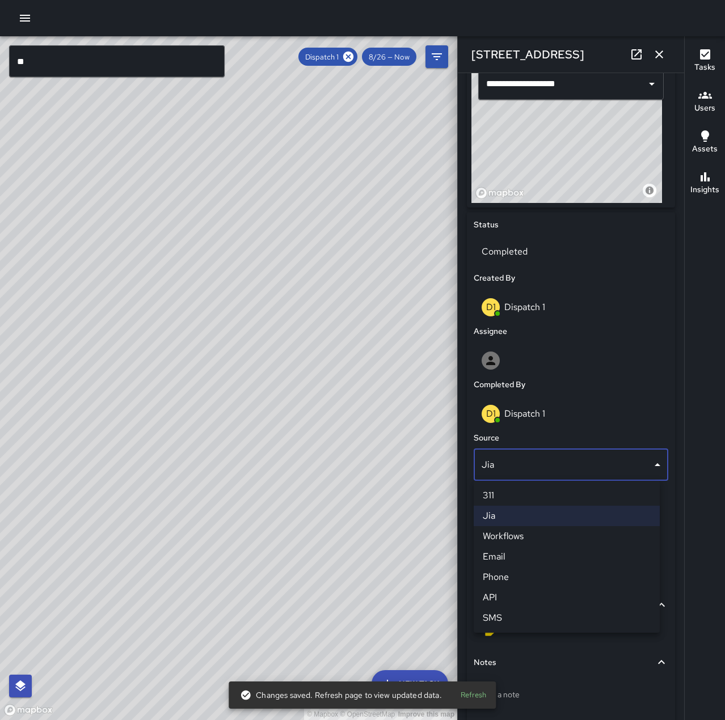
click at [544, 575] on li "Phone" at bounding box center [566, 577] width 186 height 20
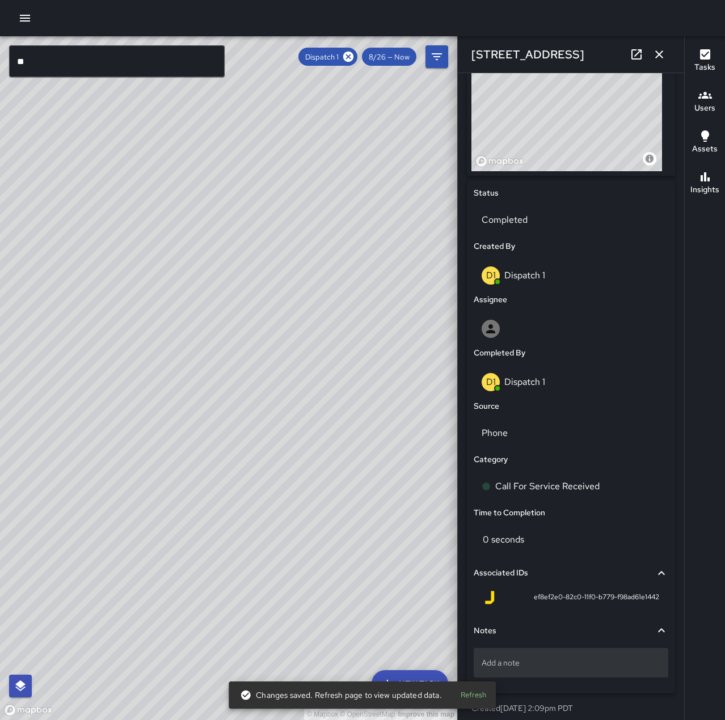
scroll to position [452, 0]
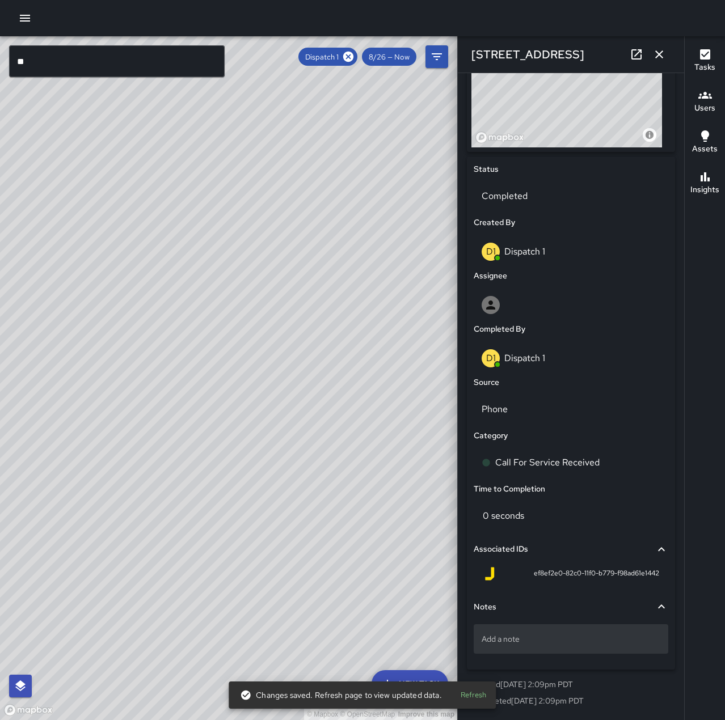
click at [589, 635] on p "Add a note" at bounding box center [570, 638] width 179 height 11
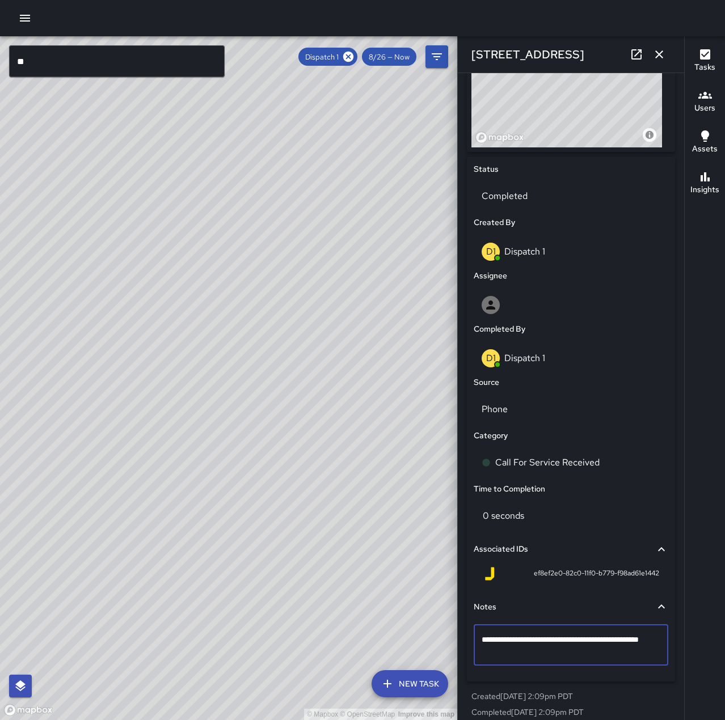
type textarea "**********"
click at [657, 46] on button "button" at bounding box center [659, 54] width 23 height 23
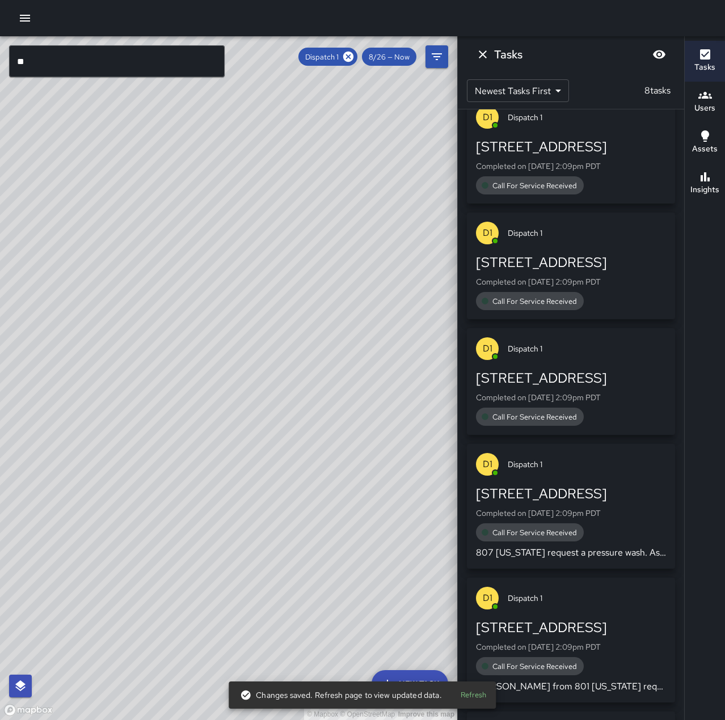
scroll to position [0, 0]
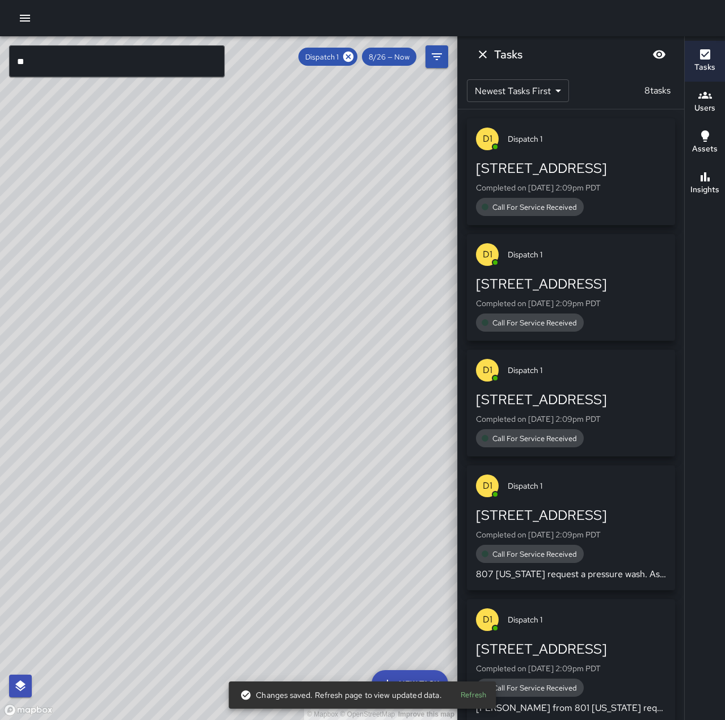
click at [581, 420] on p "Completed on 8/26/2025, 2:09pm PDT" at bounding box center [571, 418] width 190 height 11
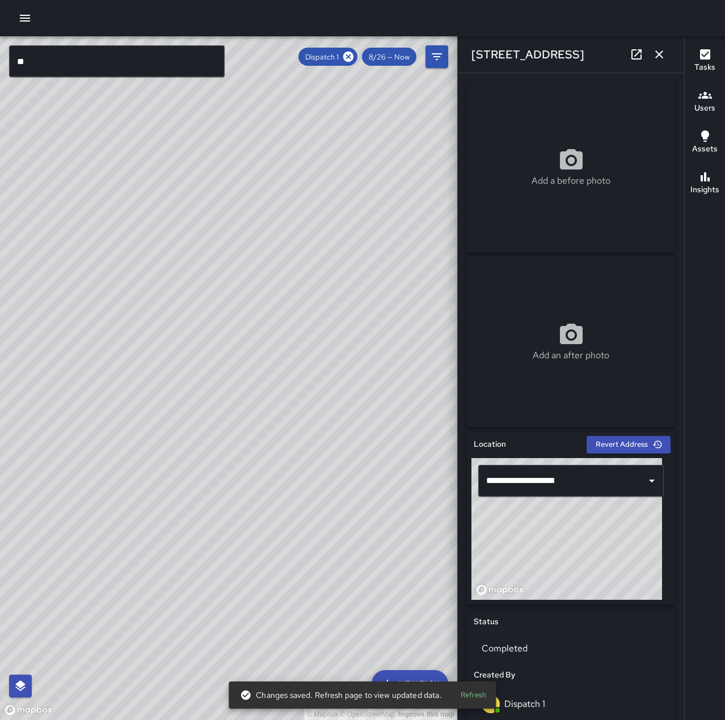
type input "**********"
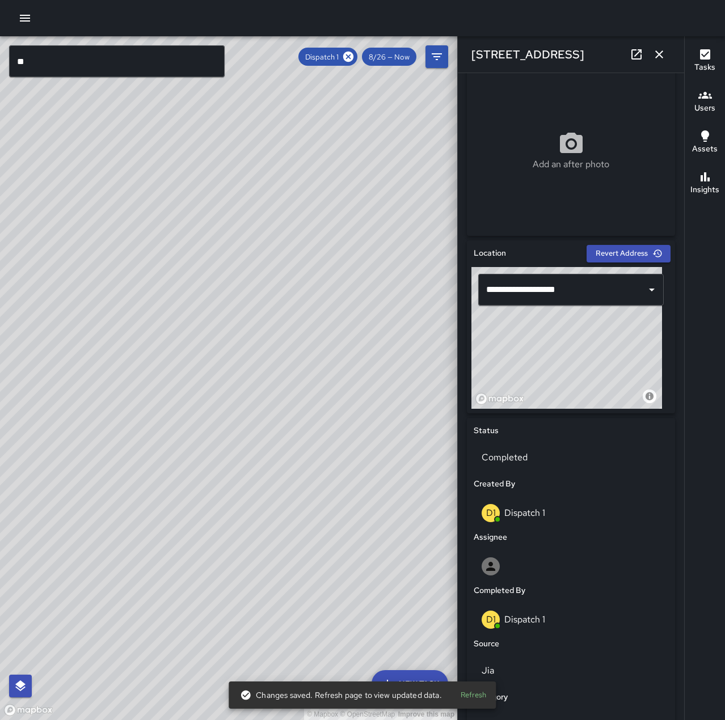
scroll to position [340, 0]
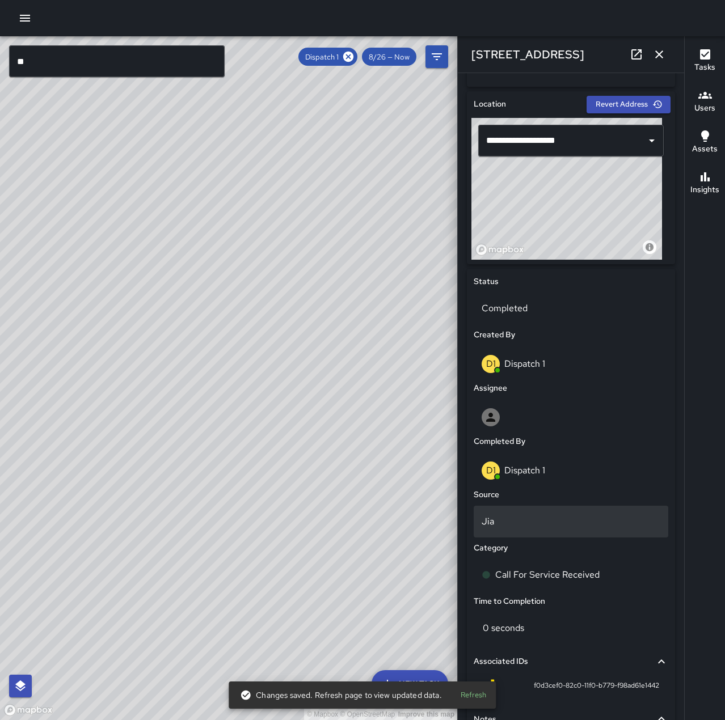
click at [552, 516] on p "Jia" at bounding box center [570, 522] width 179 height 14
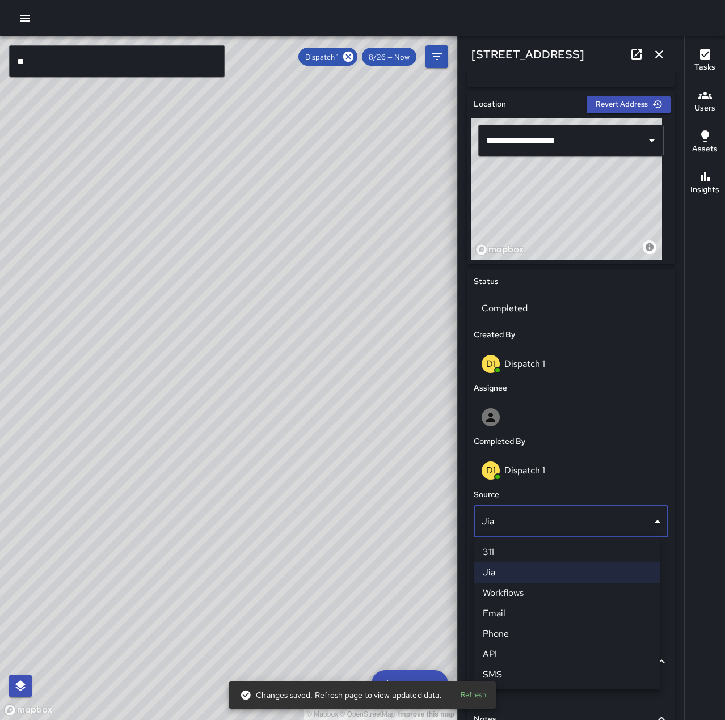
click at [533, 638] on li "Phone" at bounding box center [566, 634] width 186 height 20
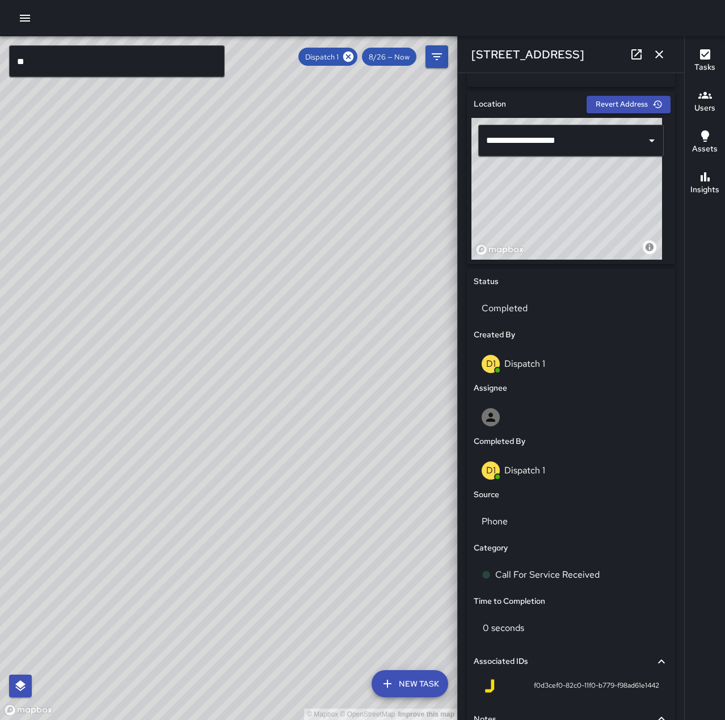
scroll to position [452, 0]
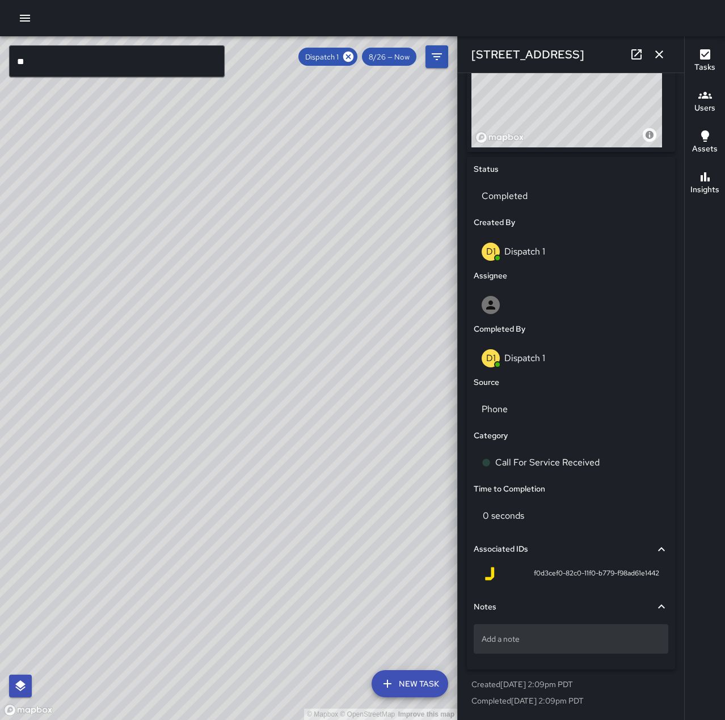
click at [543, 637] on p "Add a note" at bounding box center [570, 638] width 179 height 11
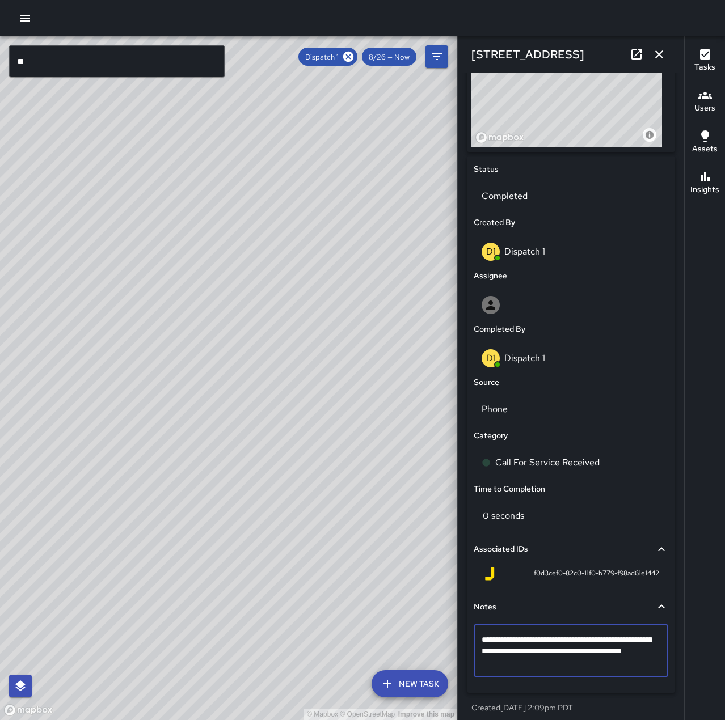
type textarea "**********"
click at [659, 52] on icon "button" at bounding box center [659, 55] width 14 height 14
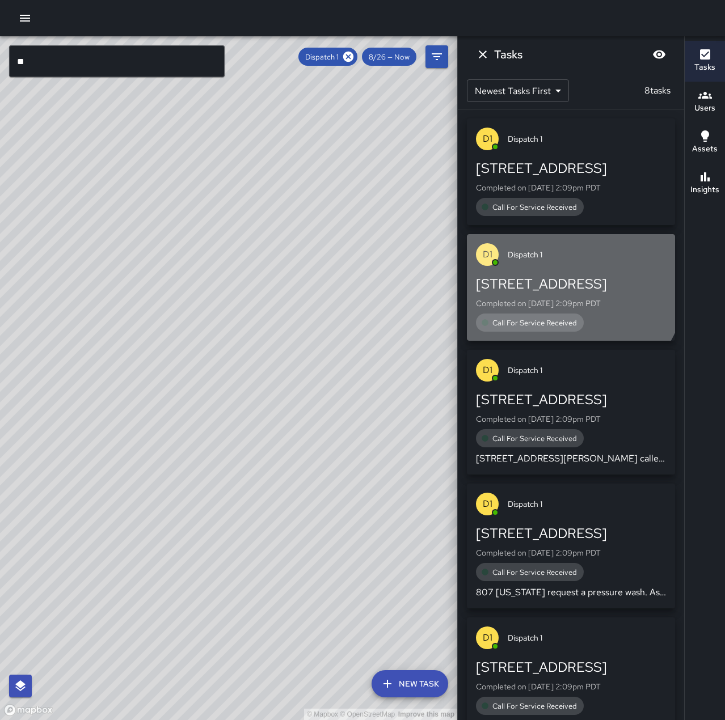
click at [568, 282] on div "[STREET_ADDRESS]" at bounding box center [571, 284] width 190 height 18
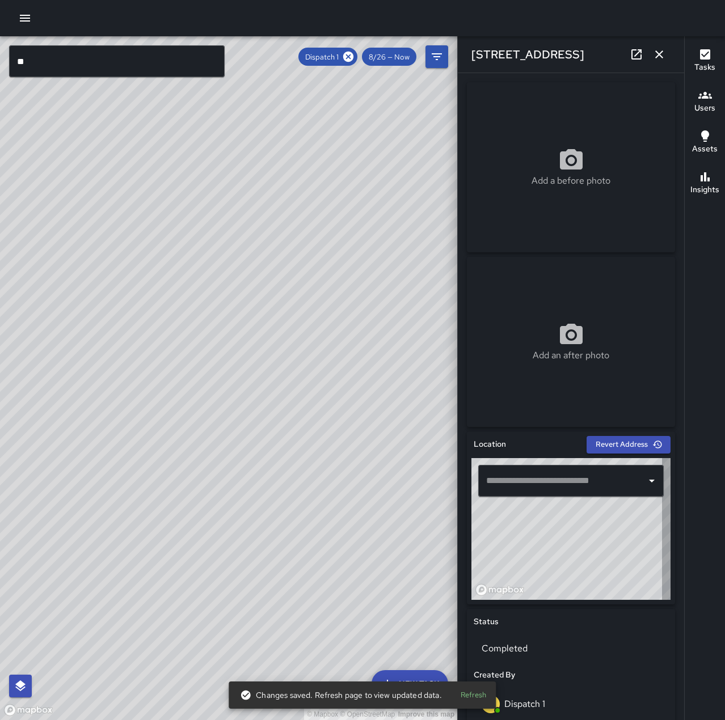
type input "**********"
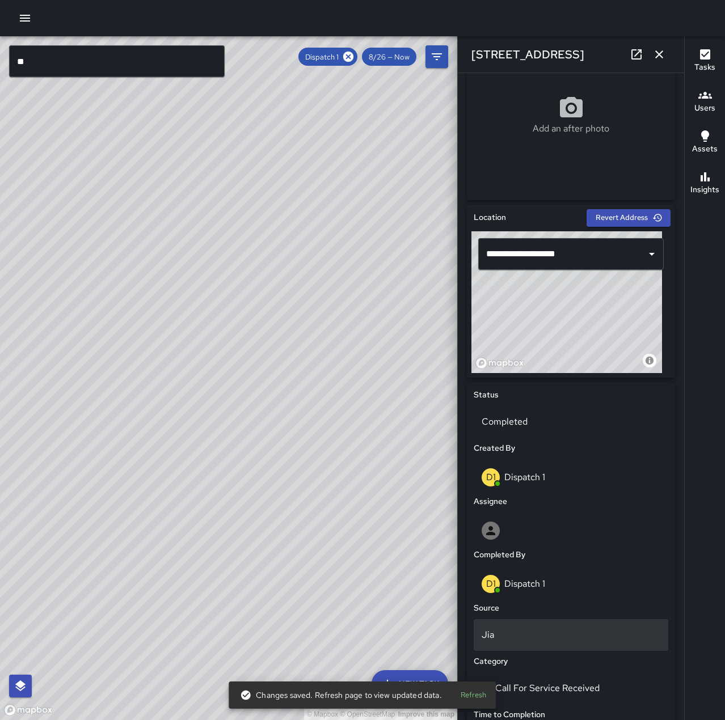
click at [525, 629] on p "Jia" at bounding box center [570, 635] width 179 height 14
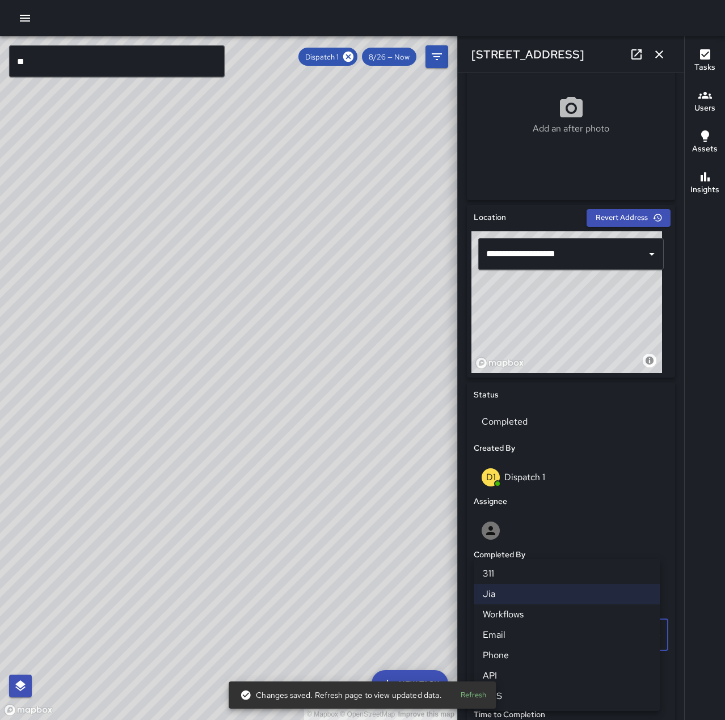
click at [526, 646] on li "Phone" at bounding box center [566, 655] width 186 height 20
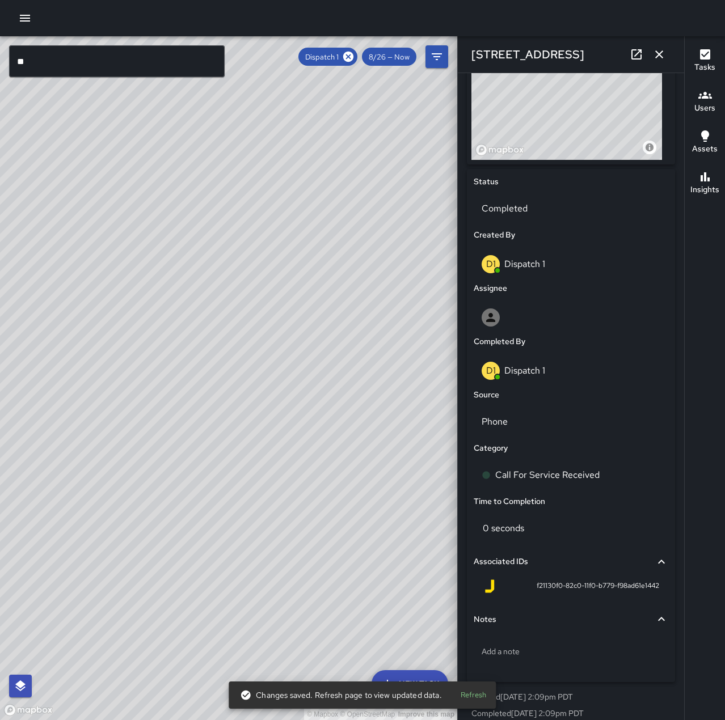
scroll to position [452, 0]
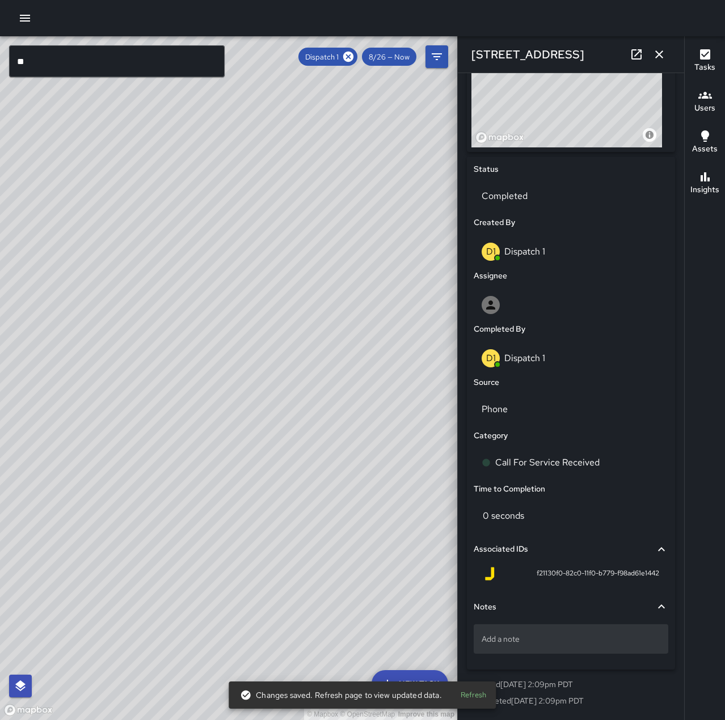
click at [560, 644] on p "Add a note" at bounding box center [570, 638] width 179 height 11
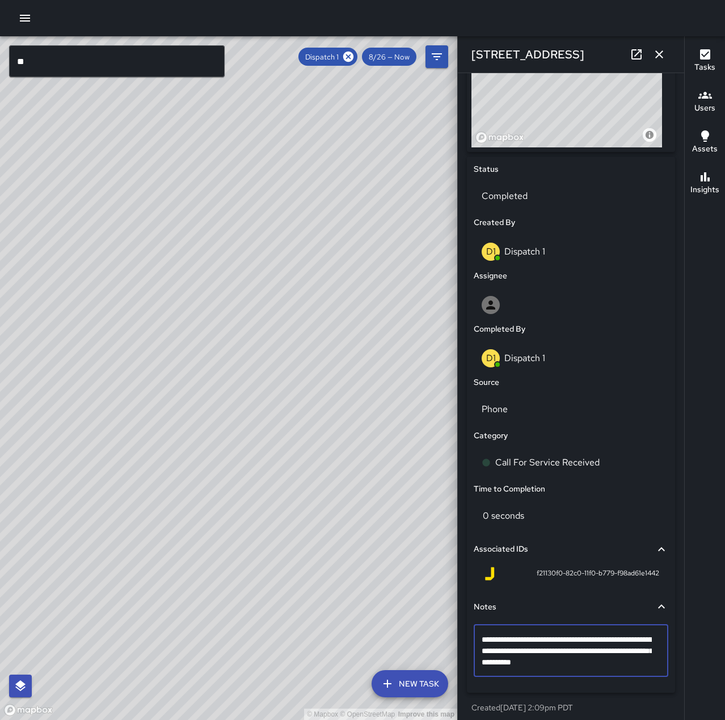
type textarea "**********"
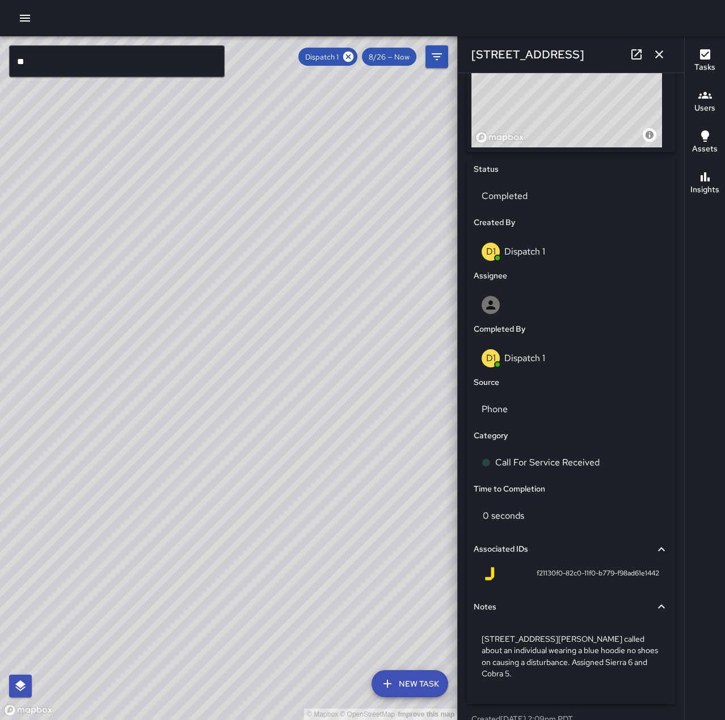
click at [659, 54] on icon "button" at bounding box center [659, 54] width 8 height 8
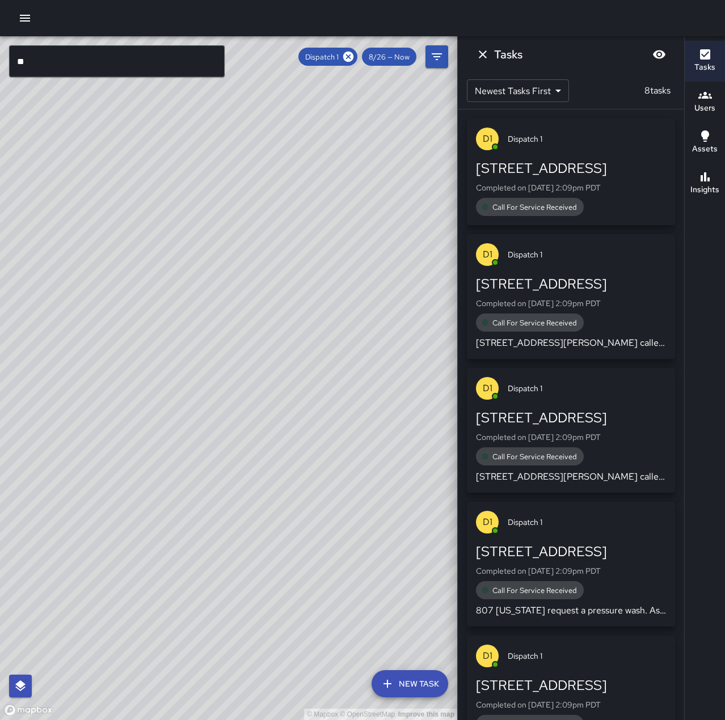
click at [578, 175] on div "[STREET_ADDRESS]" at bounding box center [571, 168] width 190 height 18
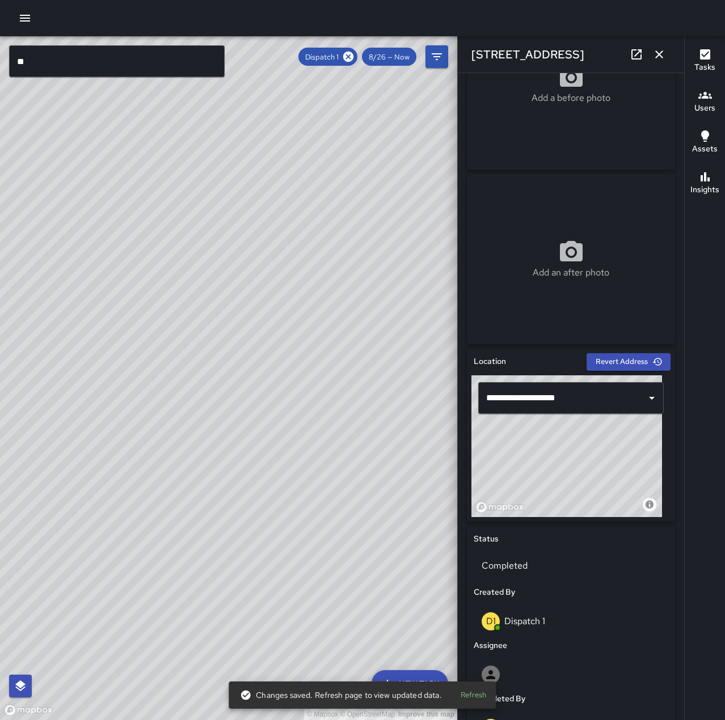
scroll to position [340, 0]
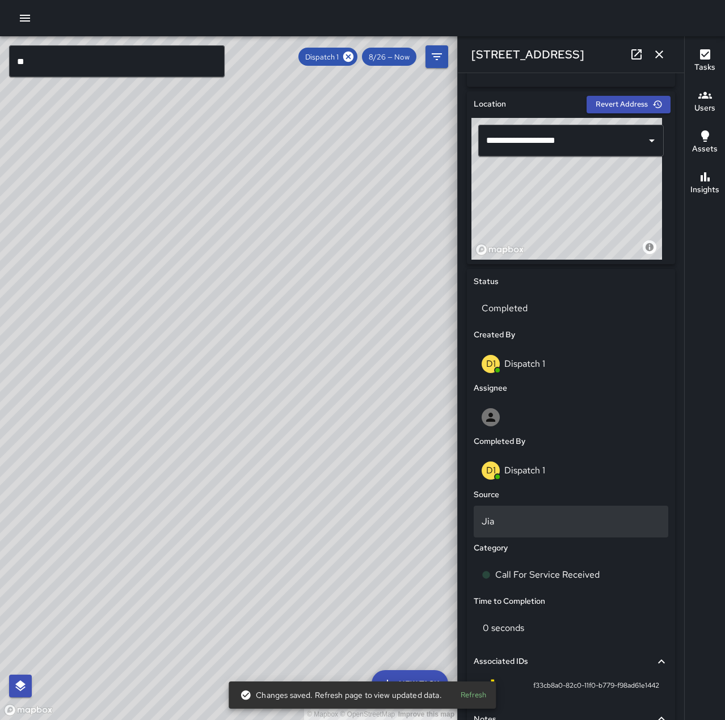
click at [538, 525] on p "Jia" at bounding box center [570, 522] width 179 height 14
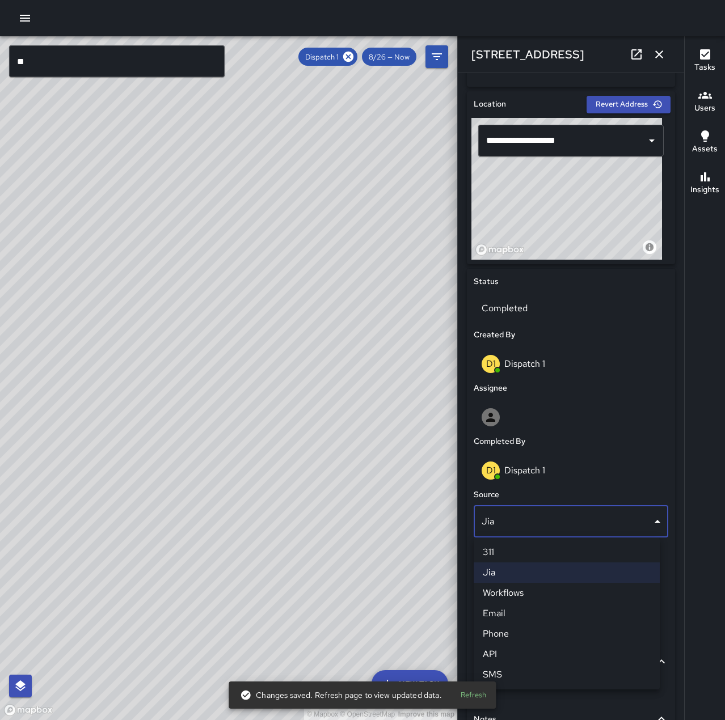
click at [530, 639] on li "Phone" at bounding box center [566, 634] width 186 height 20
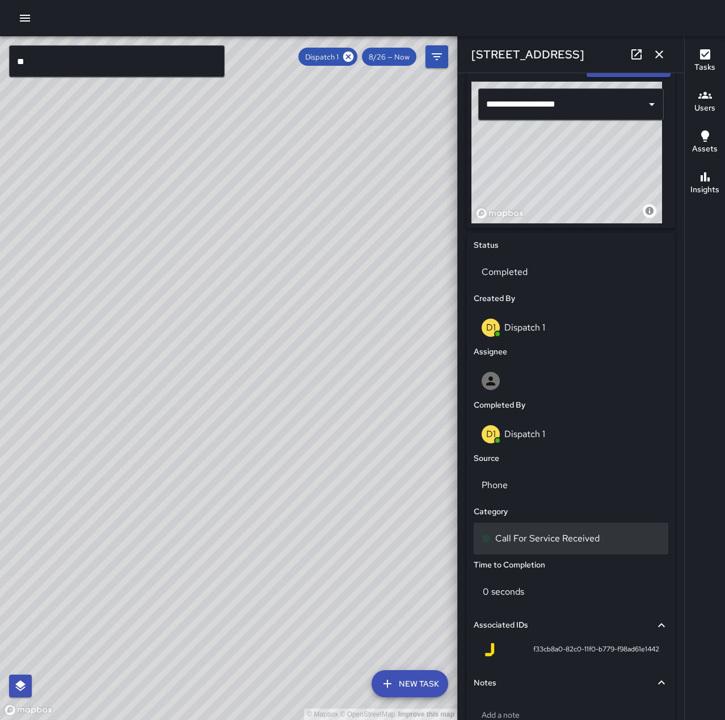
scroll to position [452, 0]
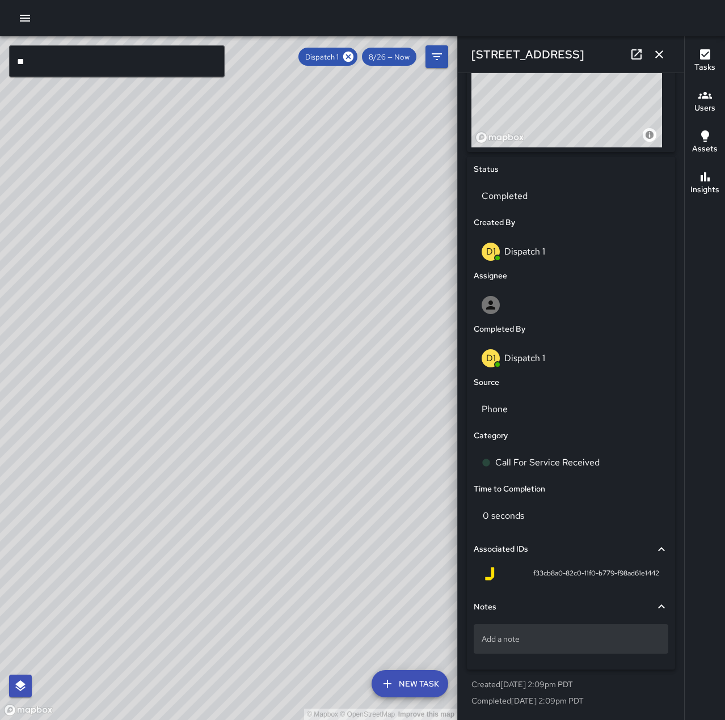
click at [554, 638] on p "Add a note" at bounding box center [570, 638] width 179 height 11
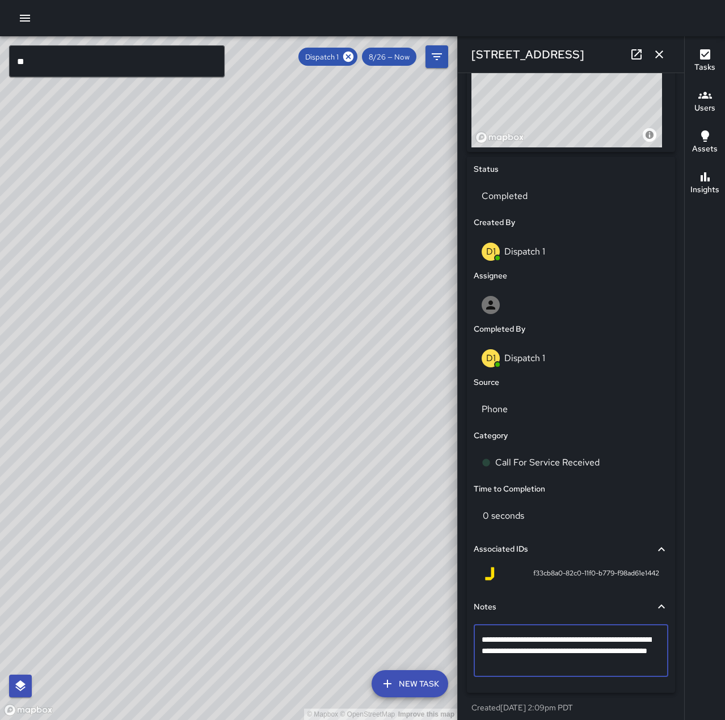
type textarea "**********"
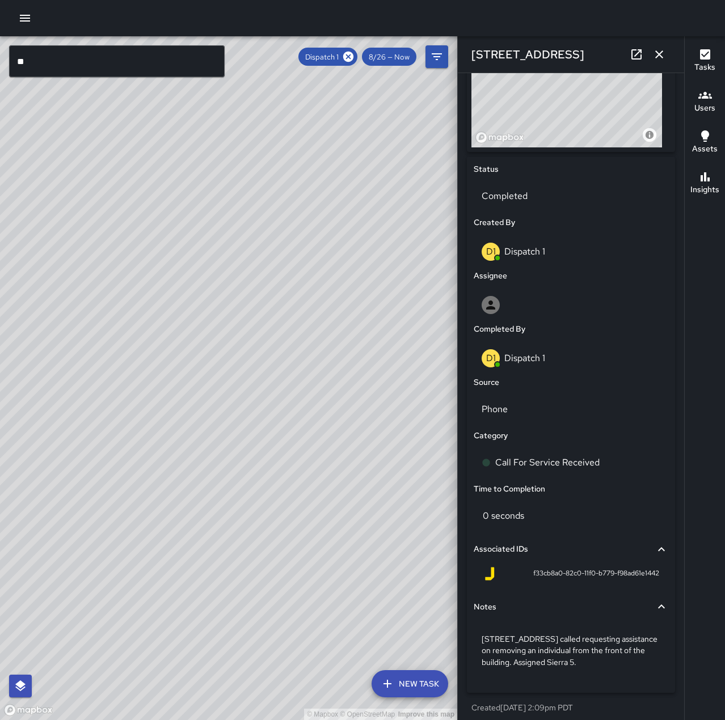
click at [661, 50] on icon "button" at bounding box center [659, 55] width 14 height 14
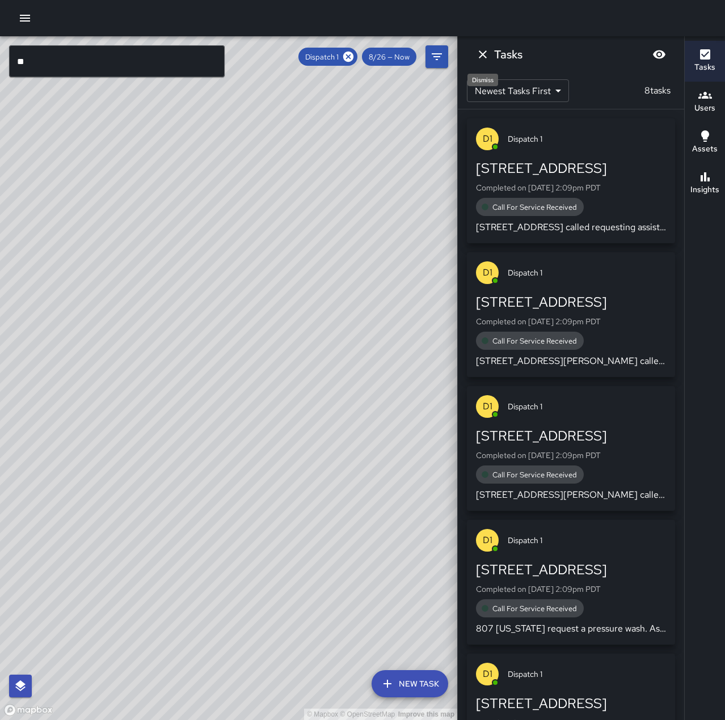
click at [480, 54] on icon "Dismiss" at bounding box center [483, 55] width 14 height 14
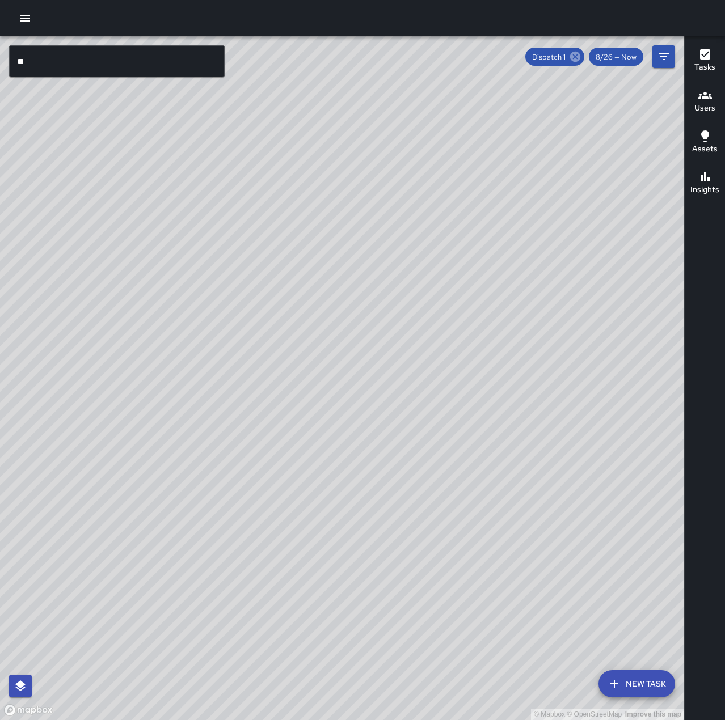
click at [574, 54] on icon at bounding box center [575, 56] width 12 height 12
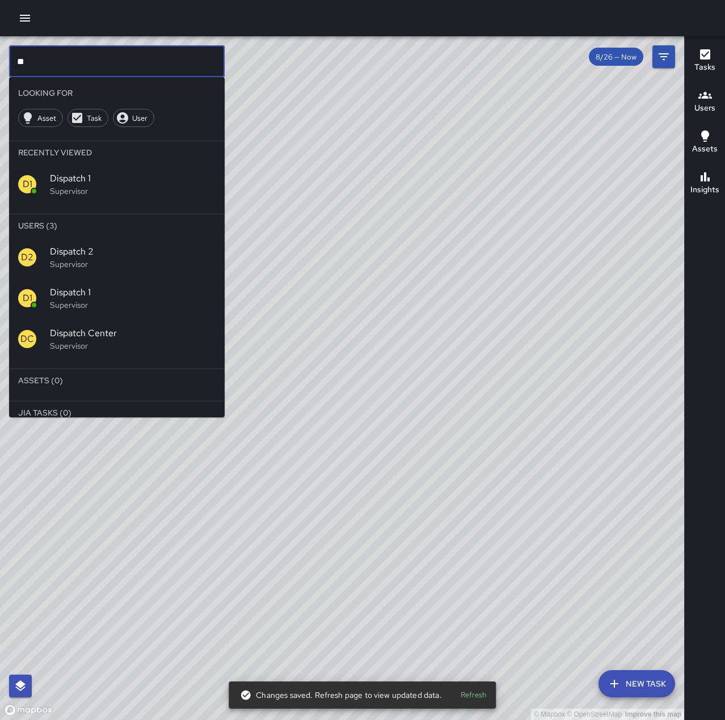
drag, startPoint x: 26, startPoint y: 64, endPoint x: -9, endPoint y: 70, distance: 35.0
click at [0, 70] on html "© Mapbox © OpenStreetMap Improve this map ** ​ Looking For Asset Task User Rece…" at bounding box center [362, 360] width 725 height 720
